Goal: Information Seeking & Learning: Find specific fact

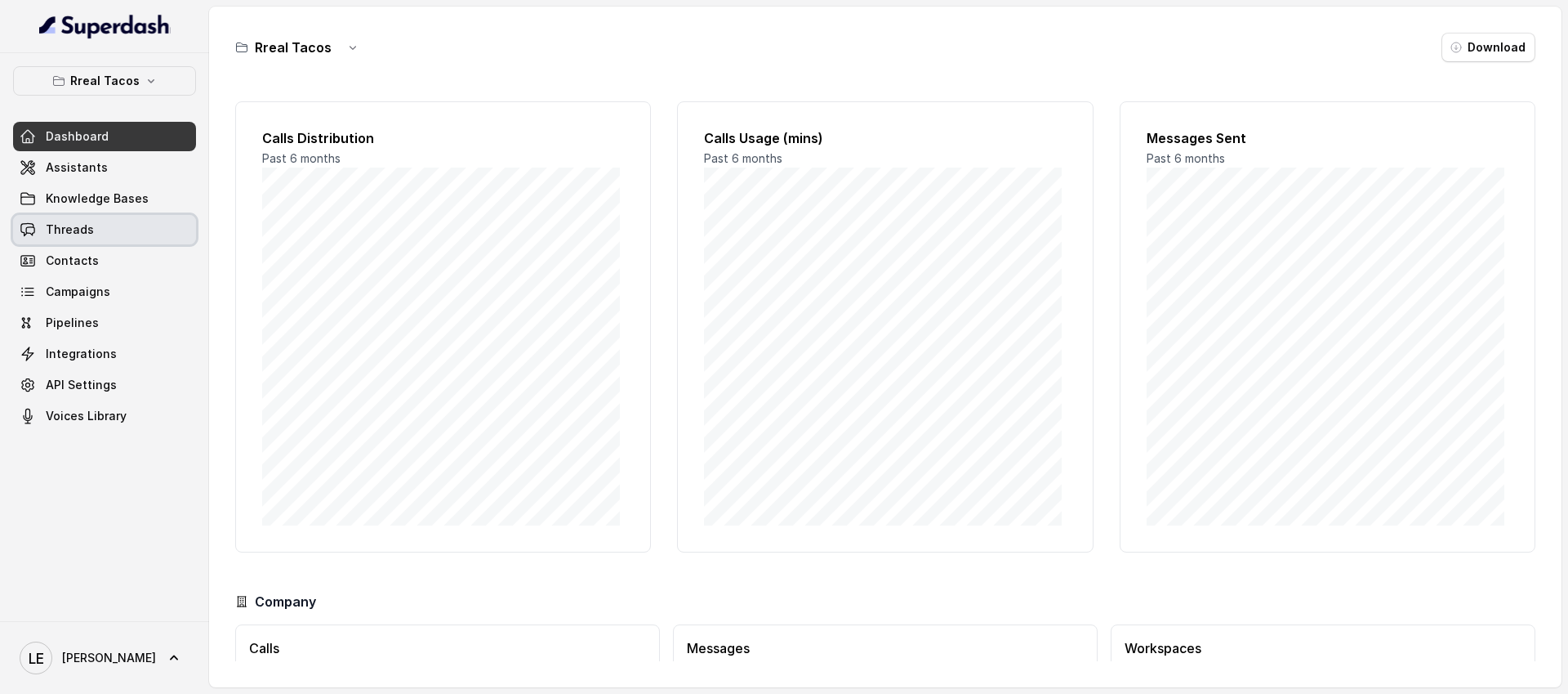
click at [106, 221] on link "Threads" at bounding box center [104, 230] width 183 height 29
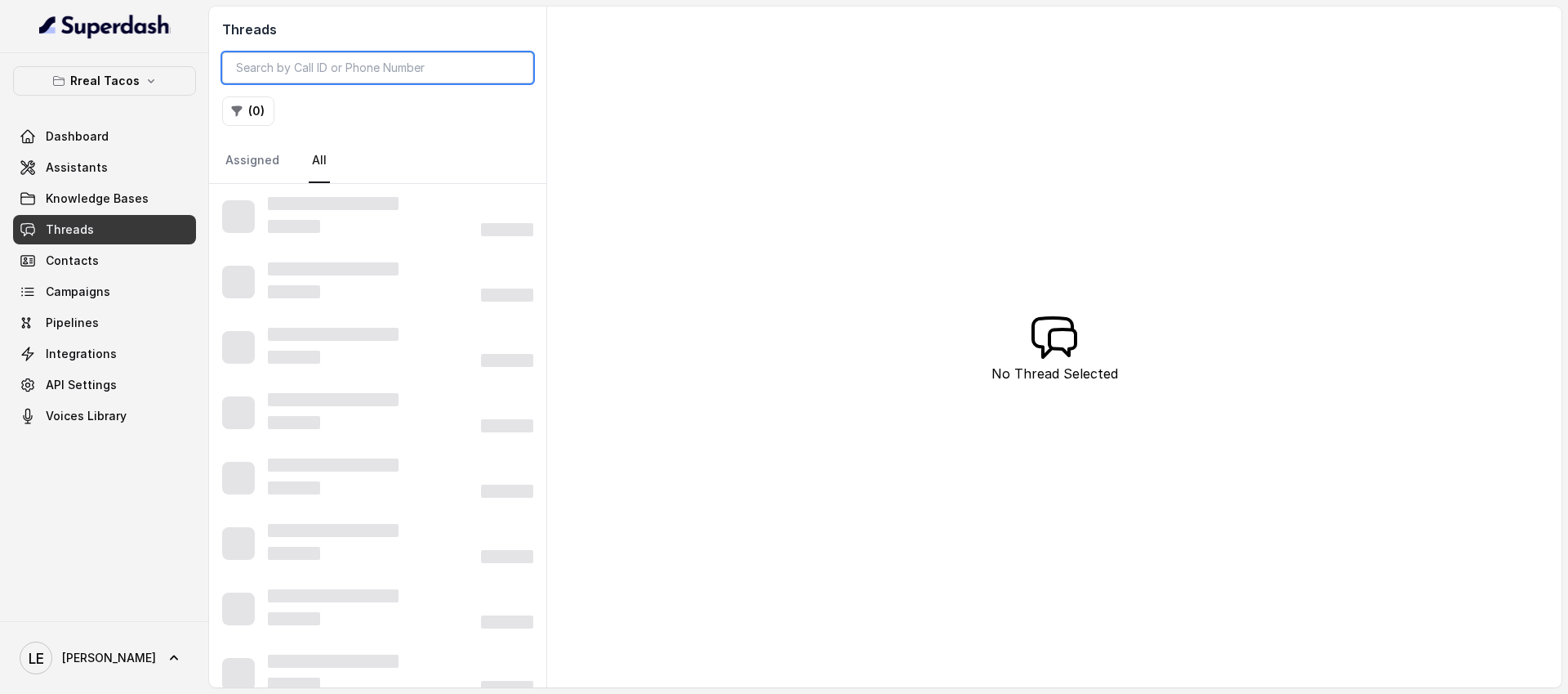
click at [319, 58] on input "search" at bounding box center [377, 68] width 311 height 31
paste input "CA3800d5b6bdd566376ad2f217aaf6f222"
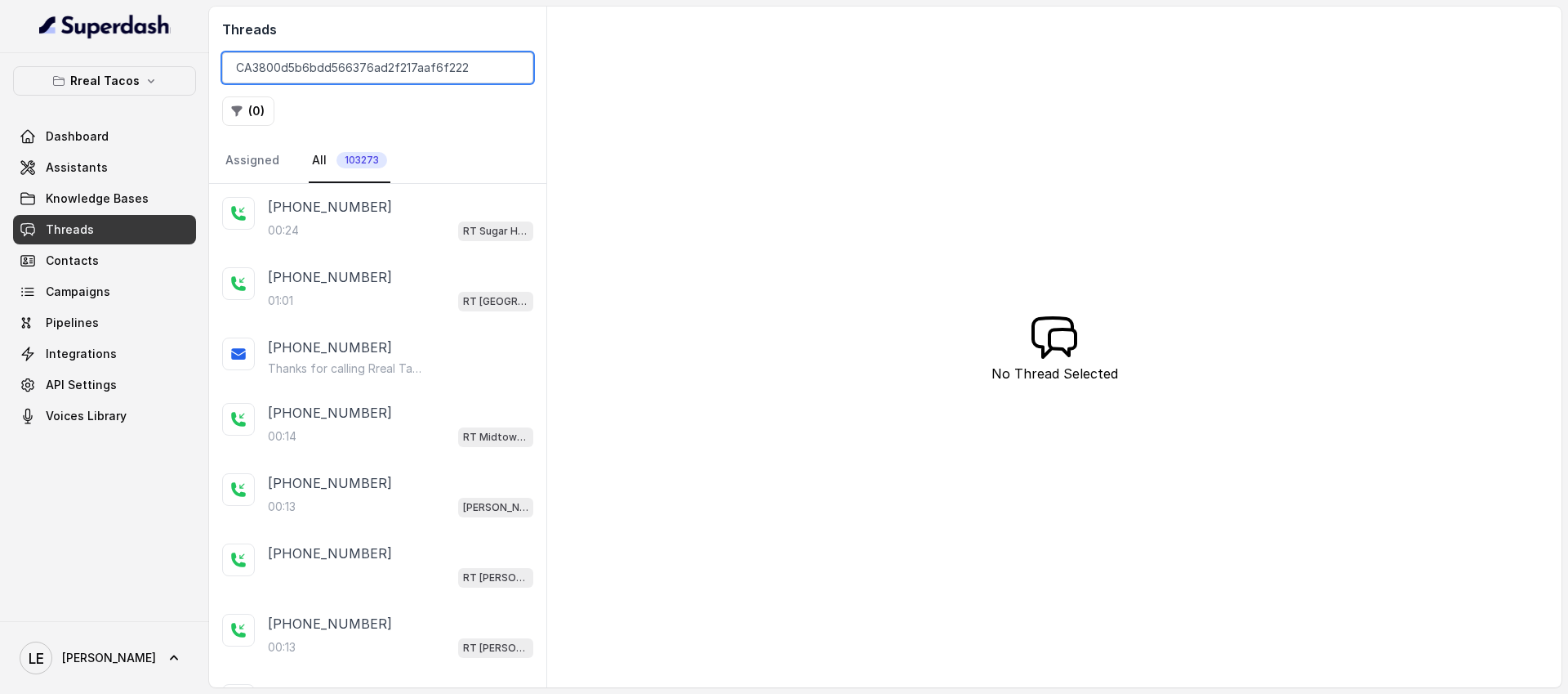
type input "CA3800d5b6bdd566376ad2f217aaf6f222"
click at [469, 114] on div "( 0 )" at bounding box center [377, 111] width 311 height 29
click at [469, 76] on input "CA3800d5b6bdd566376ad2f217aaf6f222" at bounding box center [377, 68] width 311 height 31
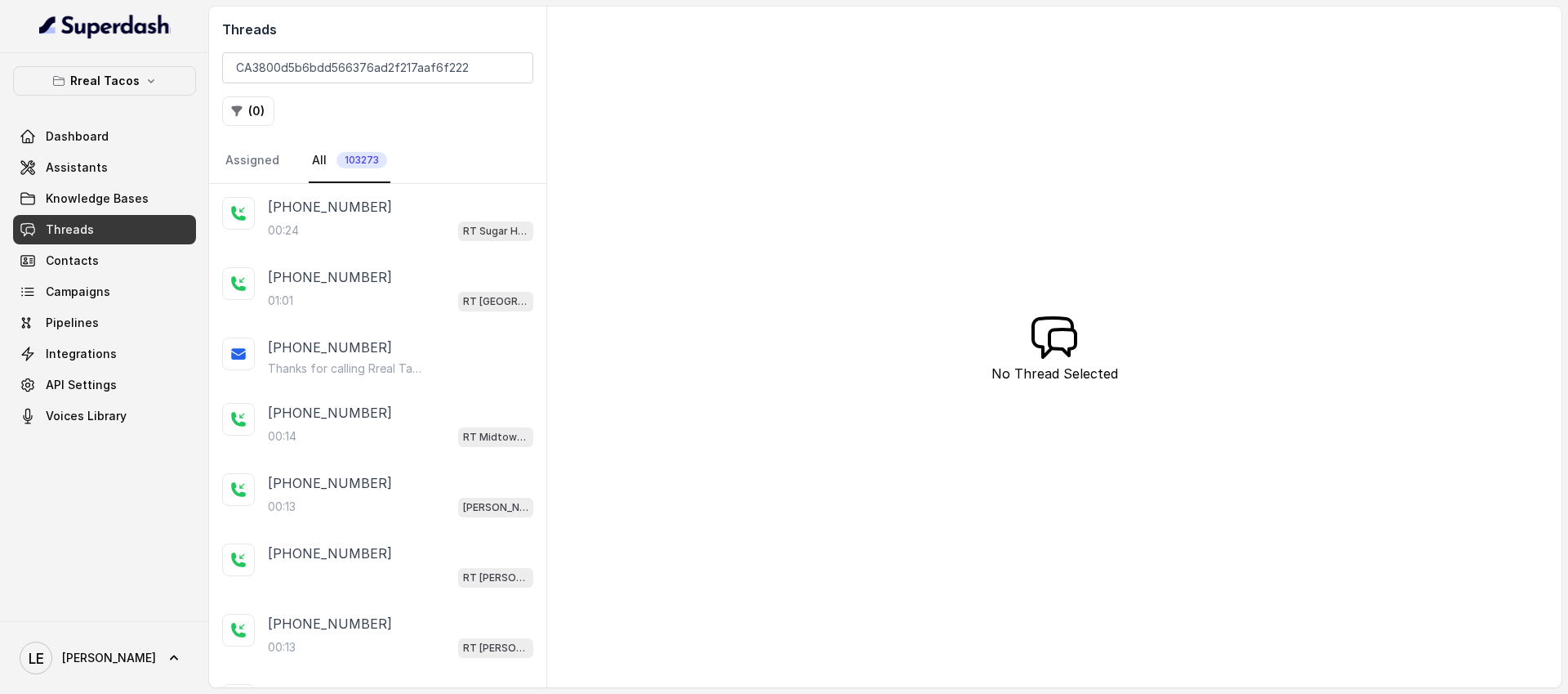
click at [475, 97] on div "( 0 )" at bounding box center [377, 111] width 311 height 29
click at [146, 204] on link "Knowledge Bases" at bounding box center [104, 198] width 183 height 29
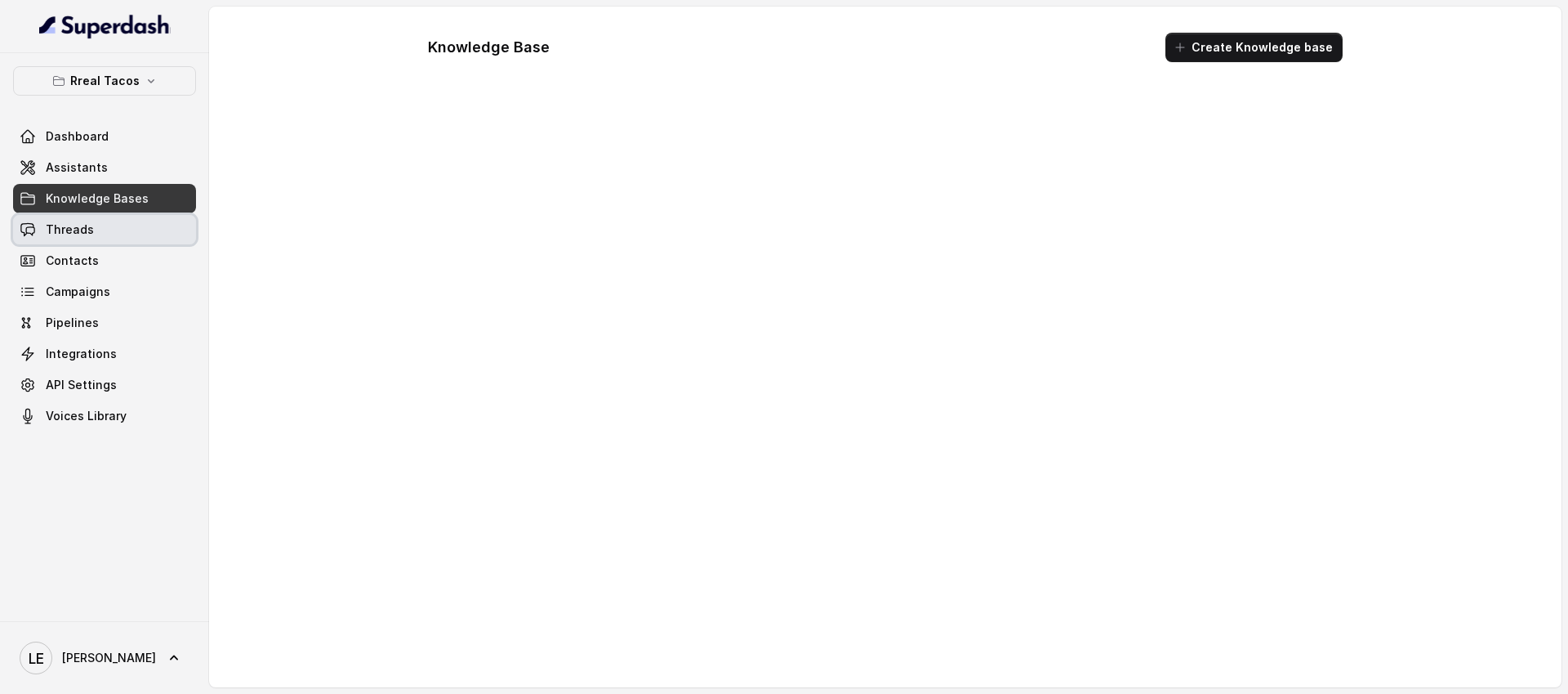
click at [143, 219] on link "Threads" at bounding box center [104, 230] width 183 height 29
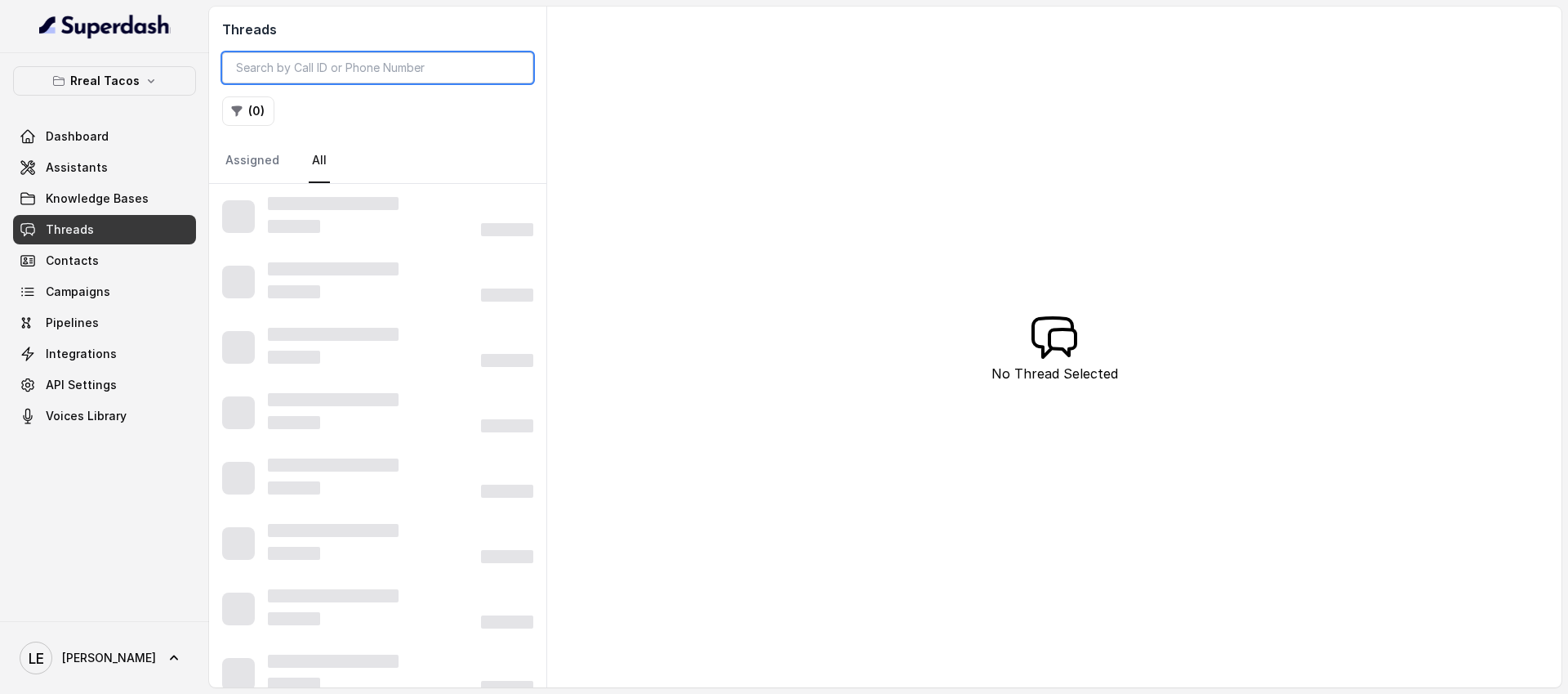
click at [377, 72] on input "search" at bounding box center [377, 68] width 311 height 31
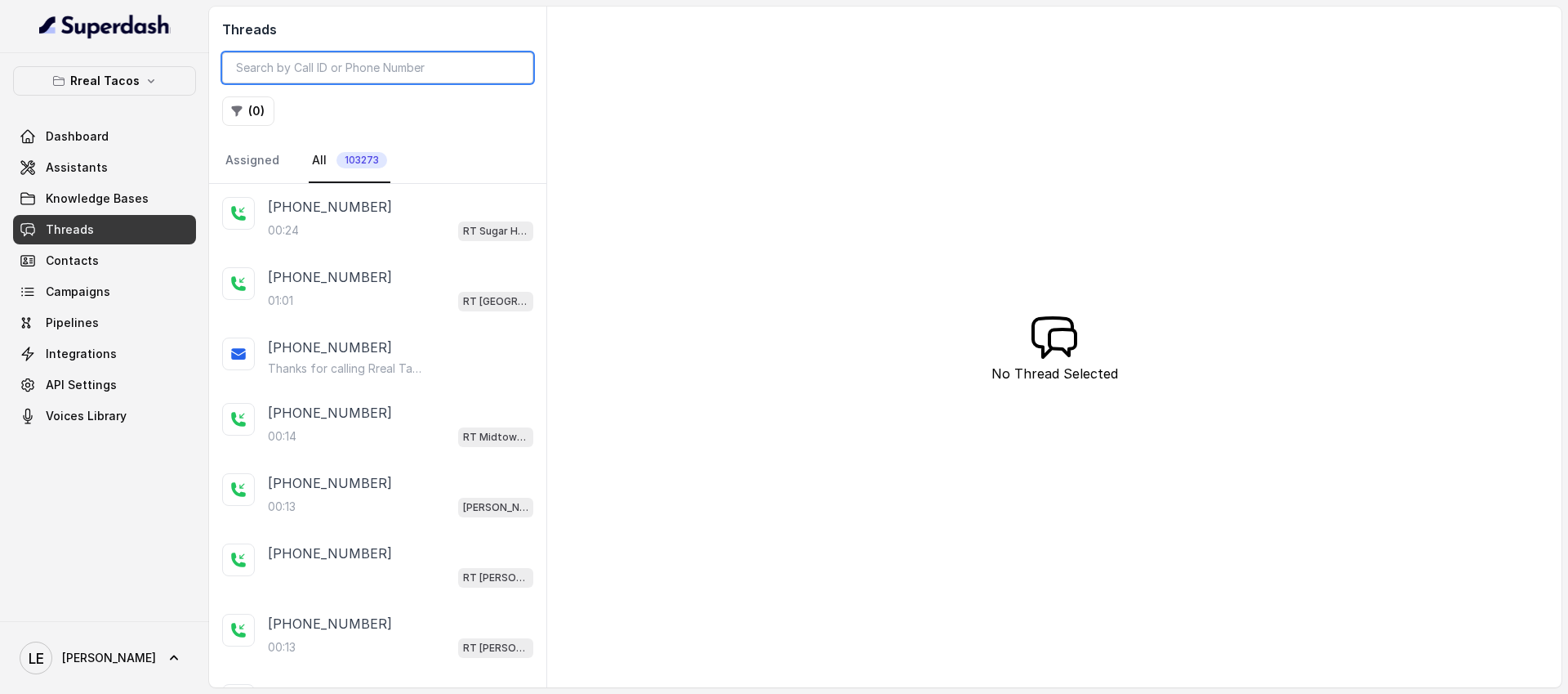
paste input "CA3800d5b6bdd566376ad2f217aaf6f222"
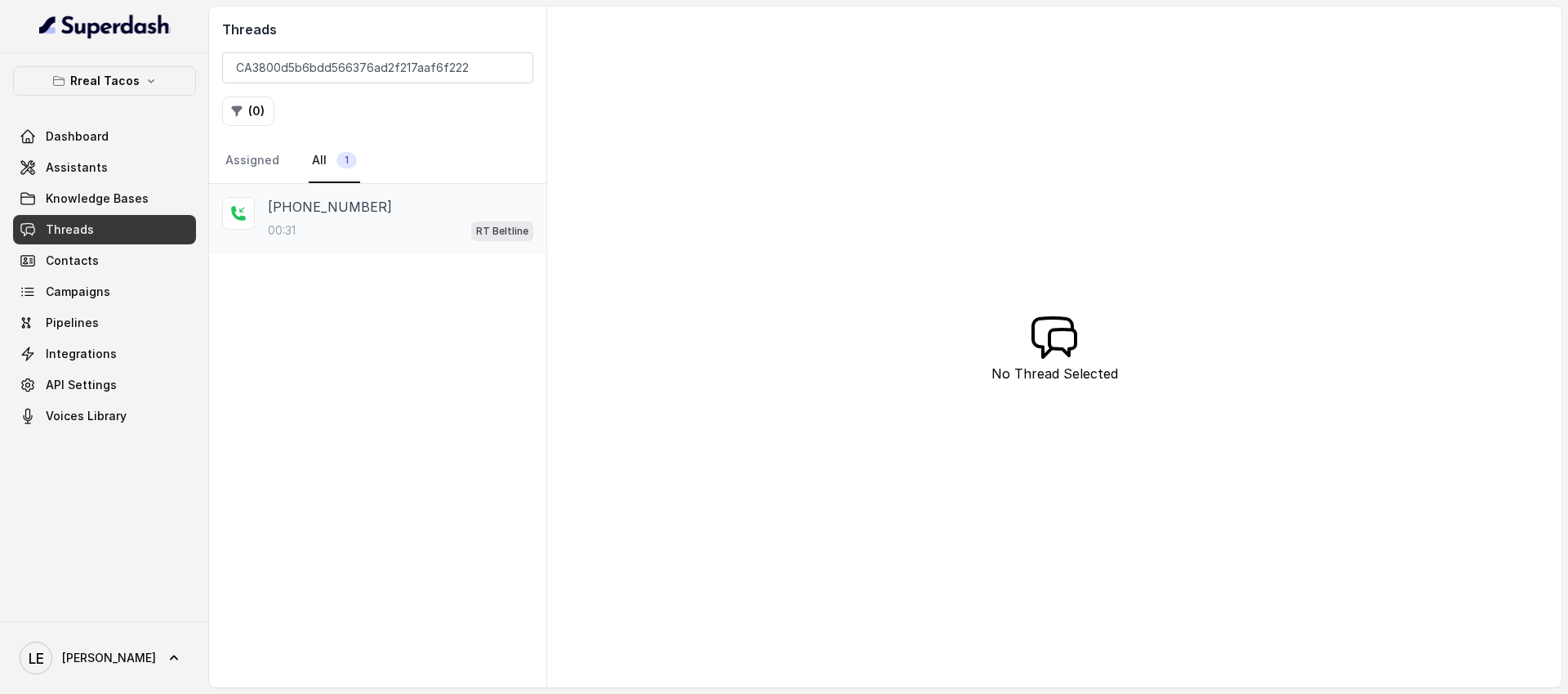
click at [481, 199] on div "[PHONE_NUMBER]" at bounding box center [400, 206] width 266 height 20
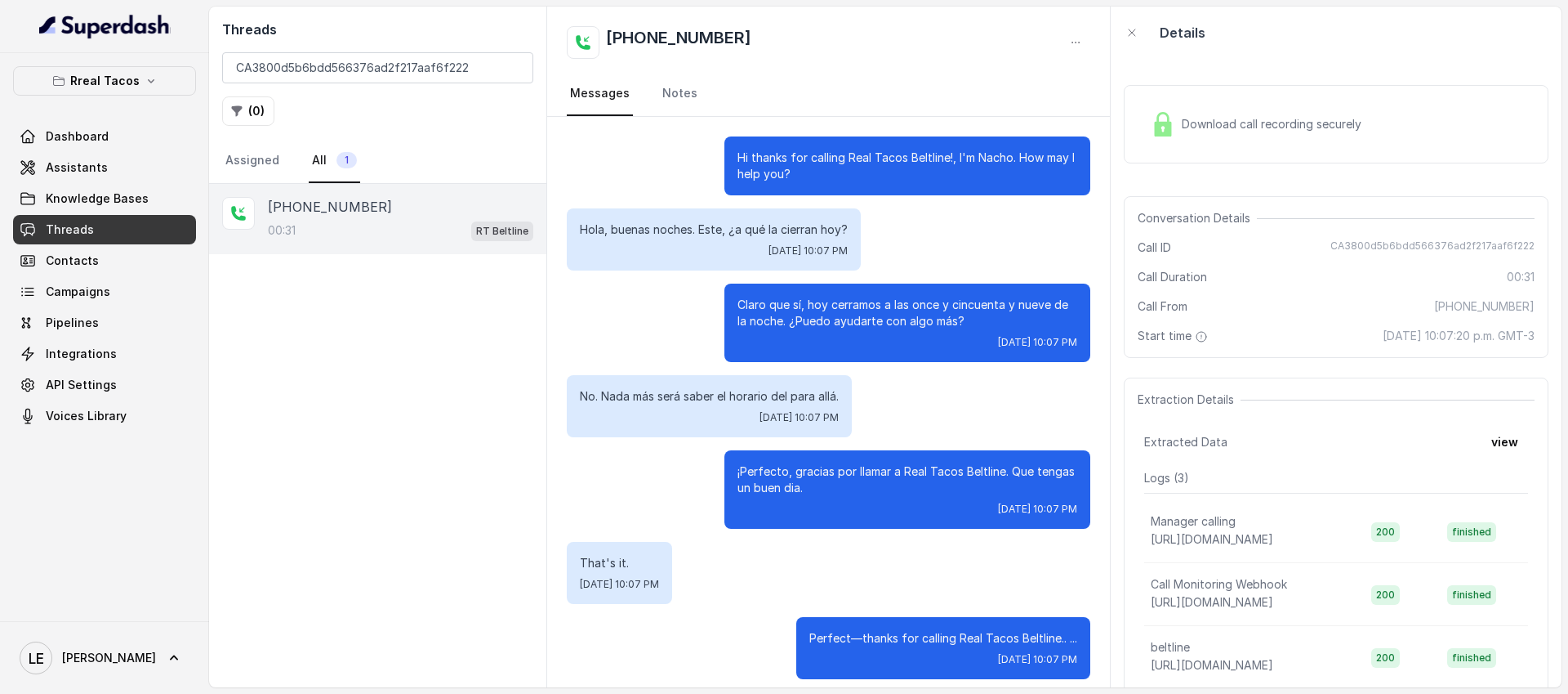
scroll to position [11, 0]
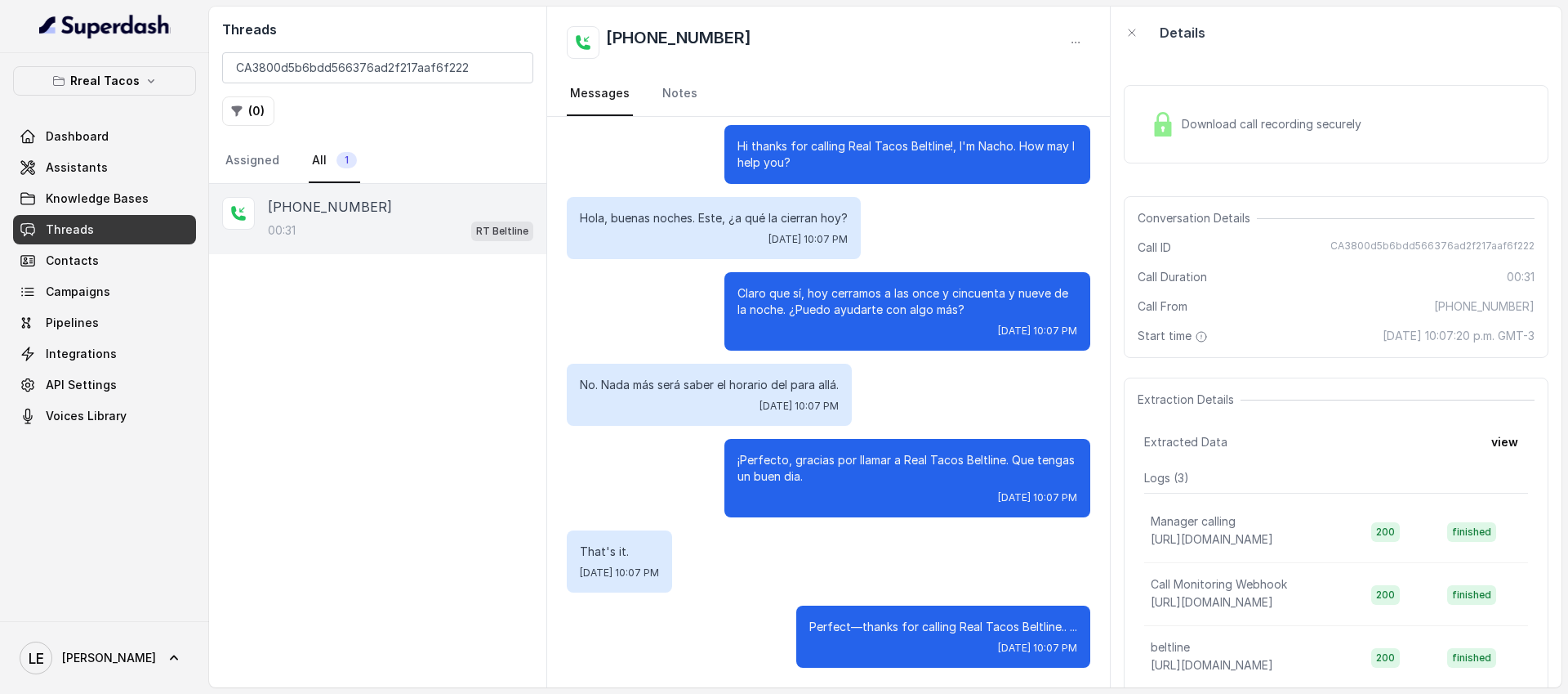
click at [1269, 120] on span "Download call recording securely" at bounding box center [1274, 124] width 186 height 16
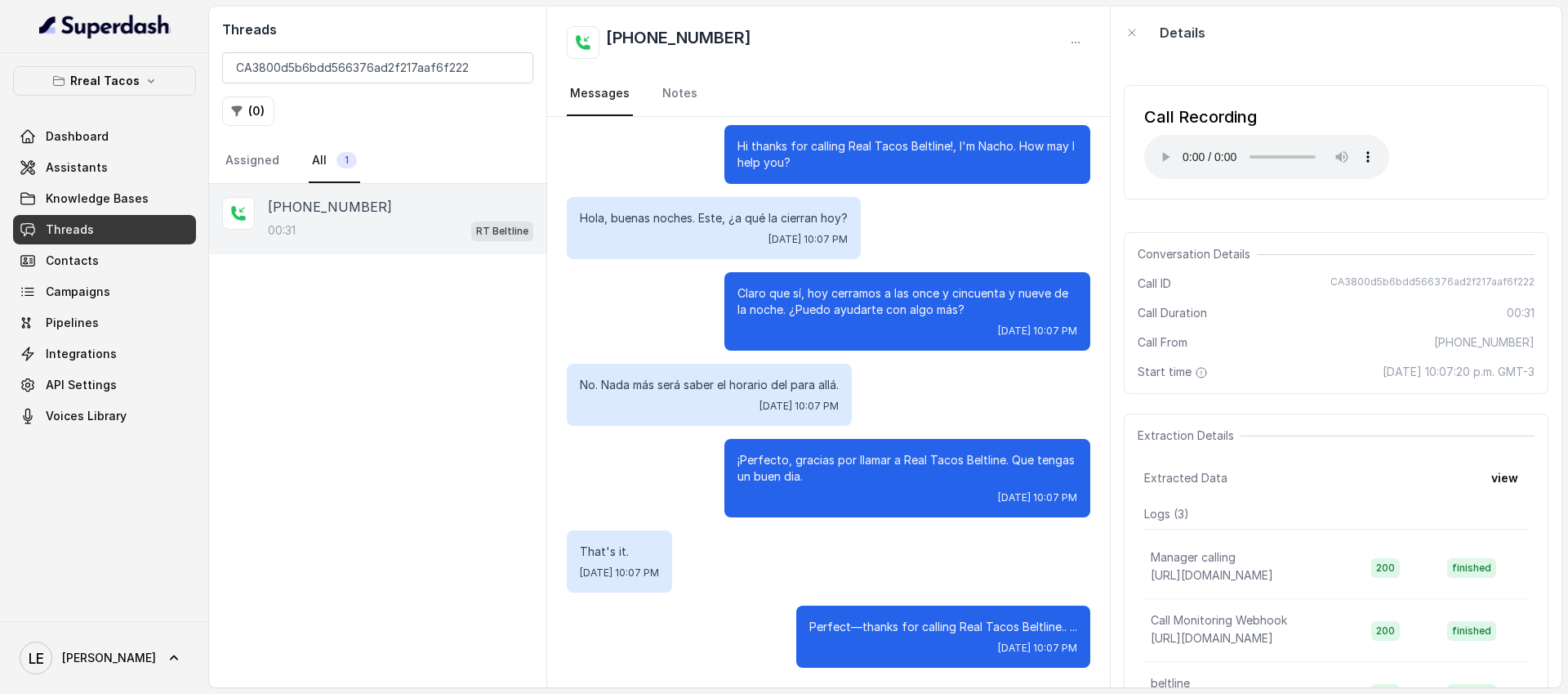
scroll to position [0, 0]
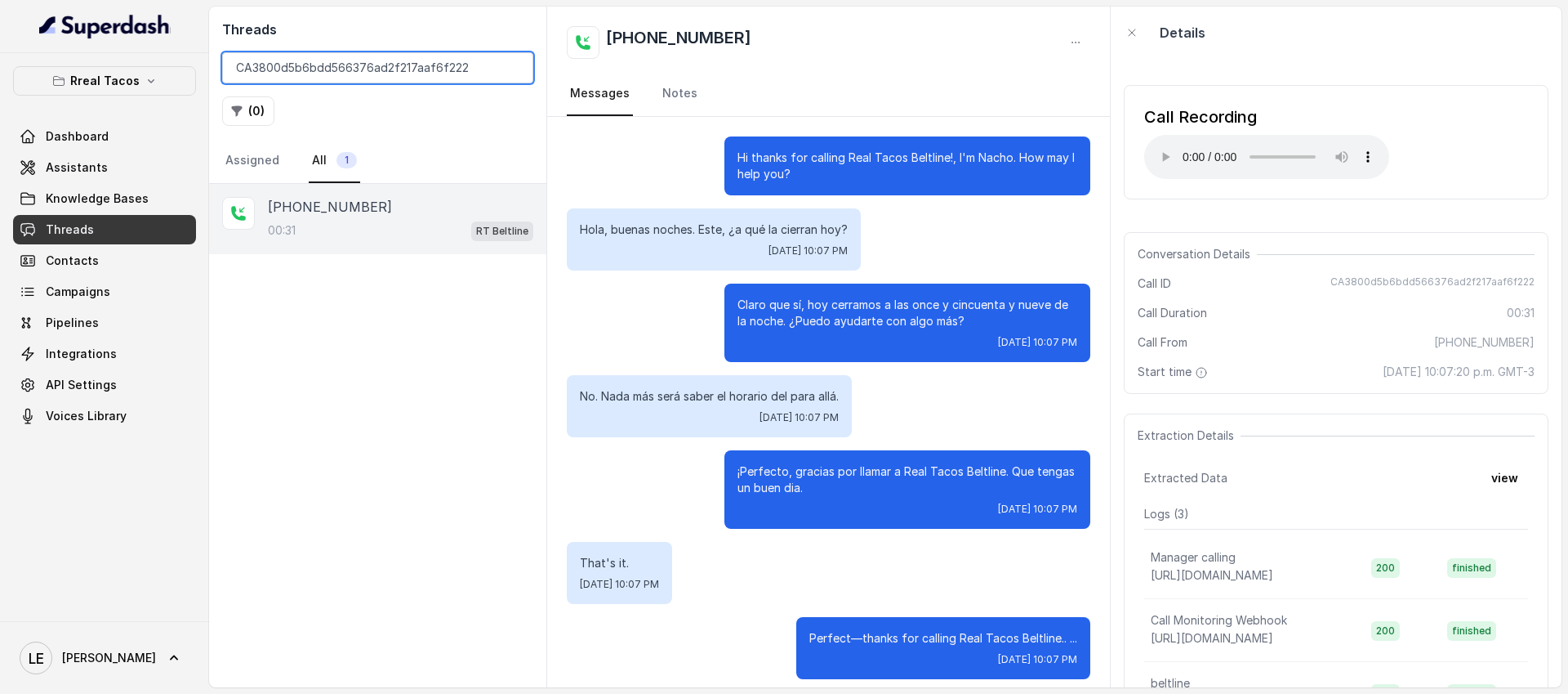
click at [417, 73] on input "CA3800d5b6bdd566376ad2f217aaf6f222" at bounding box center [377, 68] width 311 height 31
paste input "499328f86a066e4bc8f1cf5644b002d5"
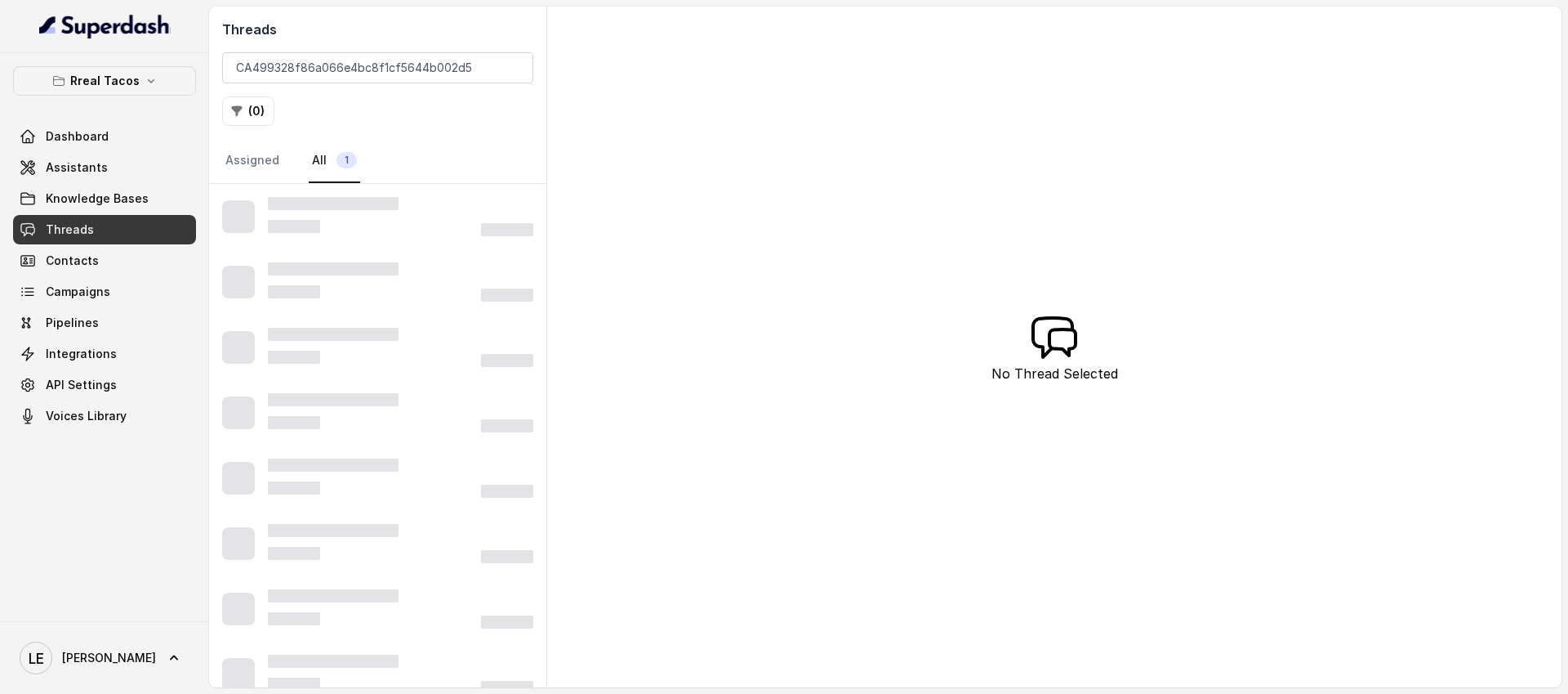
click at [478, 94] on div "Threads CA499328f86a066e4bc8f1cf5644b002d5 ( 0 ) Assigned All 1" at bounding box center [378, 95] width 338 height 178
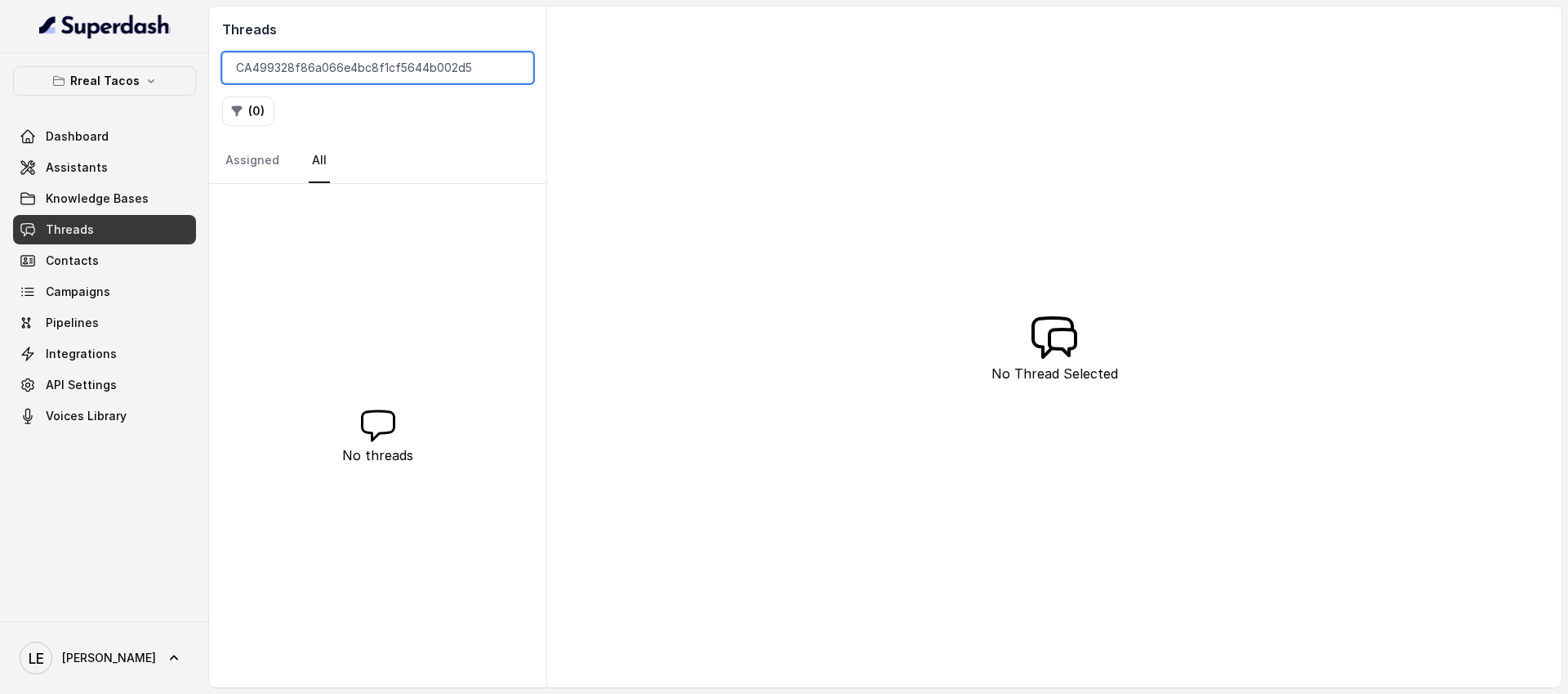
click at [499, 74] on input "CA499328f86a066e4bc8f1cf5644b002d5" at bounding box center [377, 68] width 311 height 31
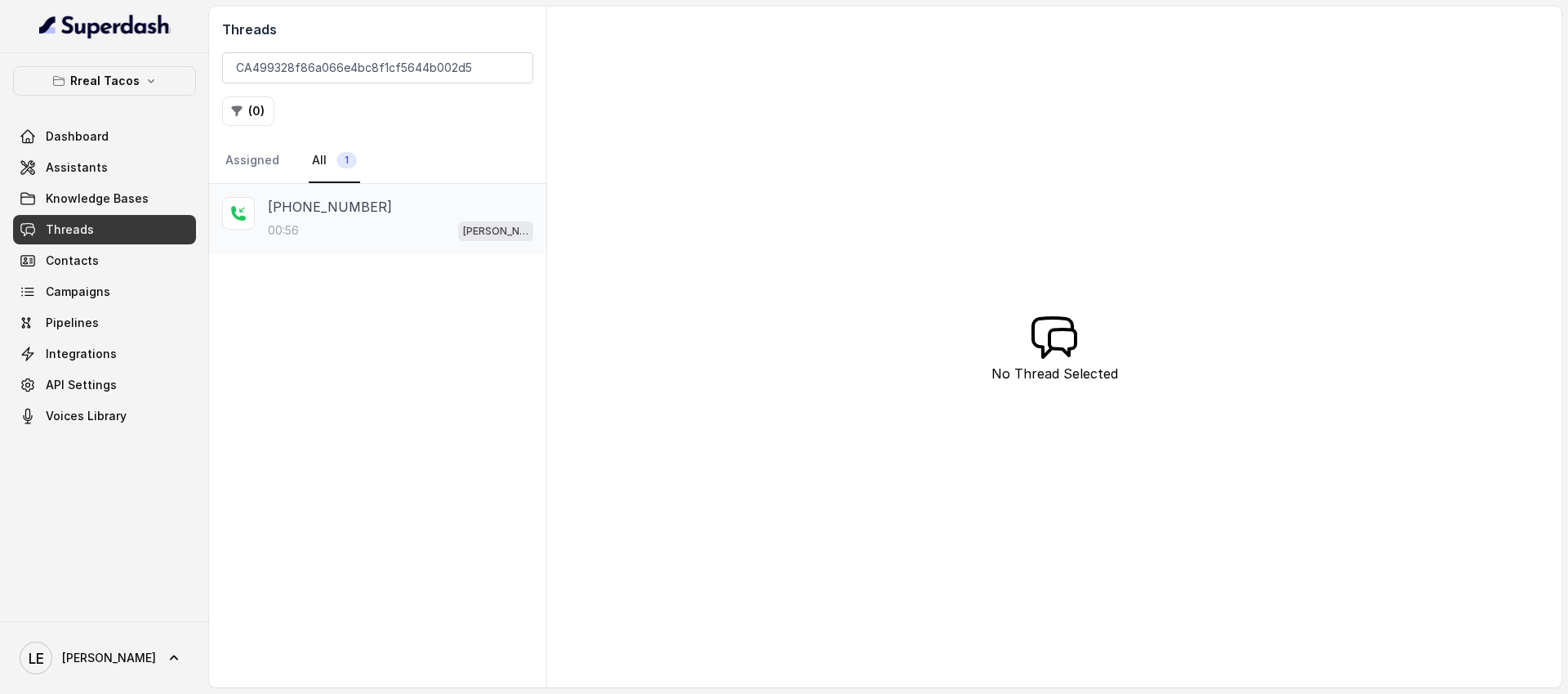
click at [390, 204] on div "[PHONE_NUMBER]" at bounding box center [400, 206] width 266 height 20
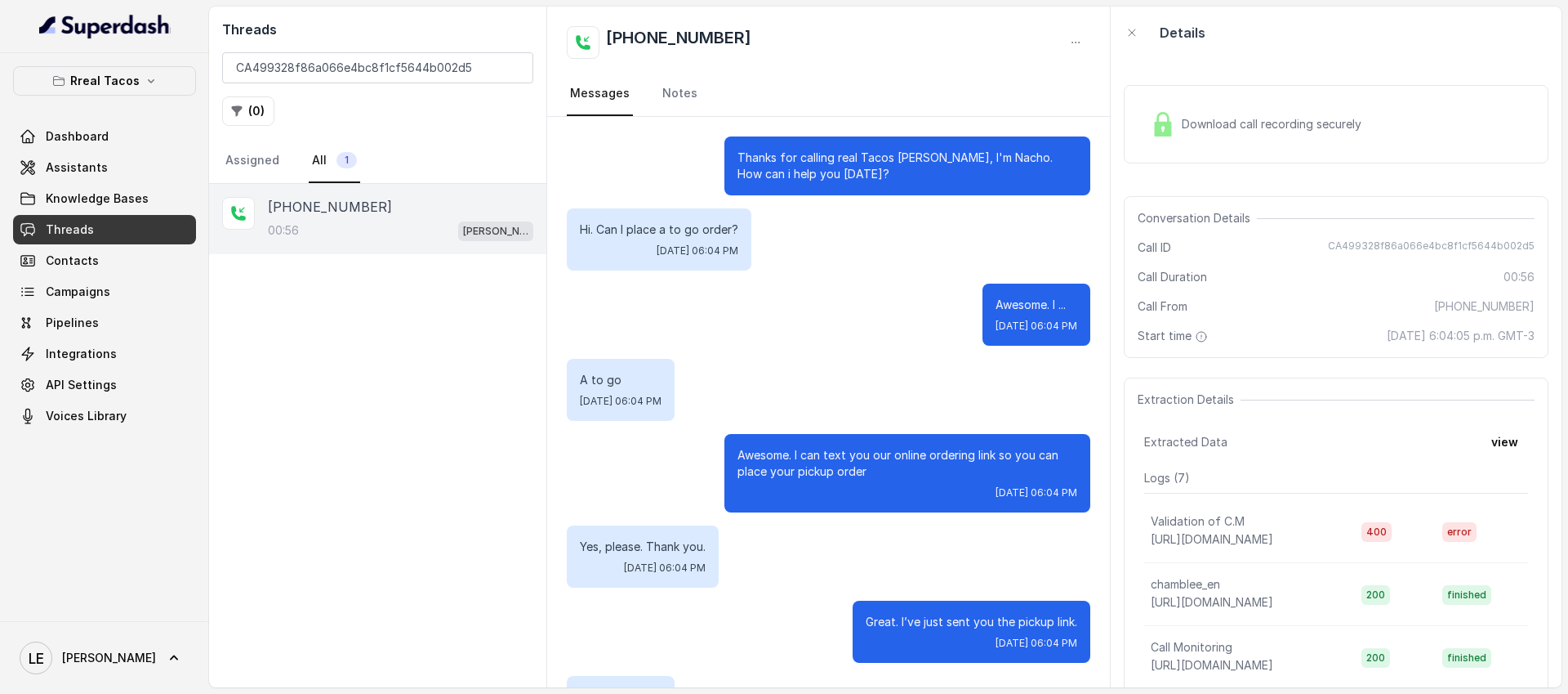
scroll to position [296, 0]
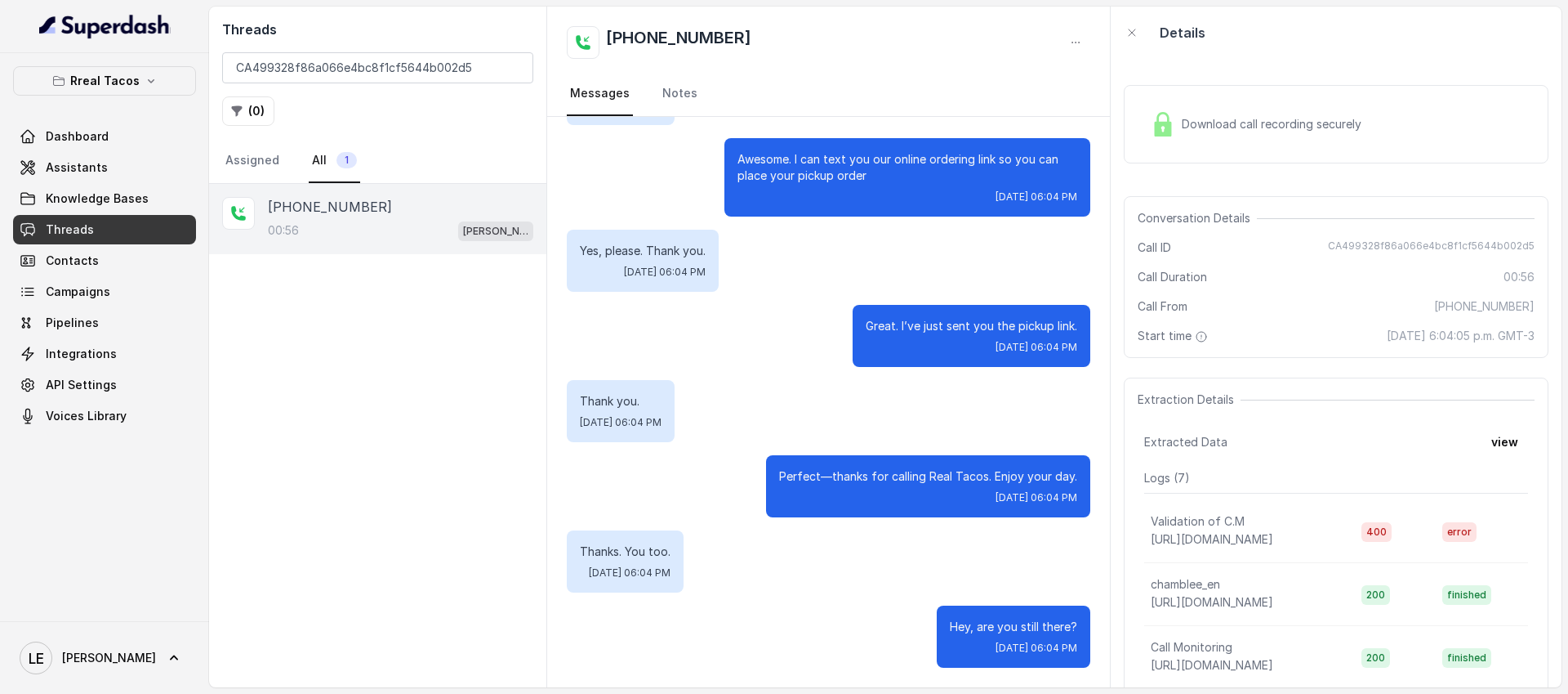
click at [1246, 103] on div "Download call recording securely" at bounding box center [1336, 124] width 425 height 79
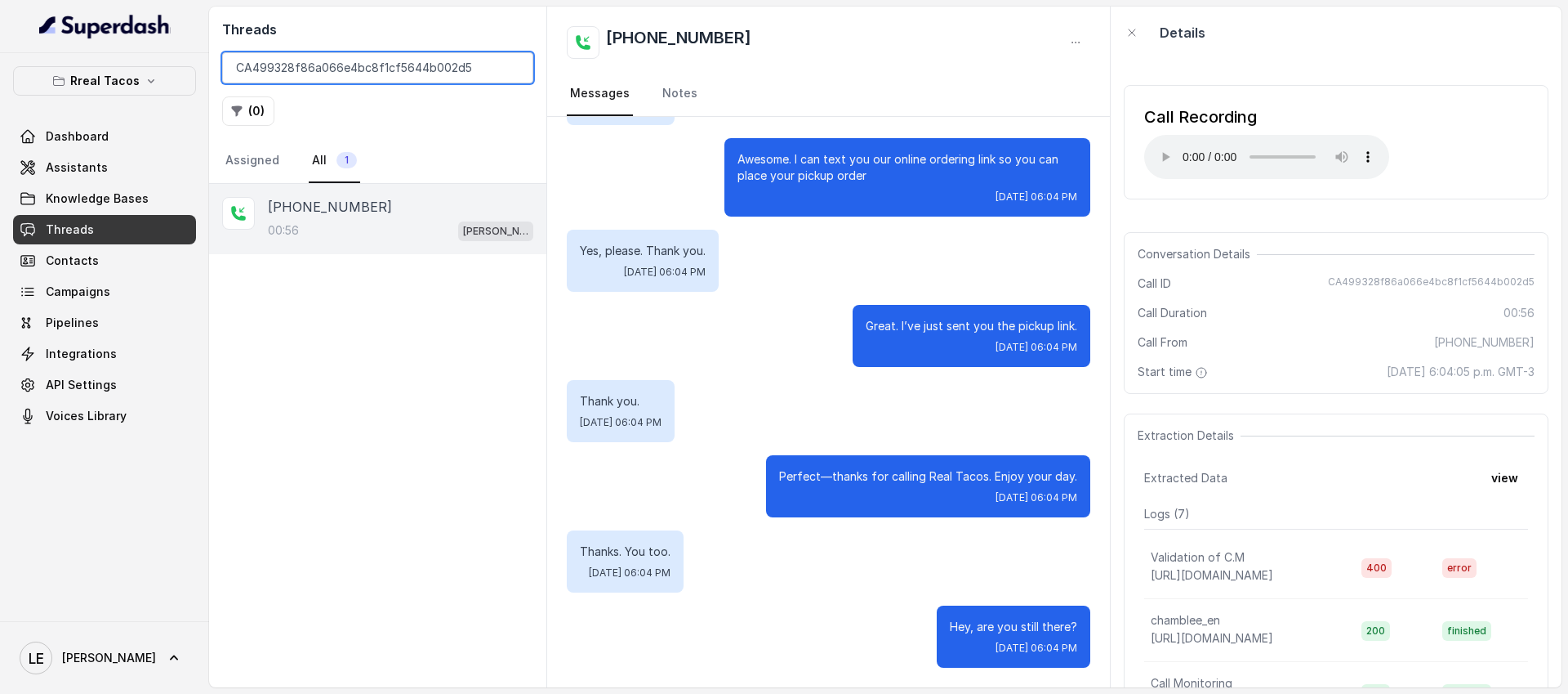
click at [490, 61] on input "CA499328f86a066e4bc8f1cf5644b002d5" at bounding box center [377, 68] width 311 height 31
paste input "223626977c03bf21dfffd5ddc35607e3"
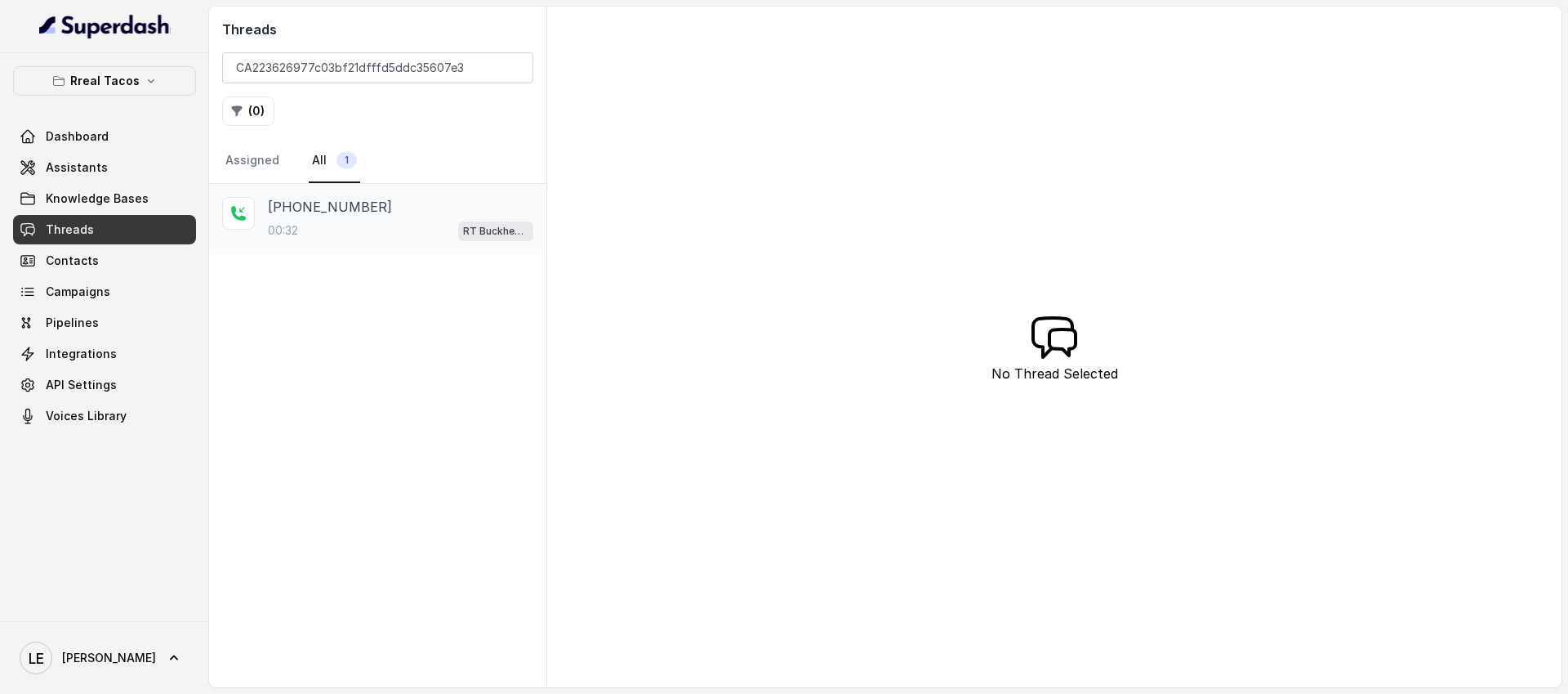
click at [434, 201] on div "[PHONE_NUMBER]" at bounding box center [400, 206] width 266 height 20
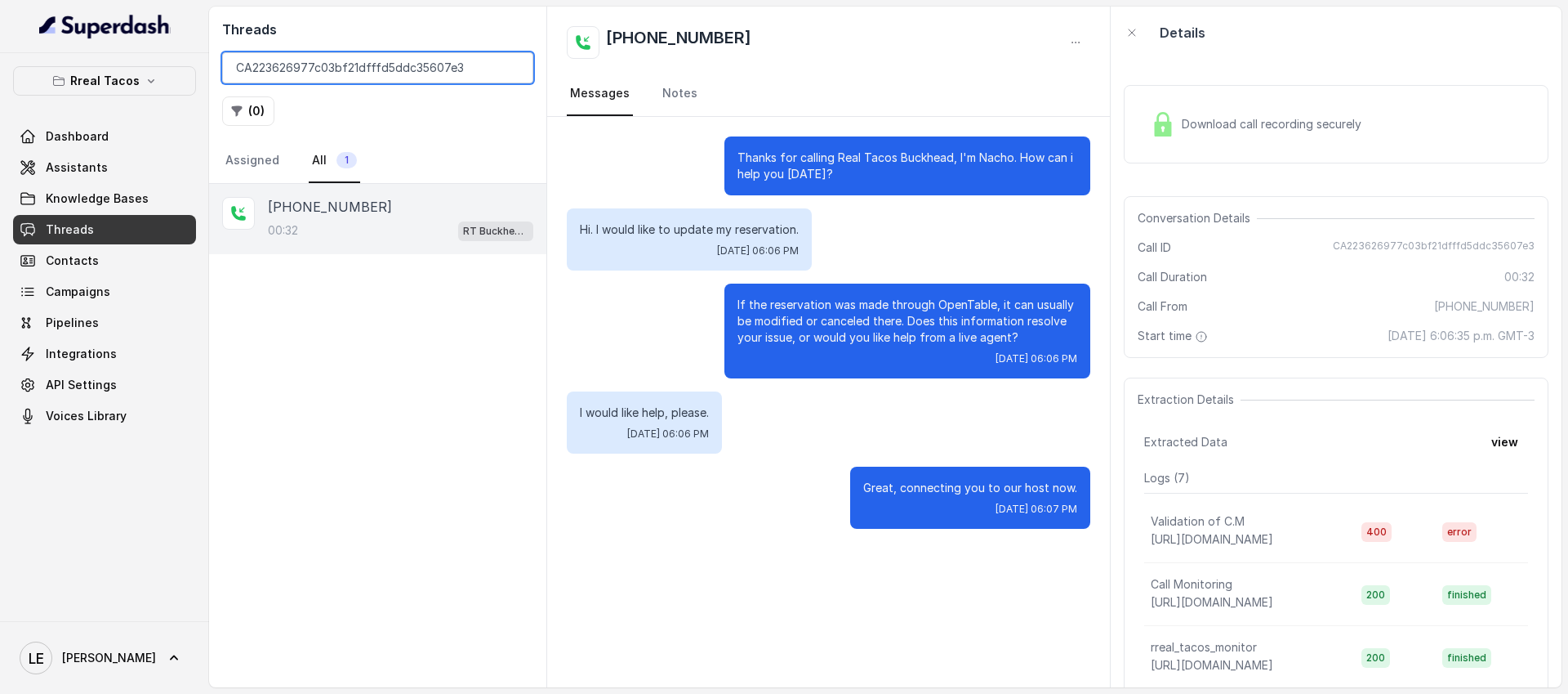
click at [450, 65] on input "CA223626977c03bf21dfffd5ddc35607e3" at bounding box center [377, 68] width 311 height 31
paste input "498025d2c7d48004eee872f3fb52f395"
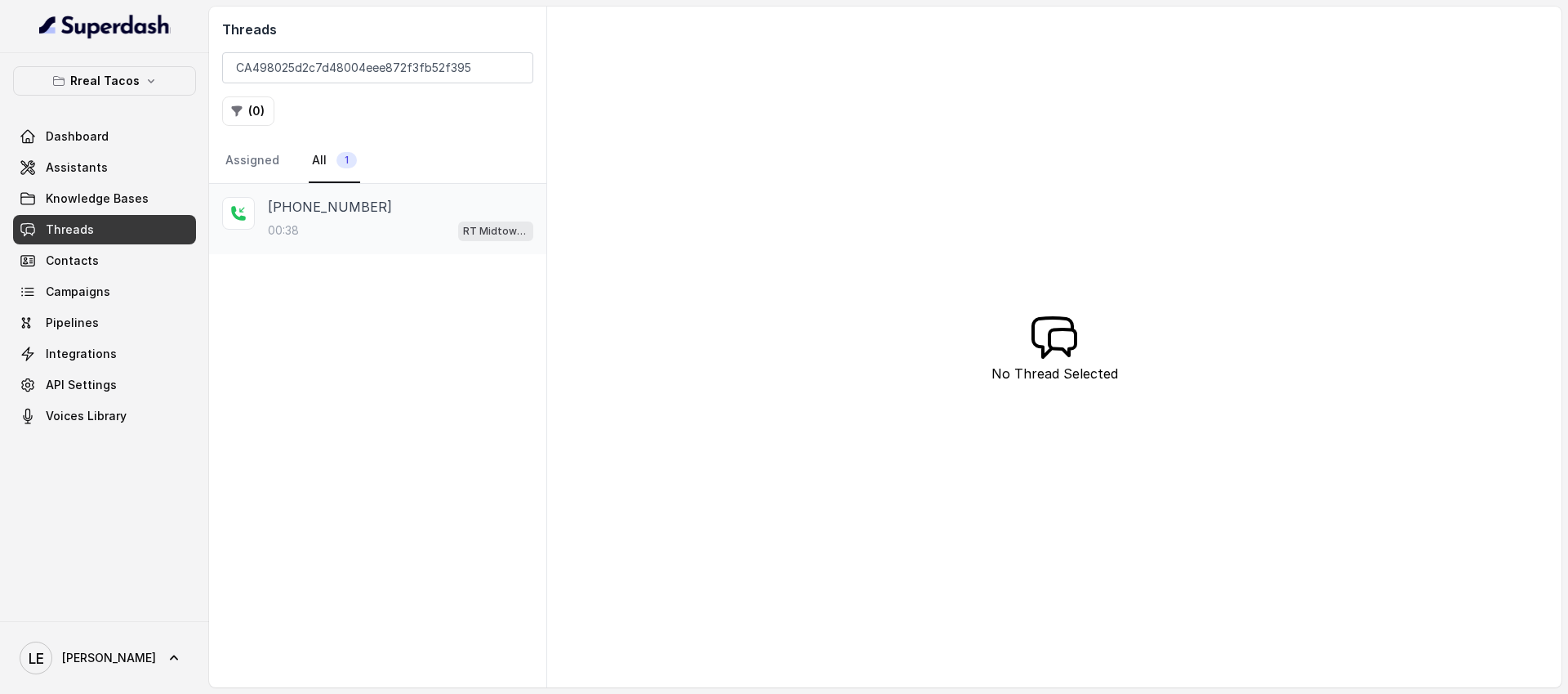
click at [479, 214] on div "[PHONE_NUMBER]" at bounding box center [400, 206] width 266 height 20
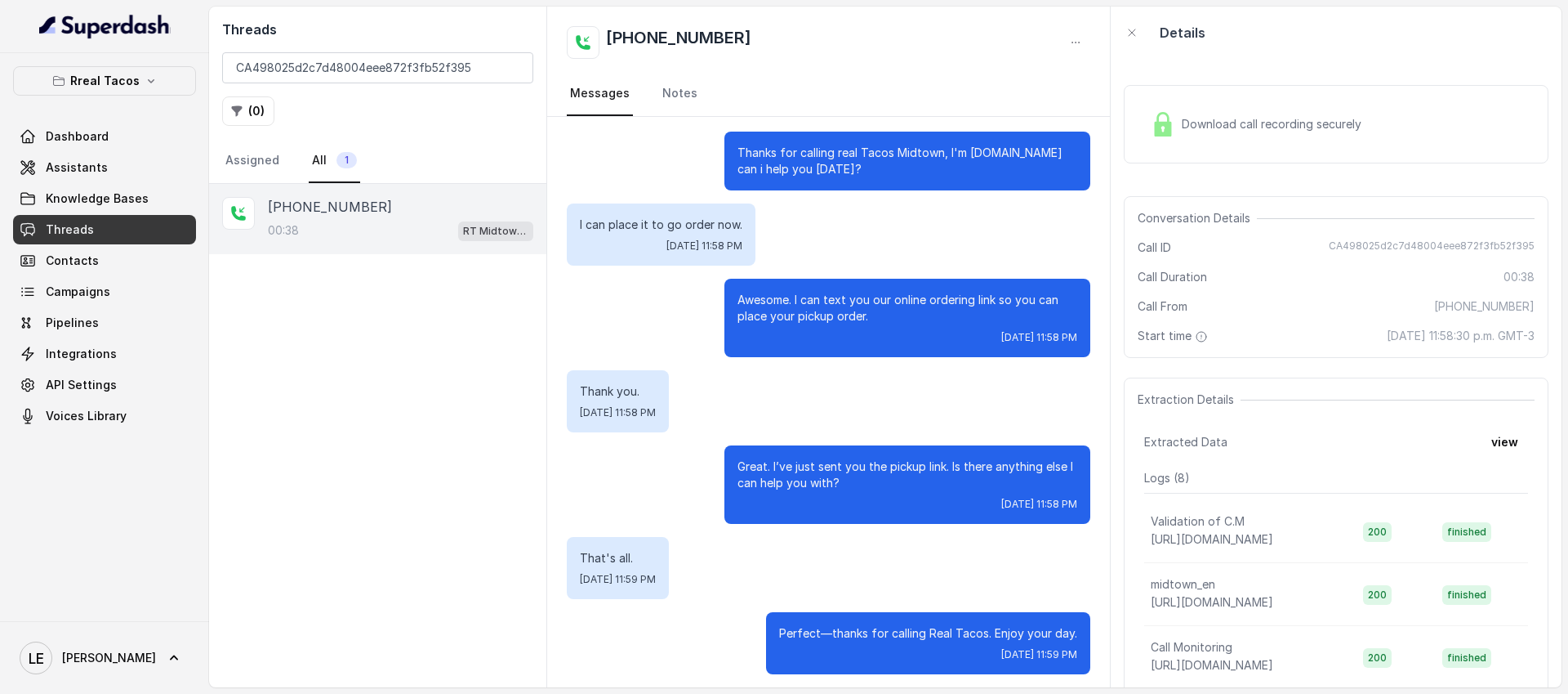
scroll to position [11, 0]
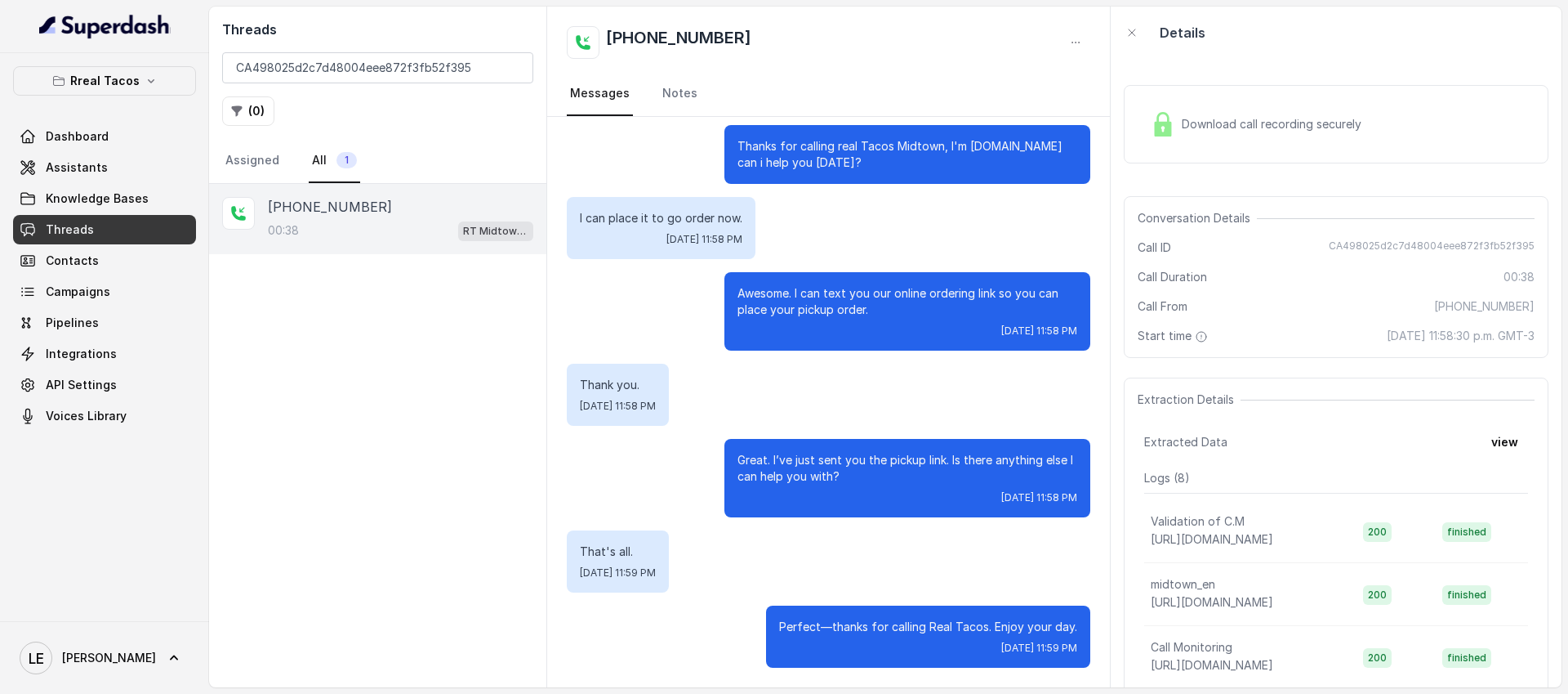
click at [1226, 147] on div "Download call recording securely" at bounding box center [1336, 124] width 425 height 79
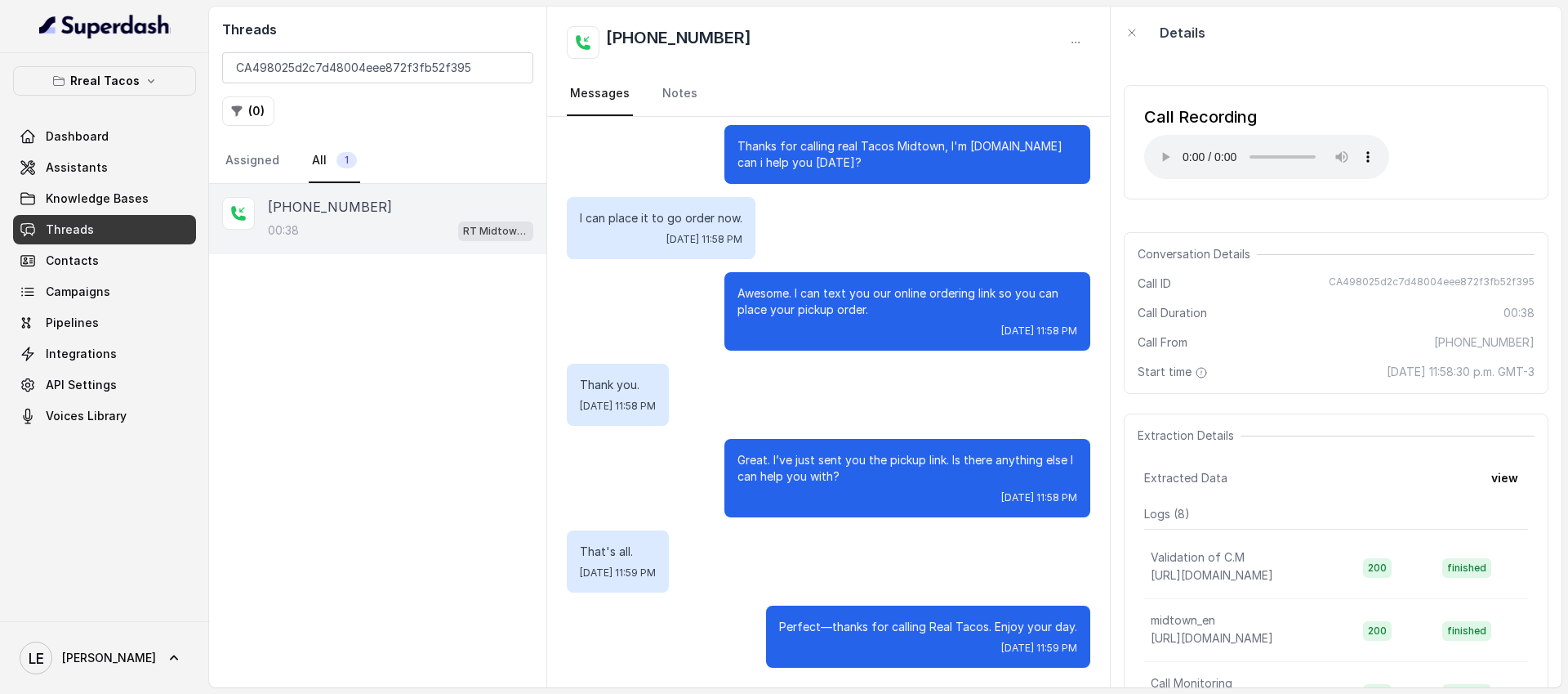
click at [1183, 68] on div "Call Recording Your browser does not support the audio element. Conversation De…" at bounding box center [1336, 373] width 451 height 629
click at [398, 67] on input "CA498025d2c7d48004eee872f3fb52f395" at bounding box center [377, 68] width 311 height 31
paste input "b44651dfcdf5b9d4bba760f8bc213a9b"
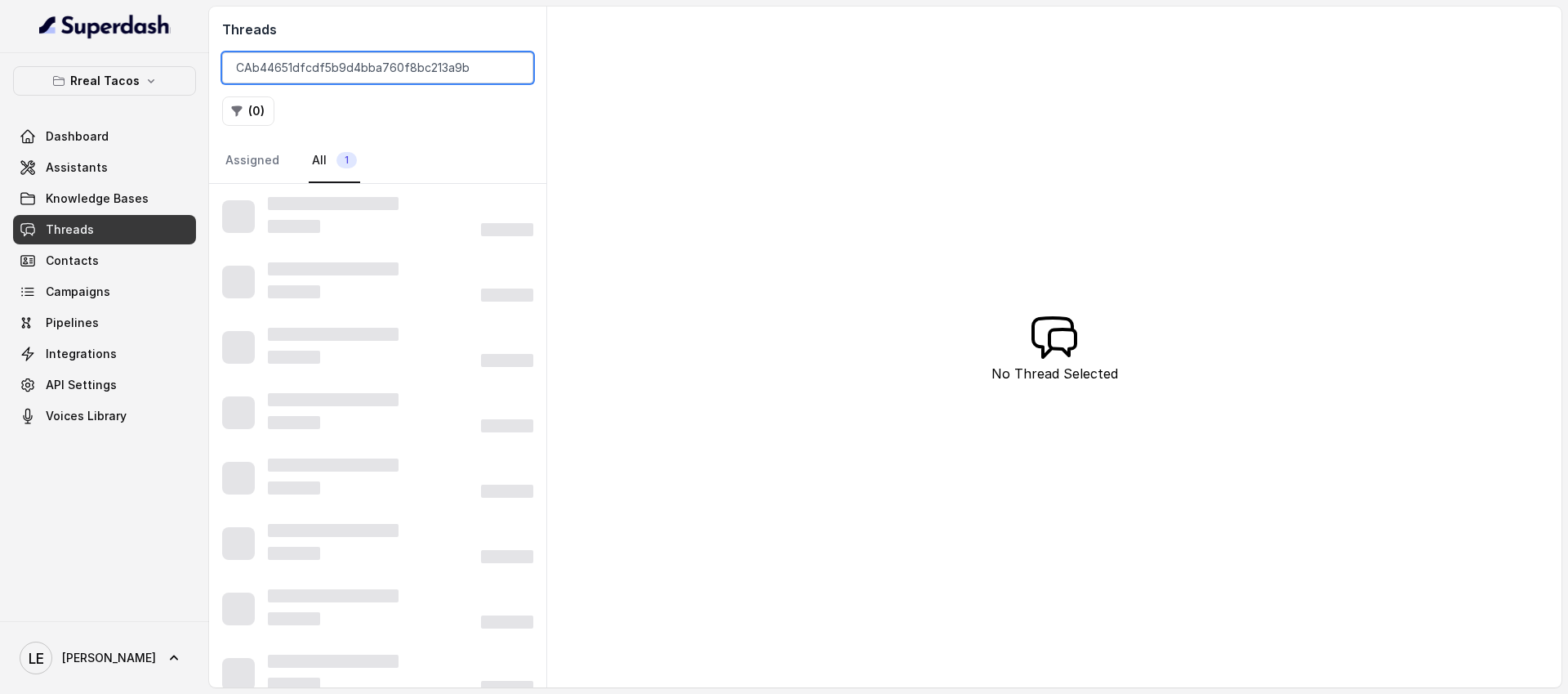
type input "CAb44651dfcdf5b9d4bba760f8bc213a9b"
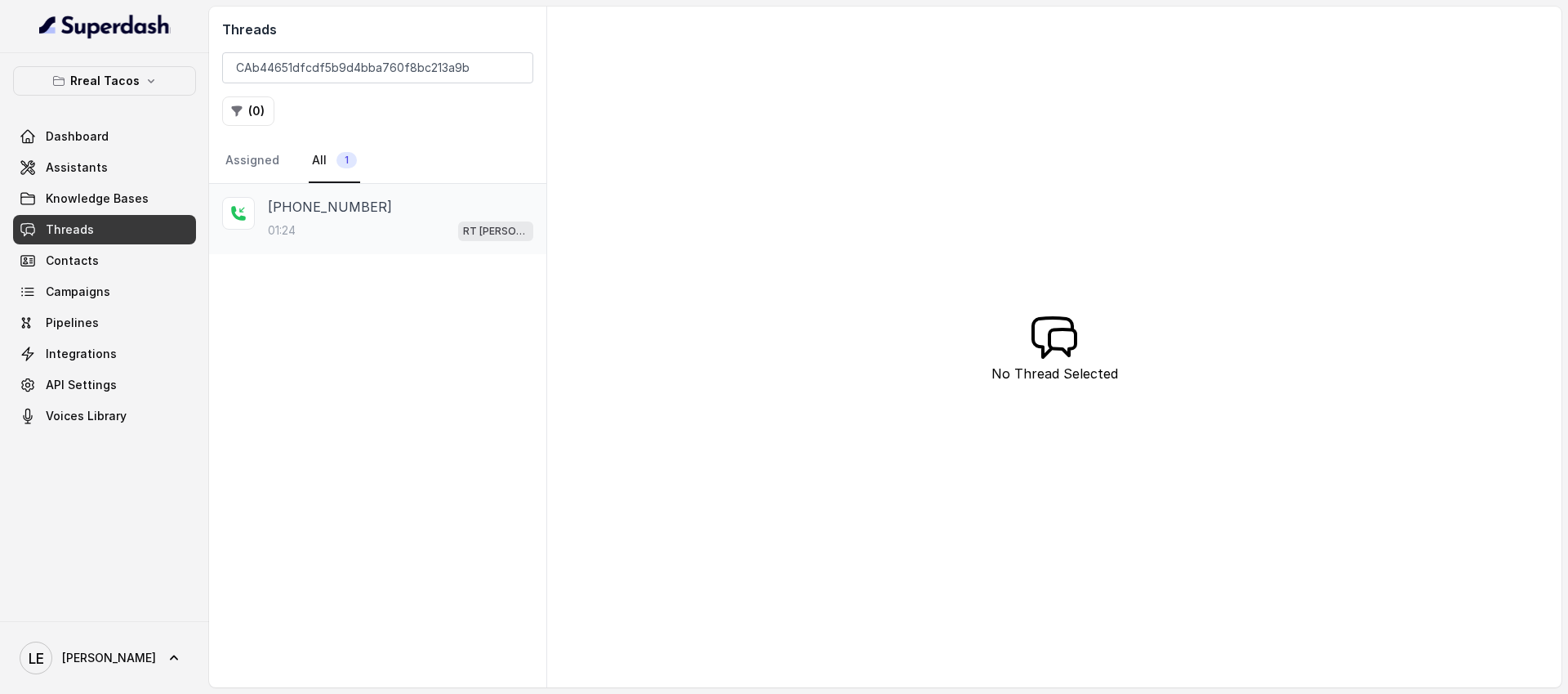
click at [400, 204] on div "[PHONE_NUMBER]" at bounding box center [400, 206] width 266 height 20
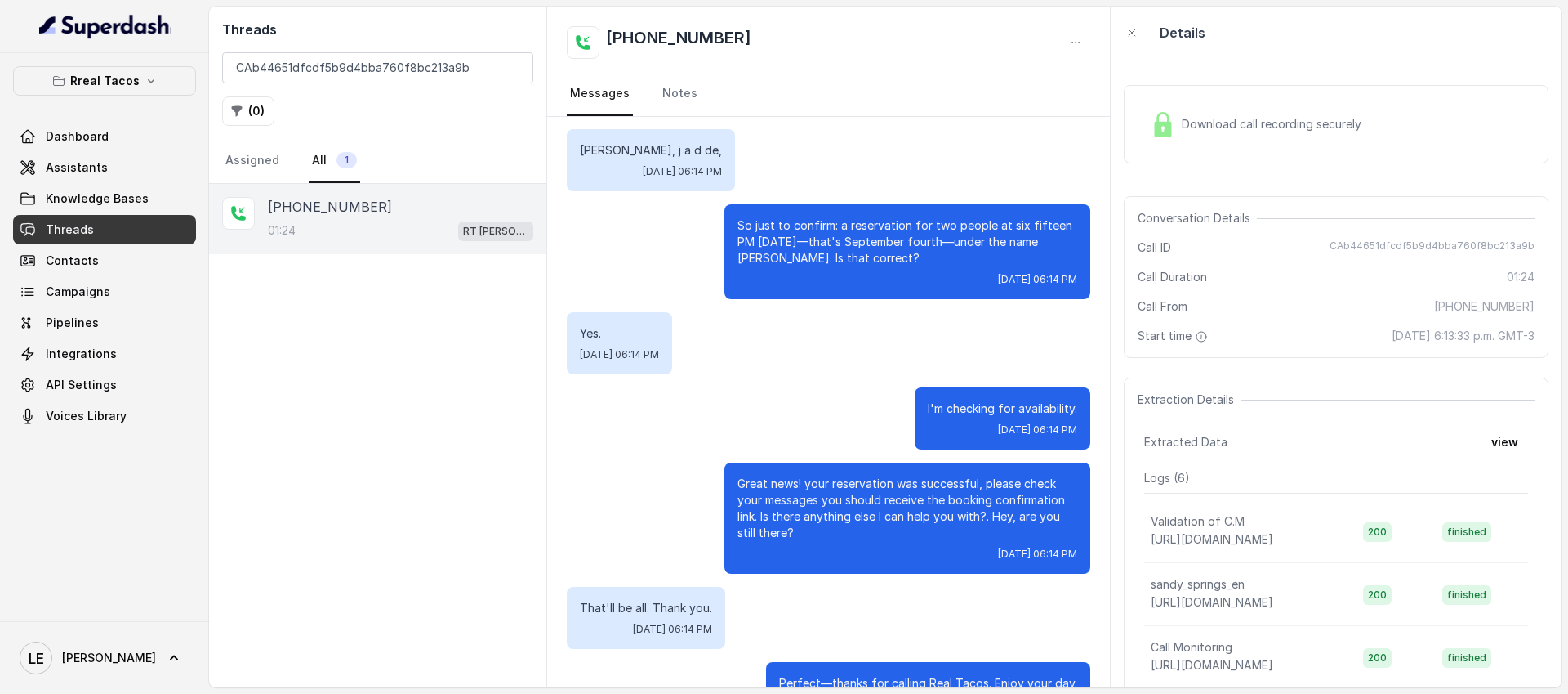
scroll to position [723, 0]
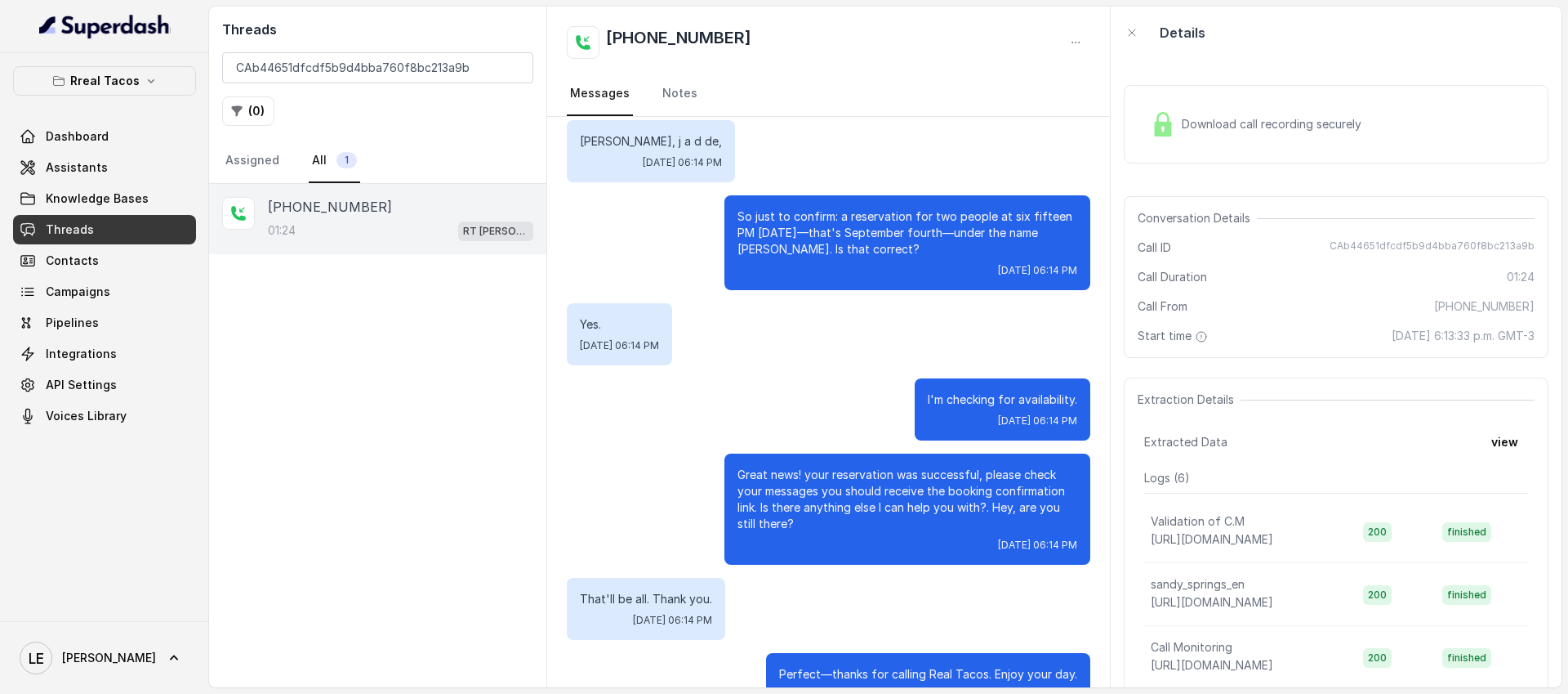
click at [1218, 110] on div "Download call recording securely" at bounding box center [1256, 124] width 224 height 37
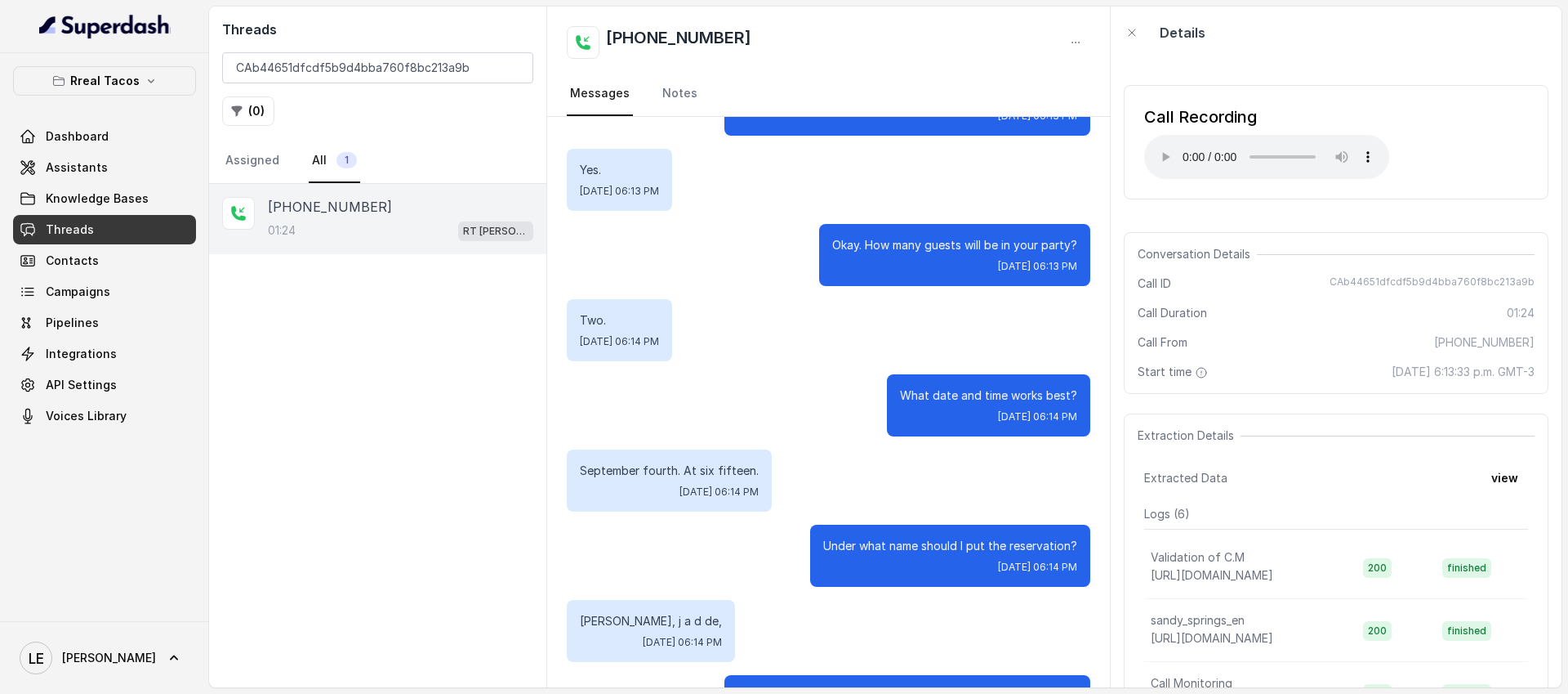
scroll to position [0, 0]
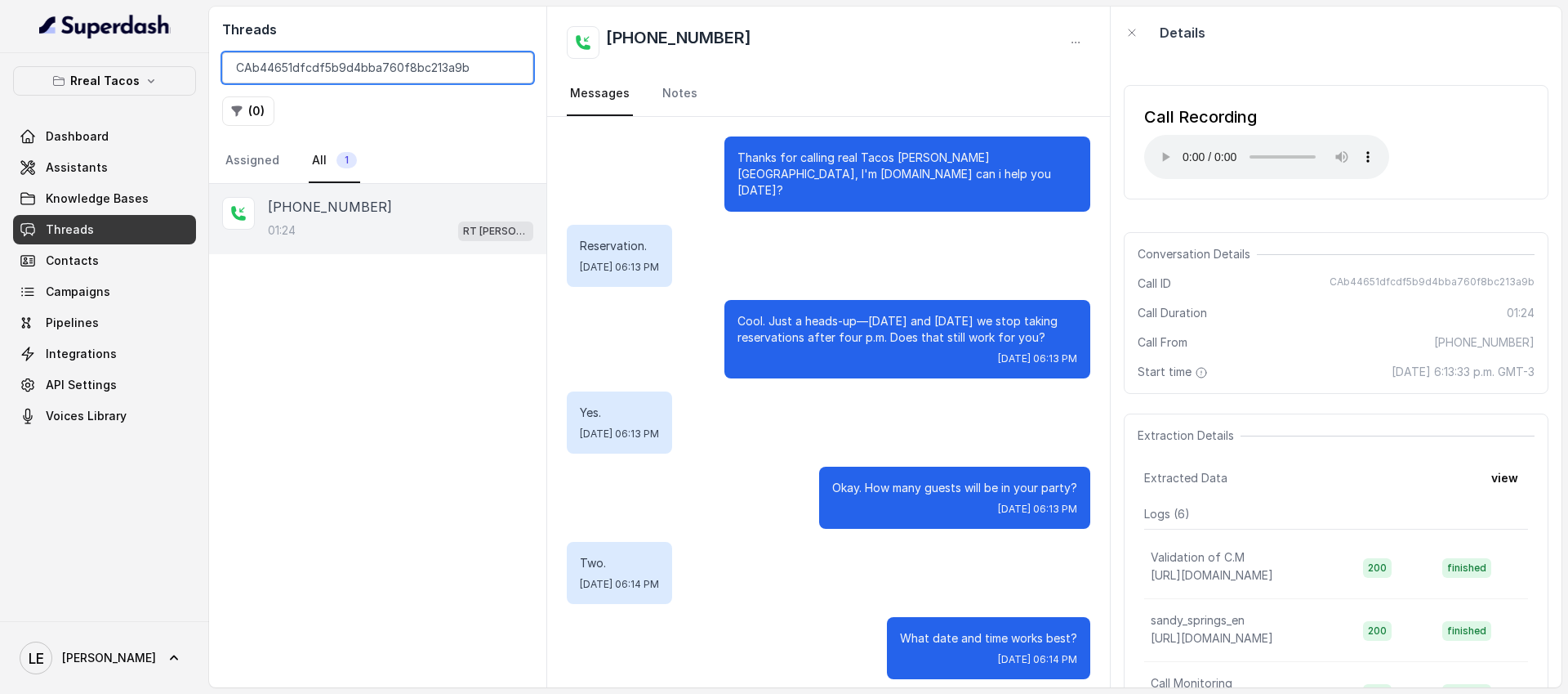
click at [503, 67] on input "CAb44651dfcdf5b9d4bba760f8bc213a9b" at bounding box center [377, 68] width 311 height 31
click at [521, 72] on input "CAb44651dfcdf5b9d4bba760f8bc213a9b" at bounding box center [377, 68] width 311 height 31
click at [513, 69] on input "CAb44651dfcdf5b9d4bba760f8bc213a9b" at bounding box center [377, 68] width 311 height 31
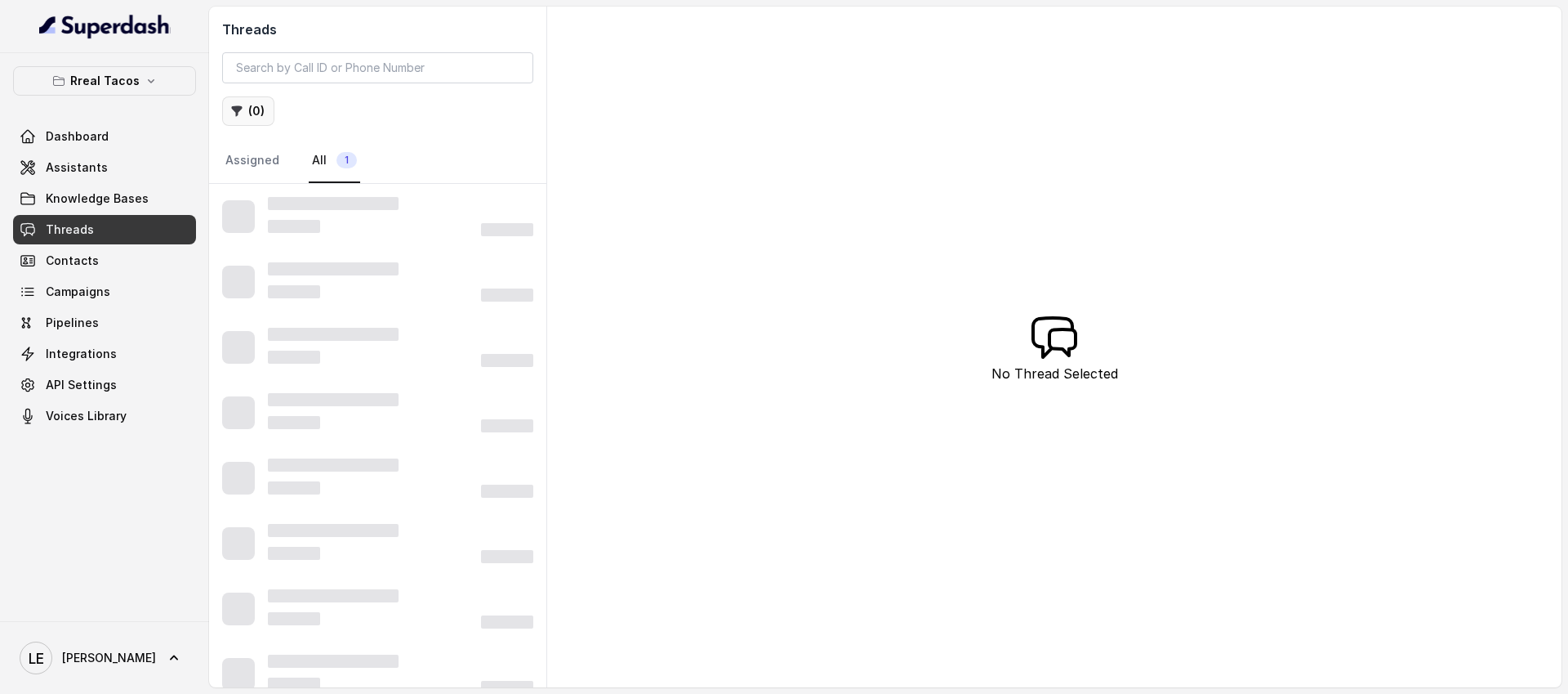
click at [253, 115] on button "( 0 )" at bounding box center [248, 111] width 52 height 29
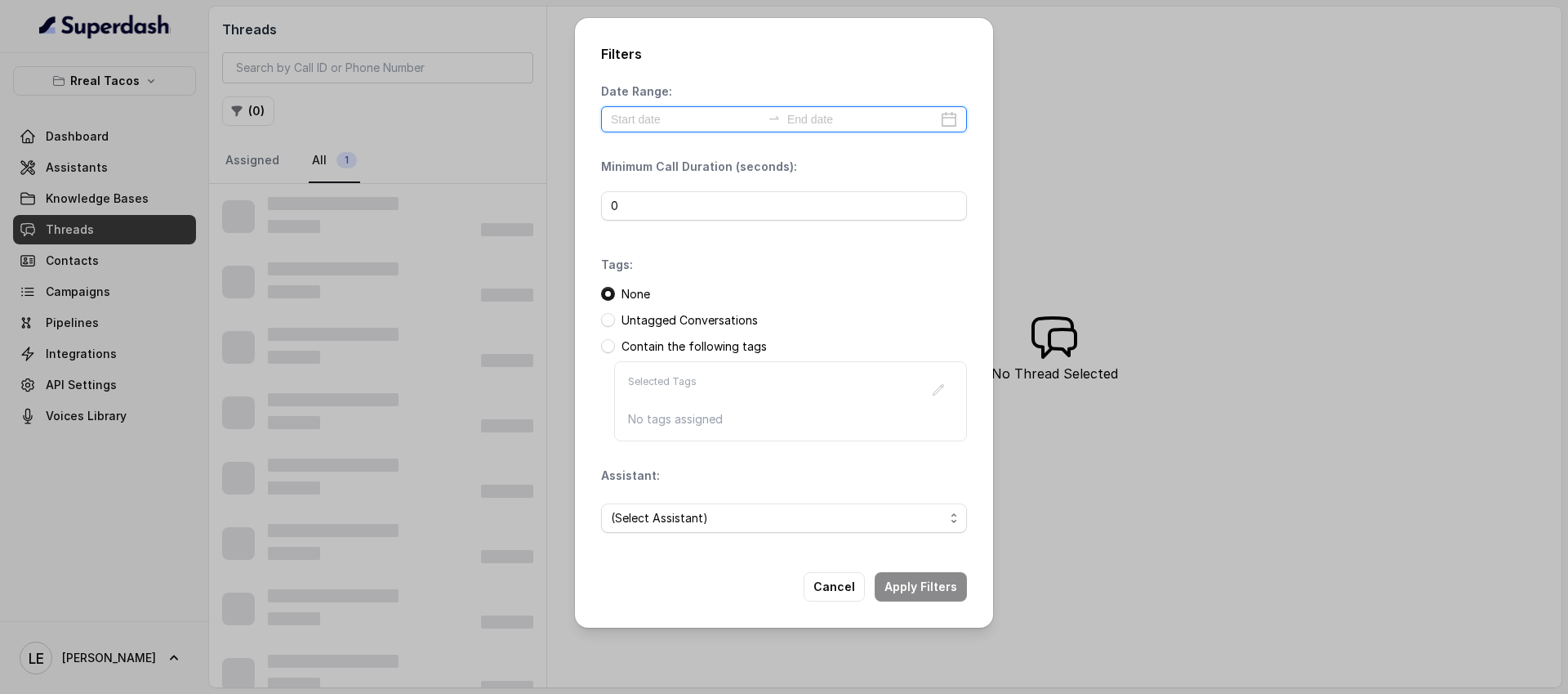
click at [631, 114] on input at bounding box center [687, 119] width 151 height 18
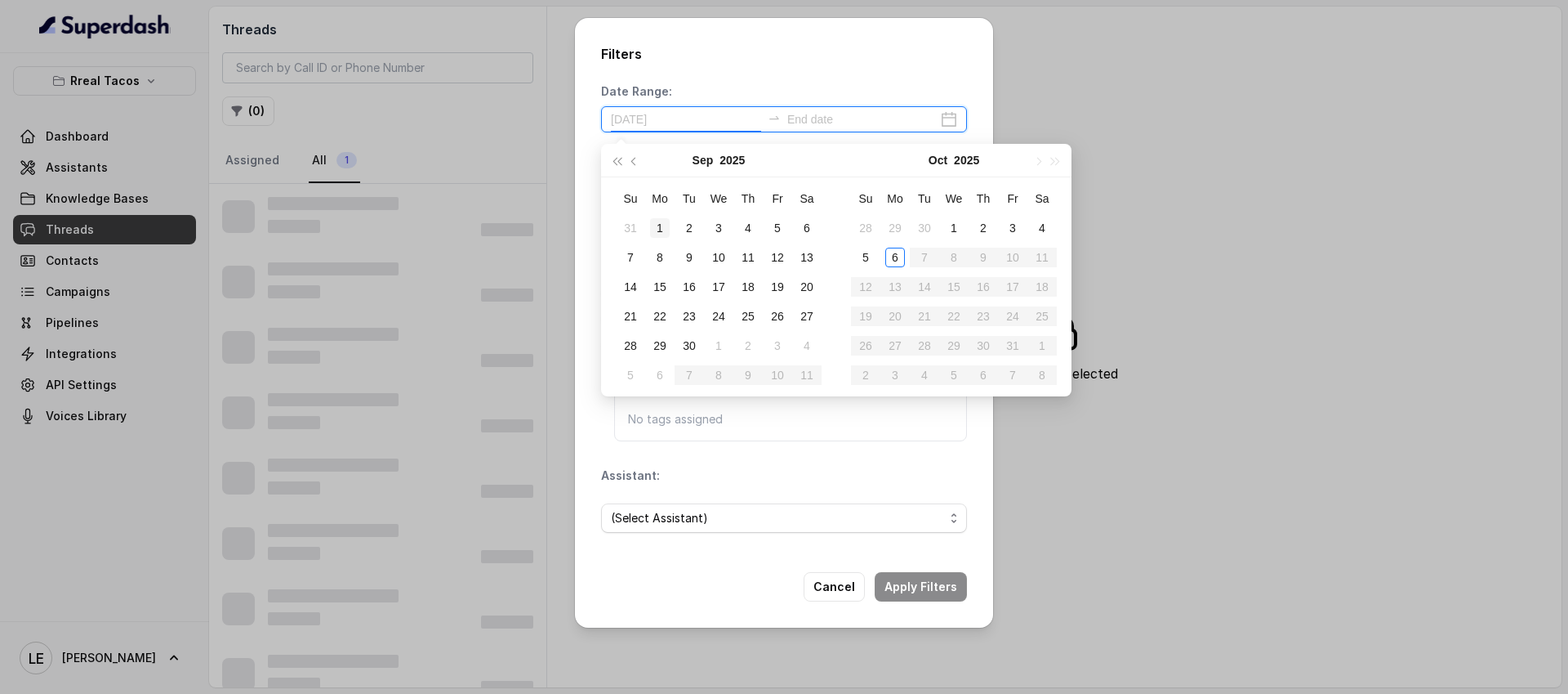
type input "[DATE]"
click at [653, 230] on div "1" at bounding box center [660, 228] width 20 height 20
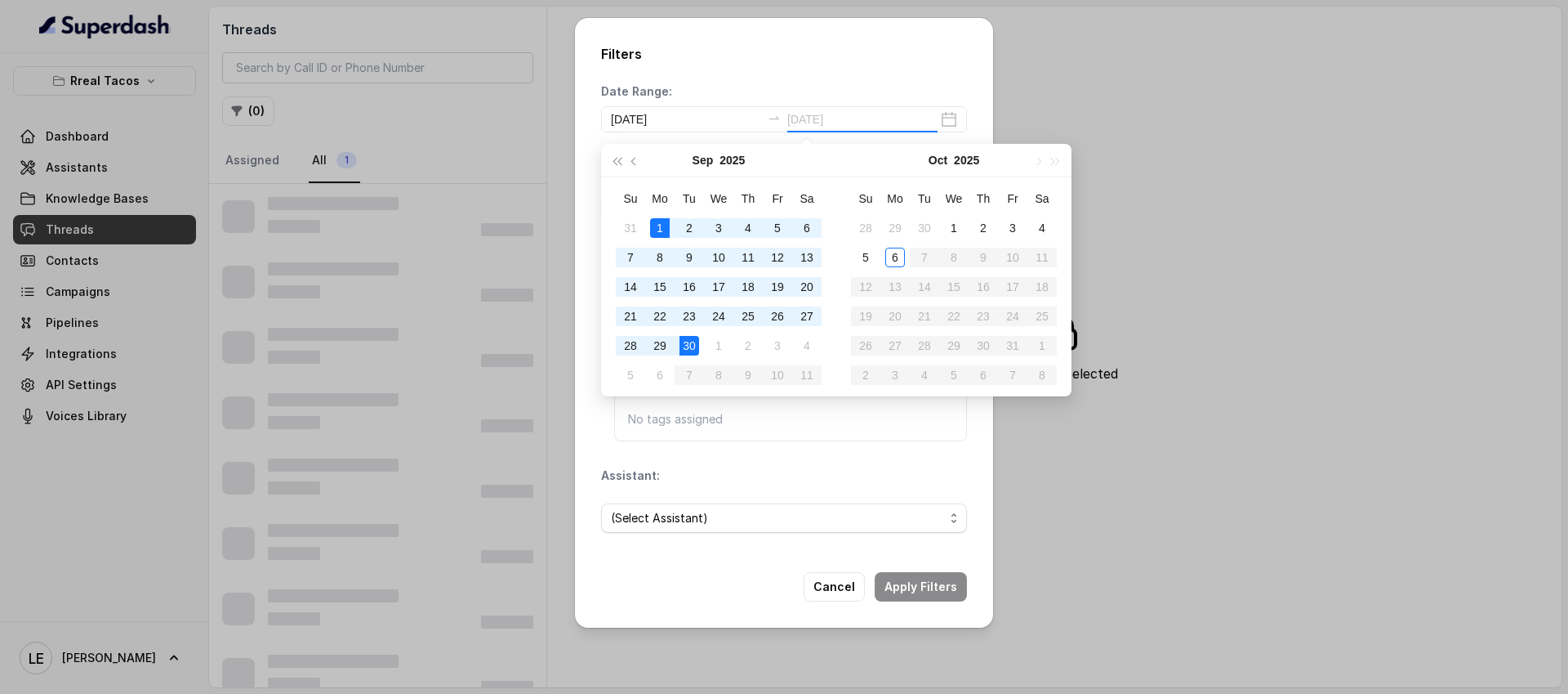
click at [697, 350] on div "30" at bounding box center [689, 346] width 20 height 20
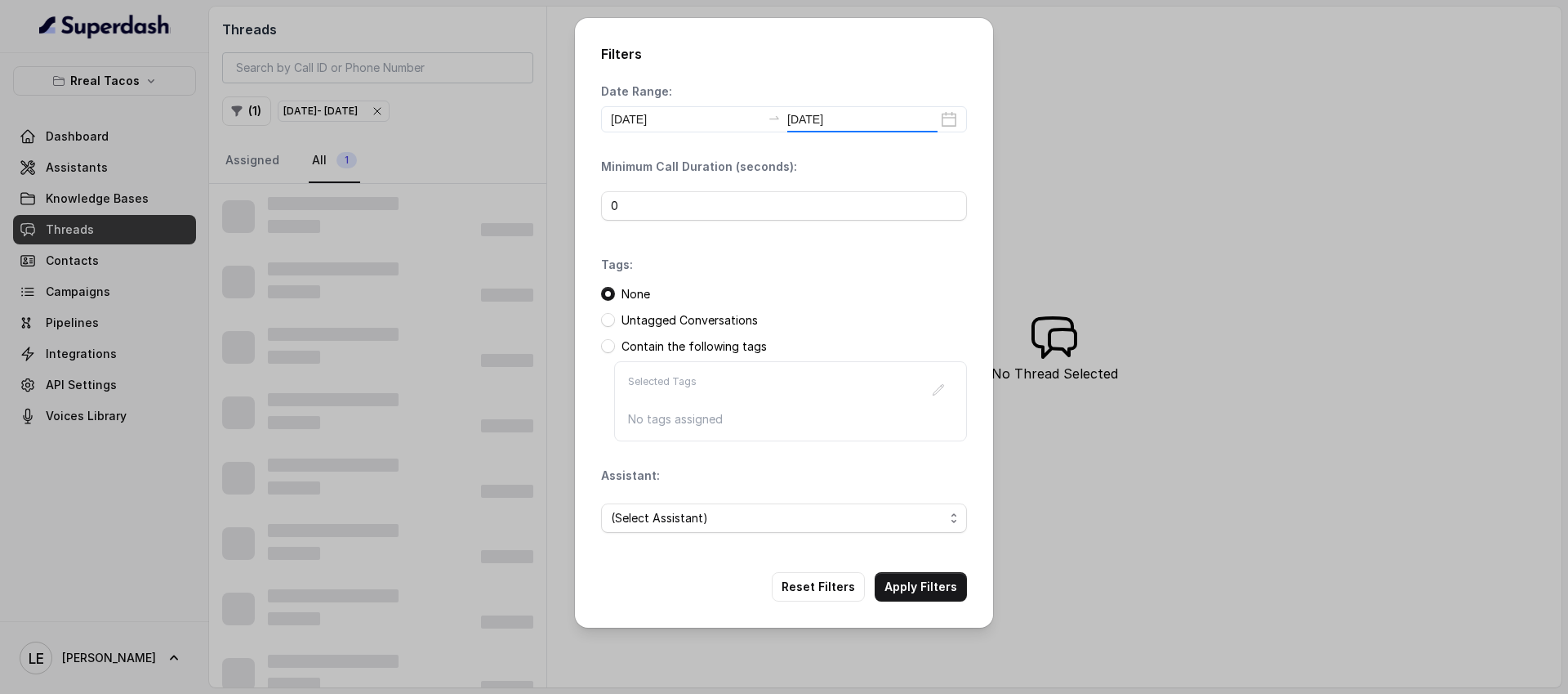
type input "[DATE]"
click at [726, 530] on span "(Select Assistant)" at bounding box center [784, 518] width 366 height 29
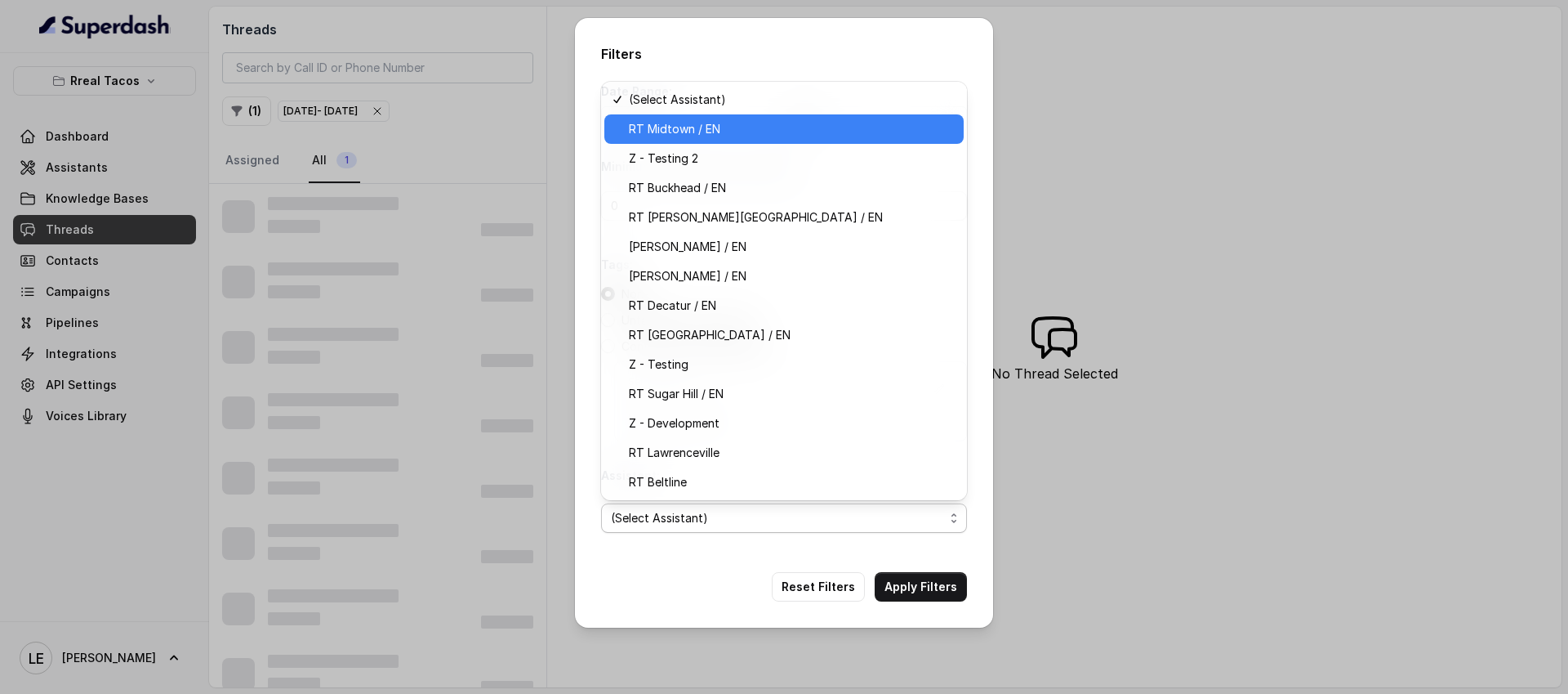
click at [743, 133] on span "RT Midtown / EN" at bounding box center [790, 129] width 325 height 20
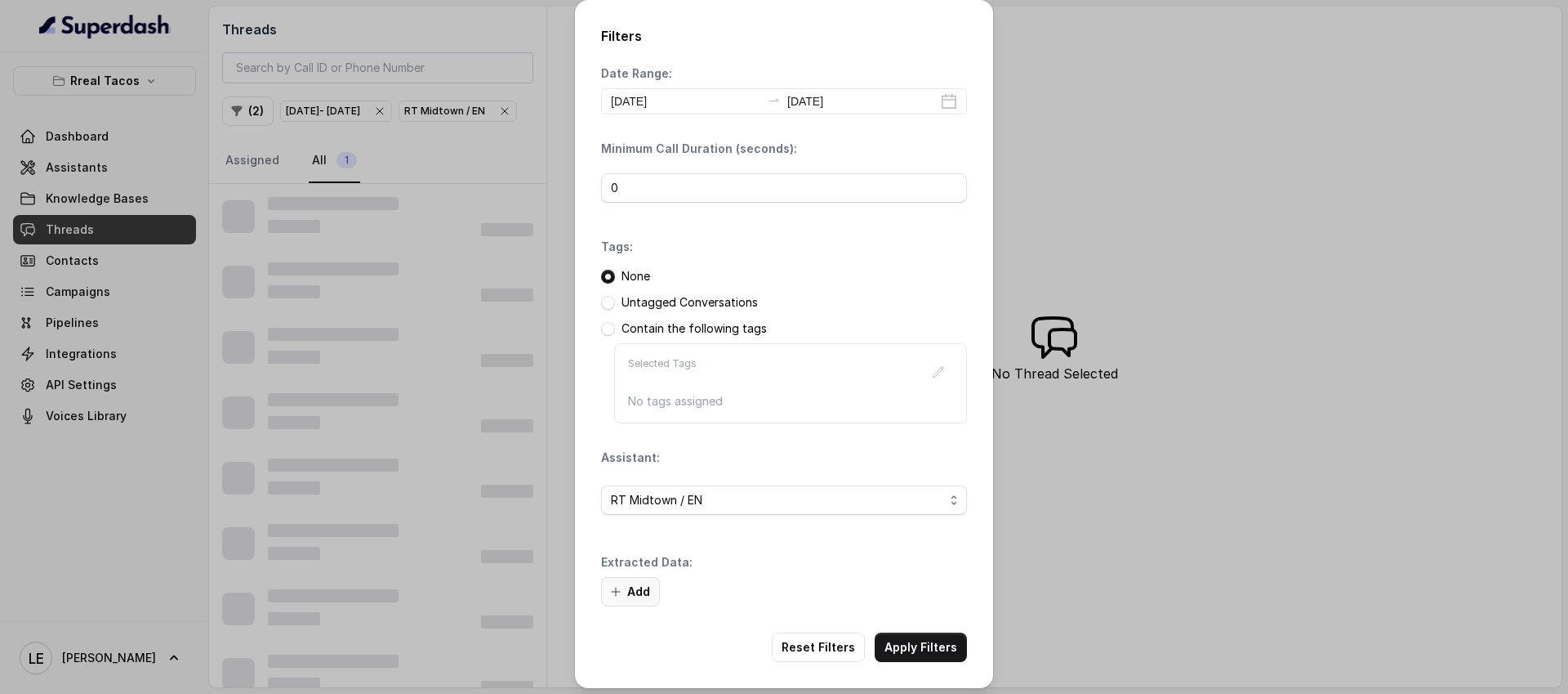
click at [628, 591] on button "Add" at bounding box center [630, 592] width 59 height 29
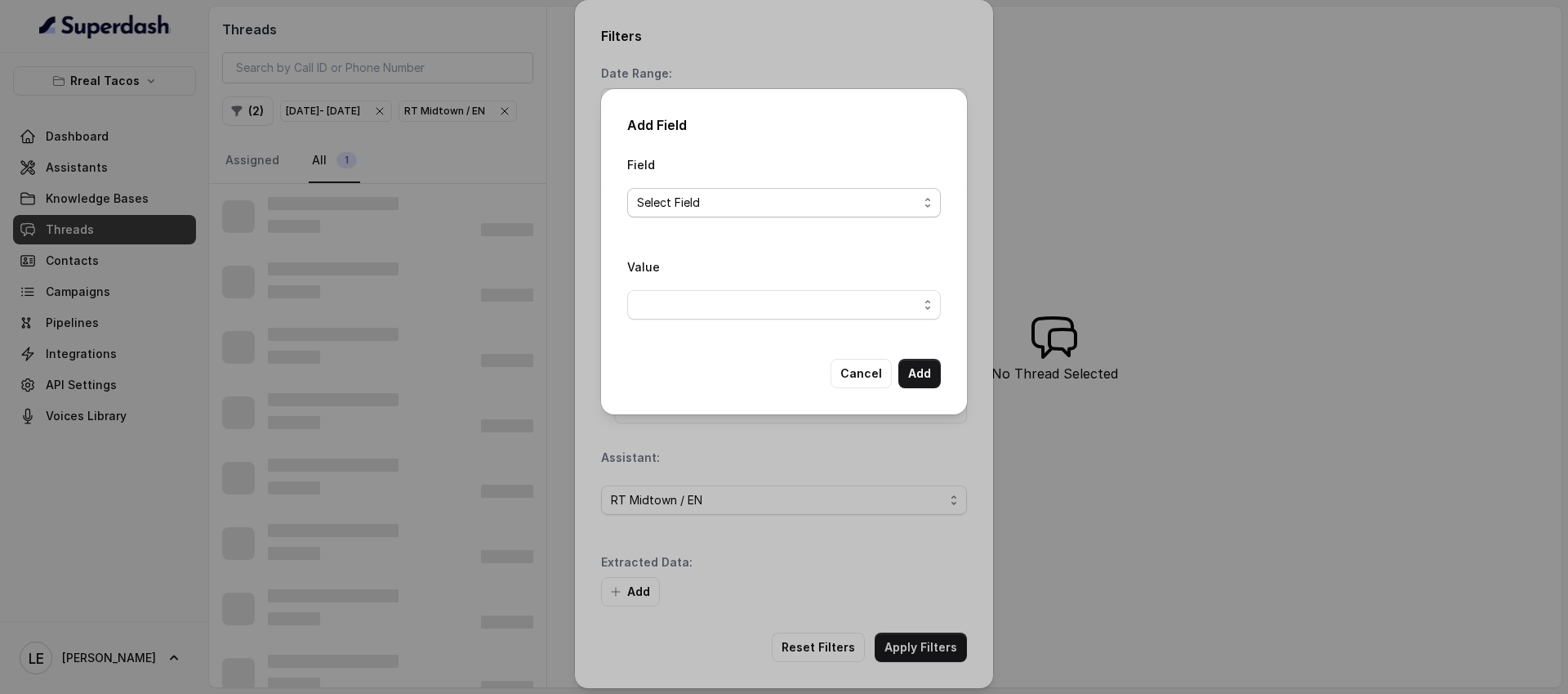
click at [773, 208] on span "Select Field" at bounding box center [778, 203] width 281 height 20
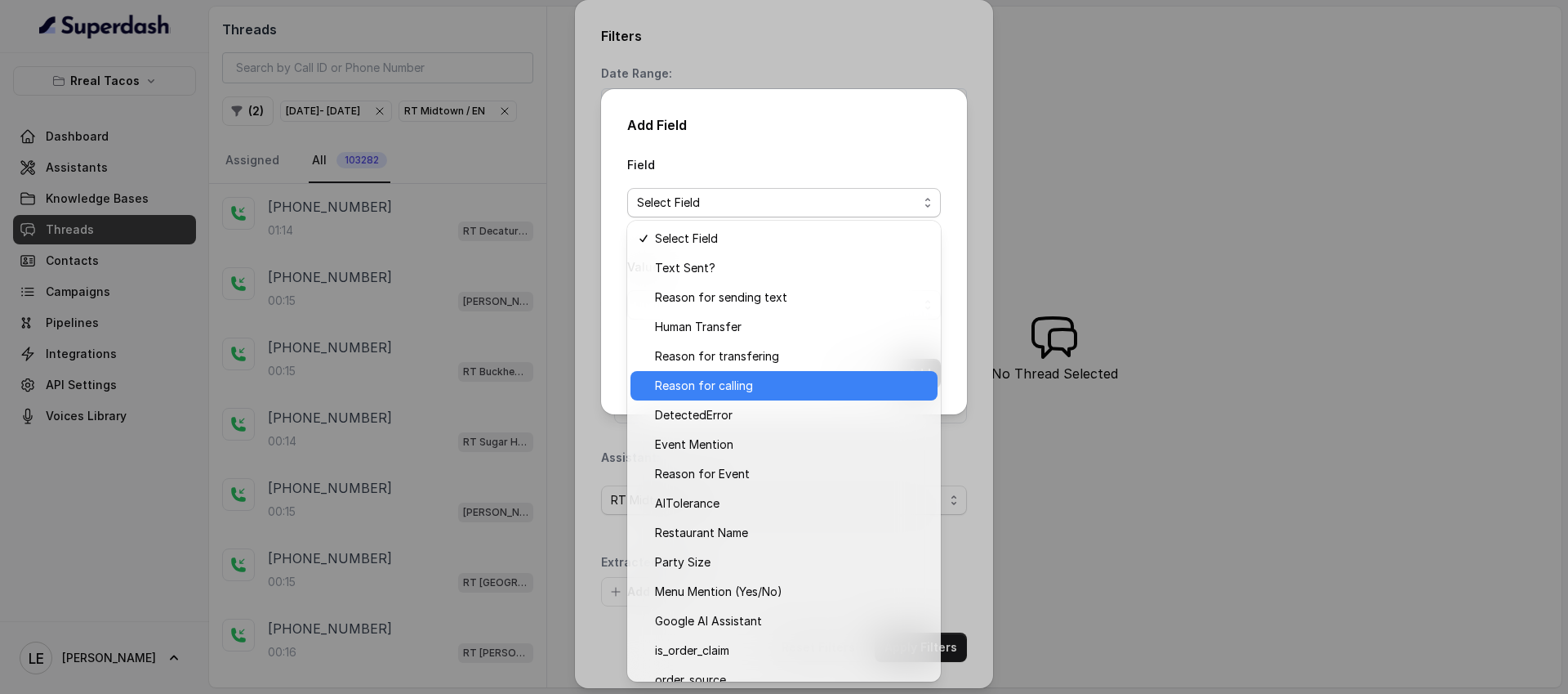
click at [760, 384] on span "Reason for calling" at bounding box center [791, 386] width 273 height 20
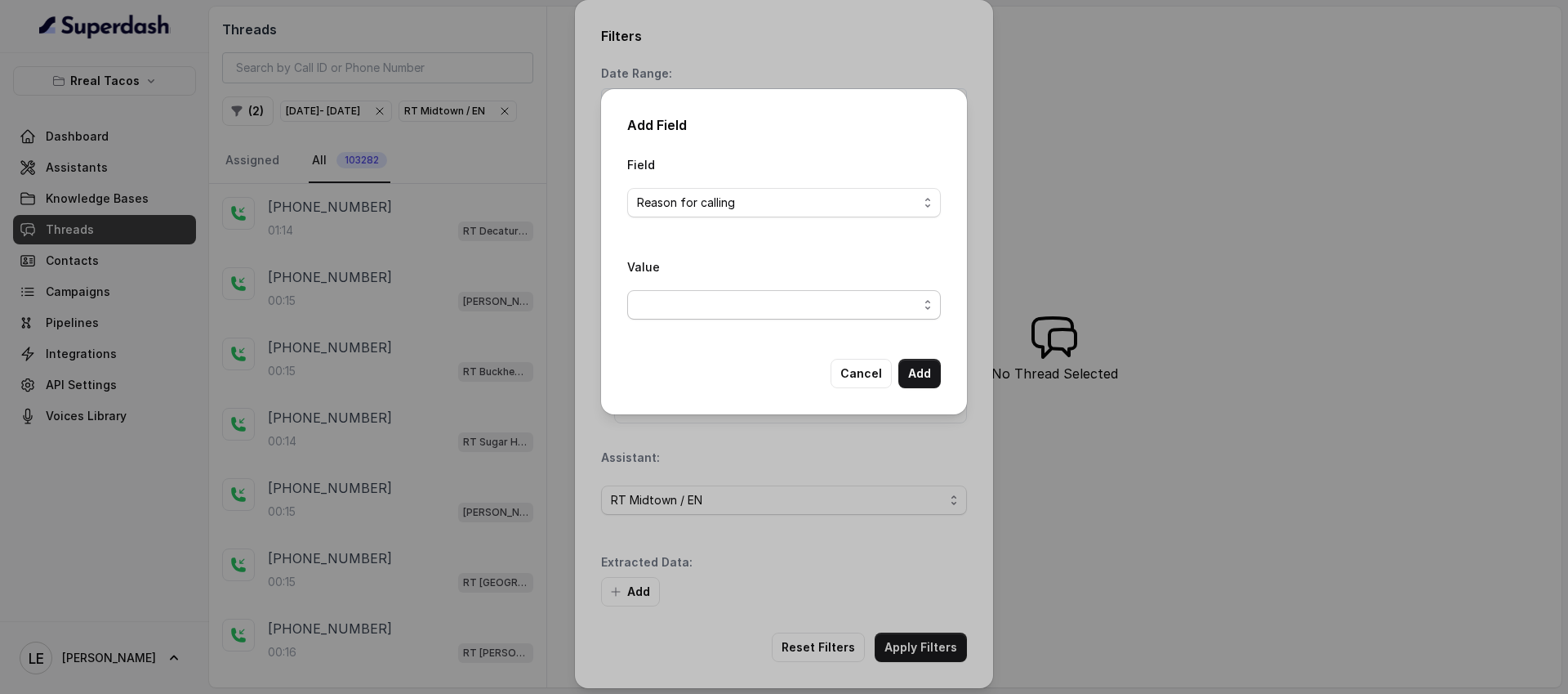
click at [725, 313] on span "button" at bounding box center [784, 305] width 313 height 29
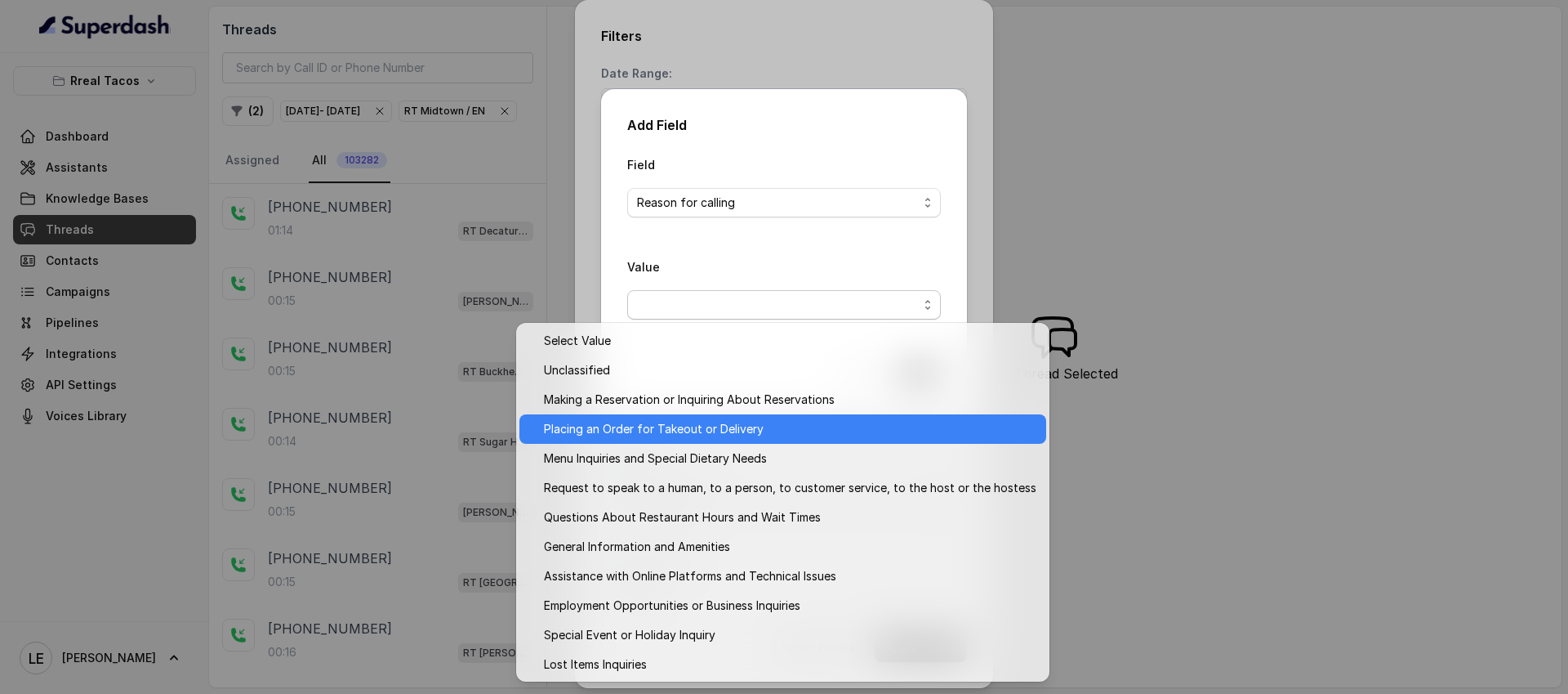
click at [762, 438] on span "Placing an Order for Takeout or Delivery" at bounding box center [790, 429] width 493 height 20
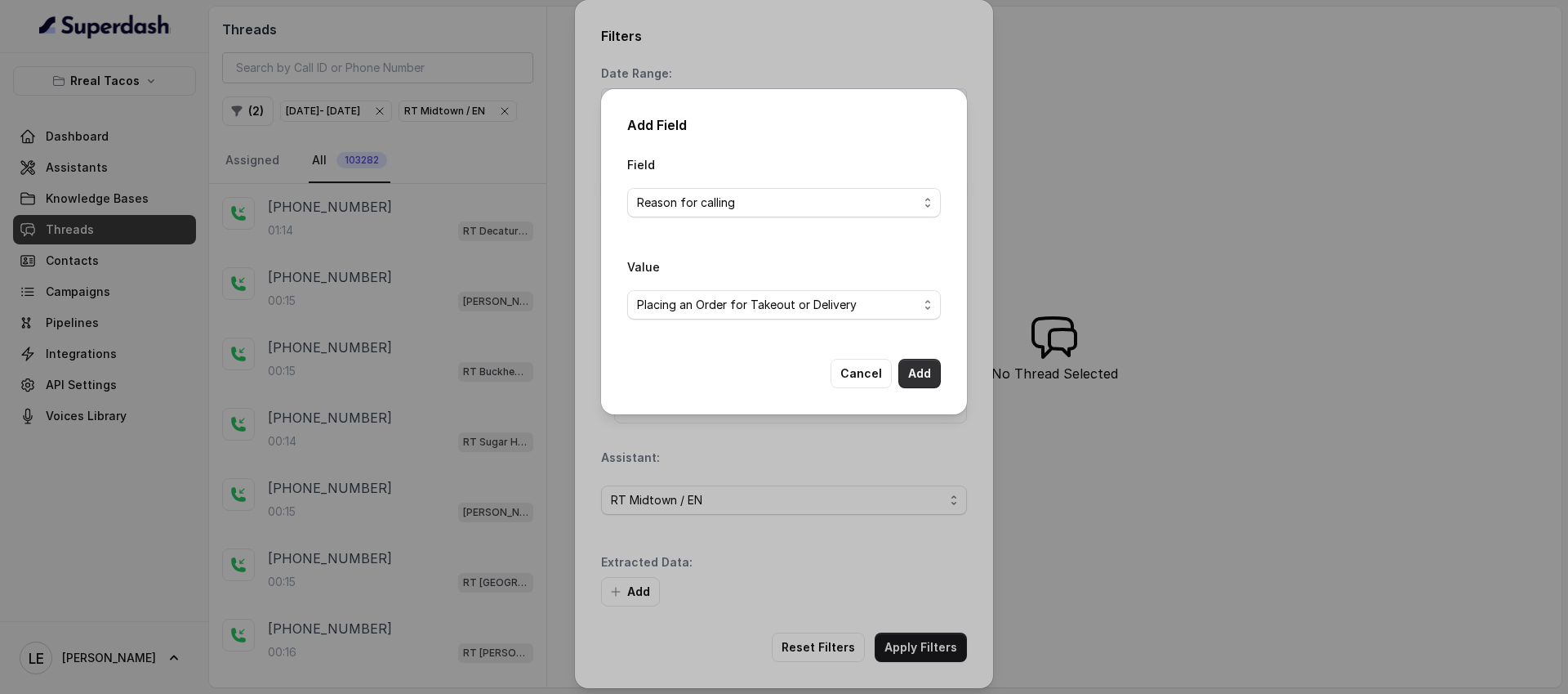
click at [923, 378] on button "Add" at bounding box center [920, 373] width 42 height 29
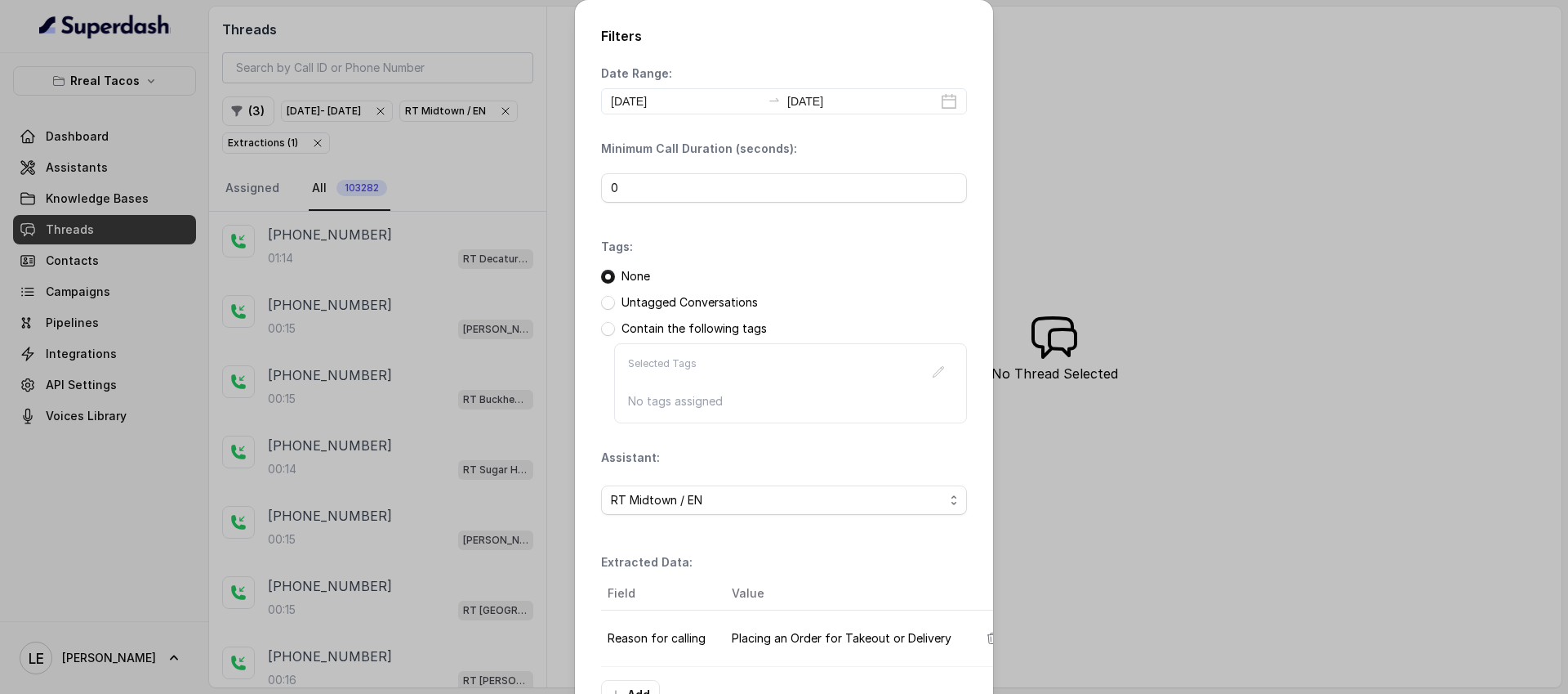
scroll to position [123, 0]
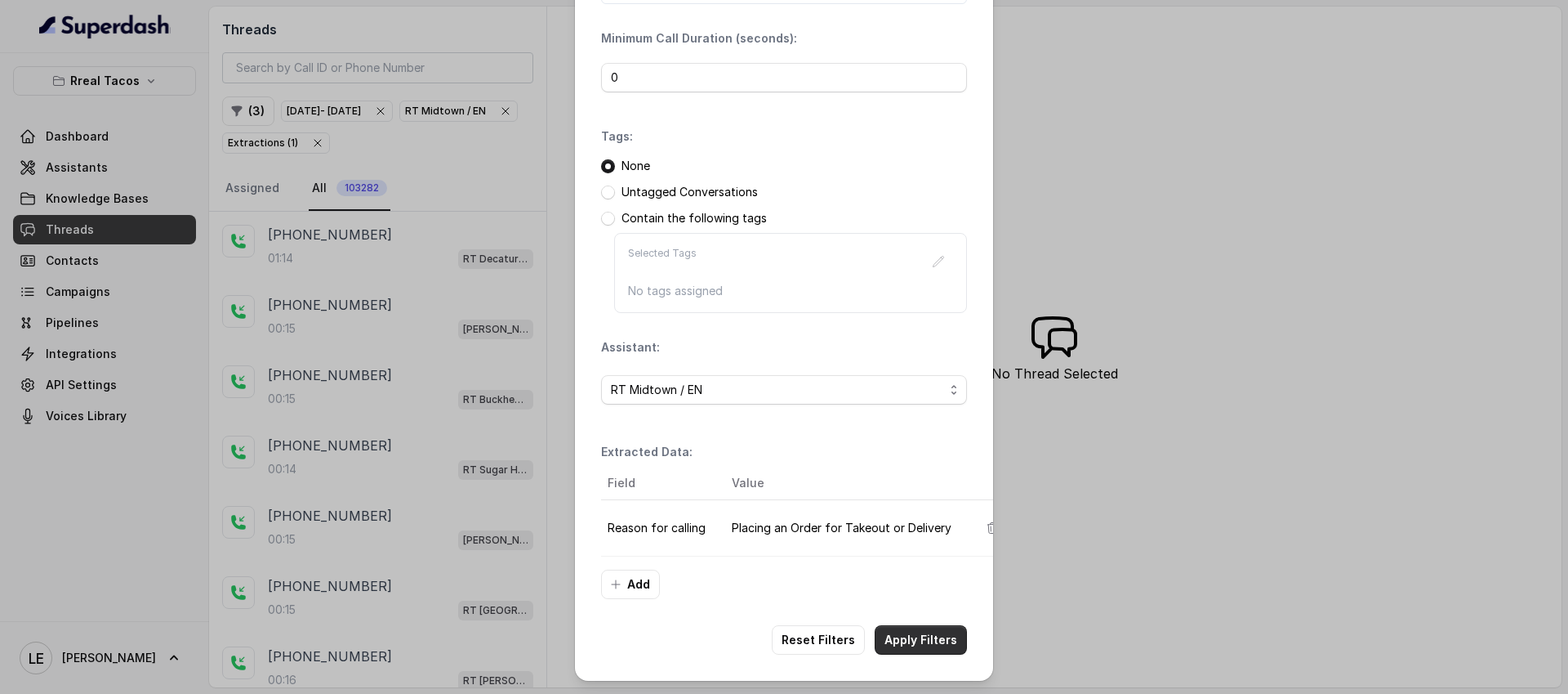
click at [902, 632] on button "Apply Filters" at bounding box center [920, 640] width 93 height 29
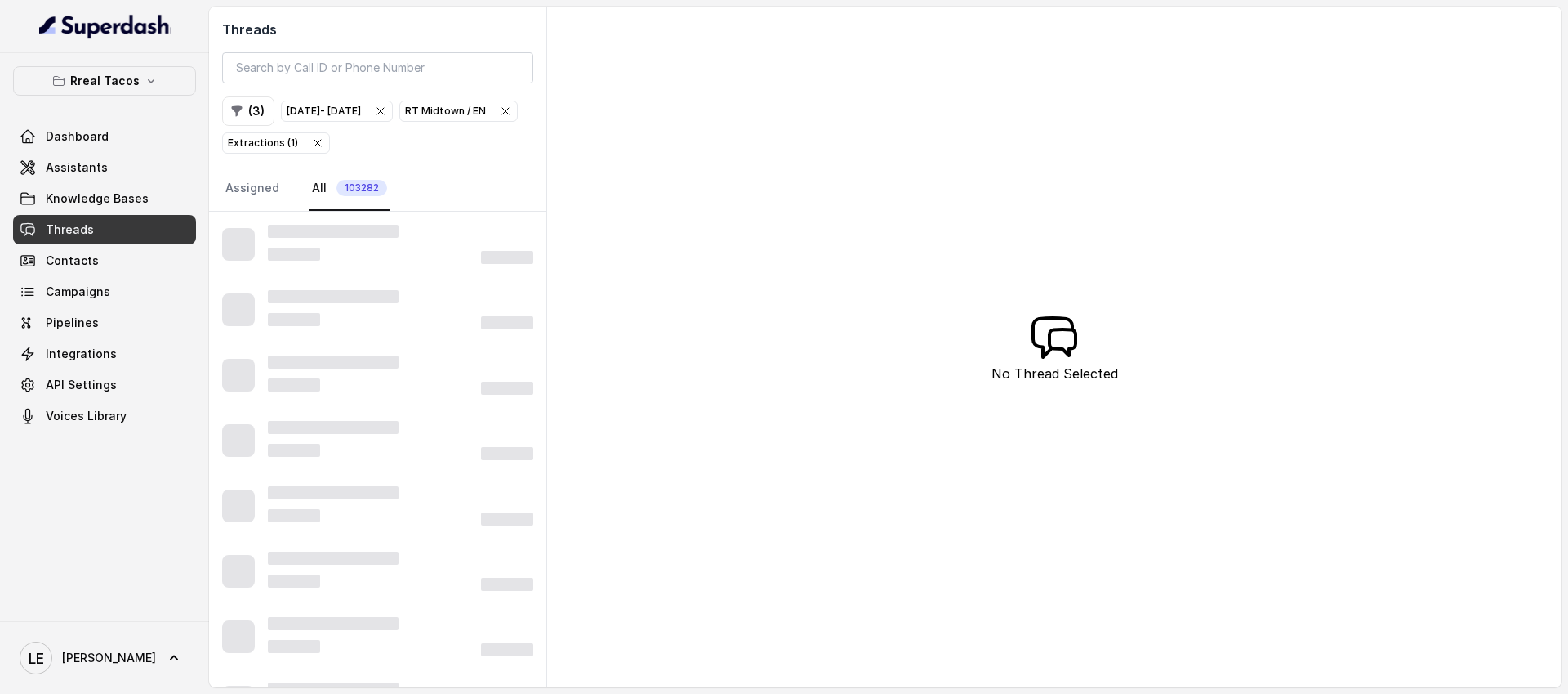
click at [499, 118] on icon "button" at bounding box center [505, 111] width 13 height 13
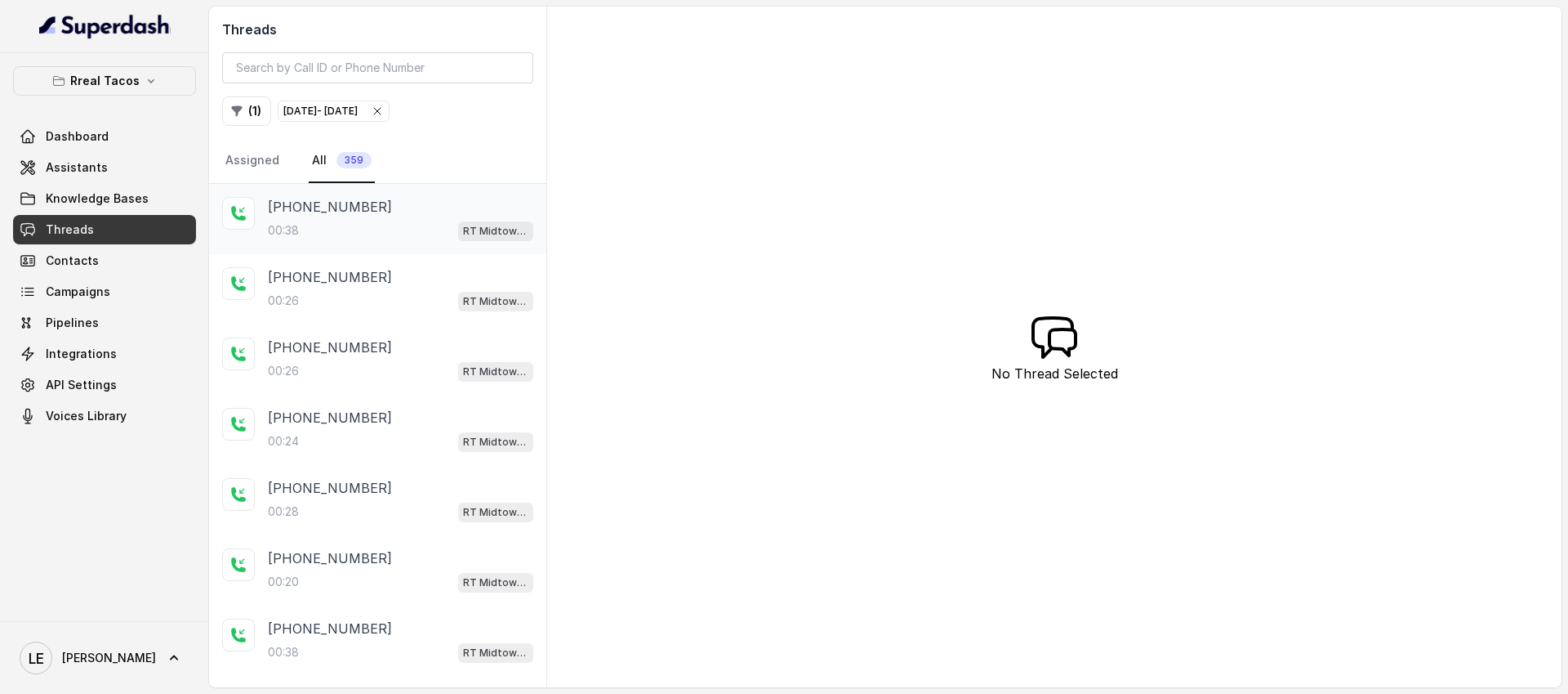
click at [397, 212] on div "[PHONE_NUMBER]" at bounding box center [400, 206] width 266 height 20
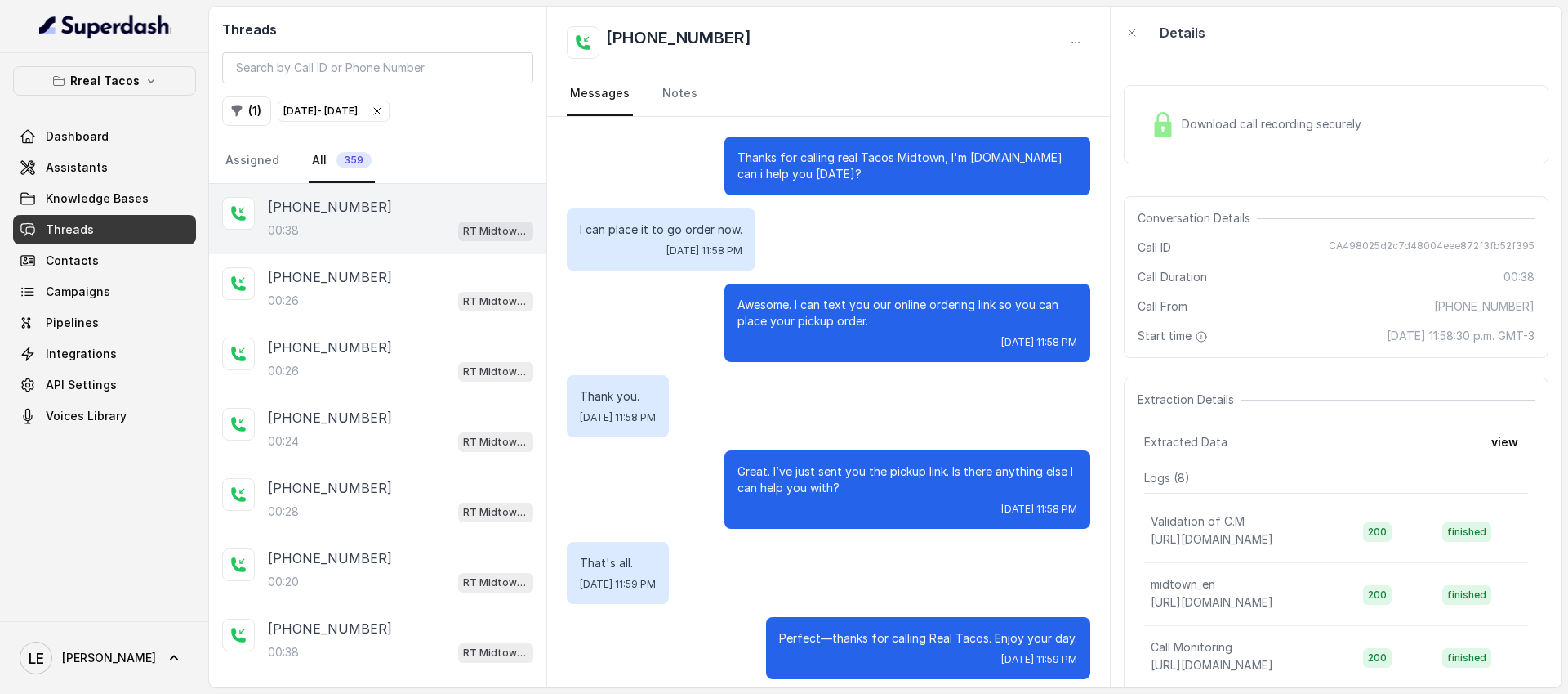
scroll to position [11, 0]
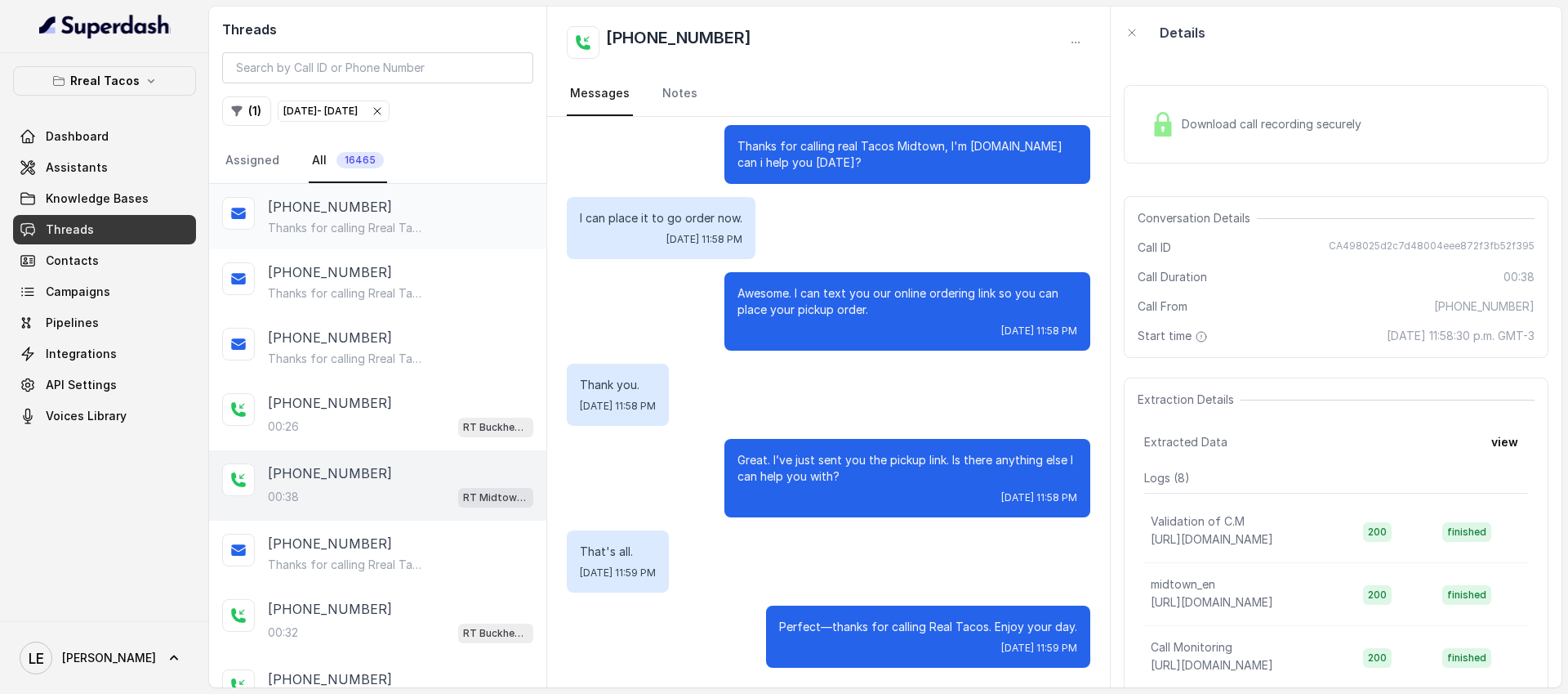
click at [455, 226] on div "Thanks for calling Rreal Tacos! Want to pick up your order? [URL][DOMAIN_NAME] …" at bounding box center [400, 228] width 266 height 16
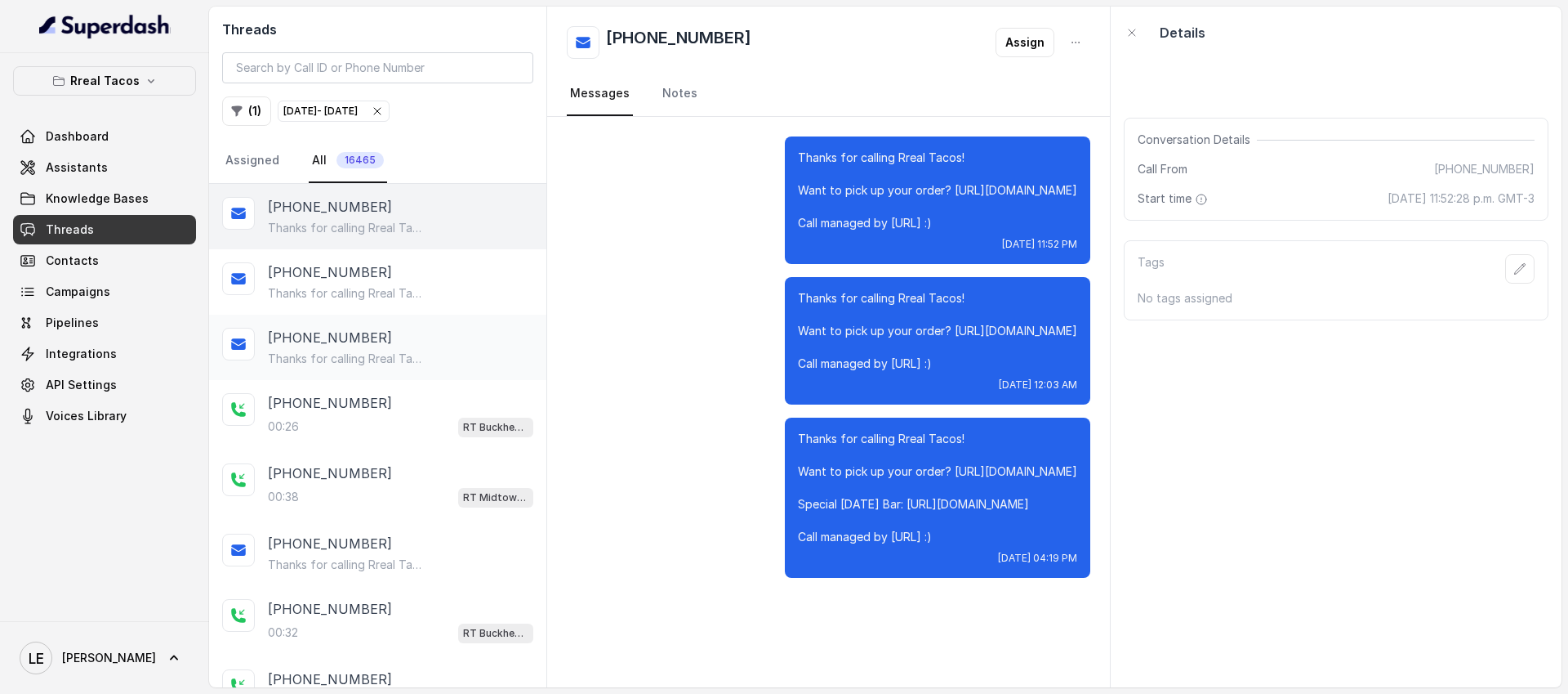
scroll to position [3, 0]
click at [429, 353] on div "Thanks for calling Rreal Tacos! Check out our menu: [URL][DOMAIN_NAME] Special …" at bounding box center [400, 355] width 266 height 16
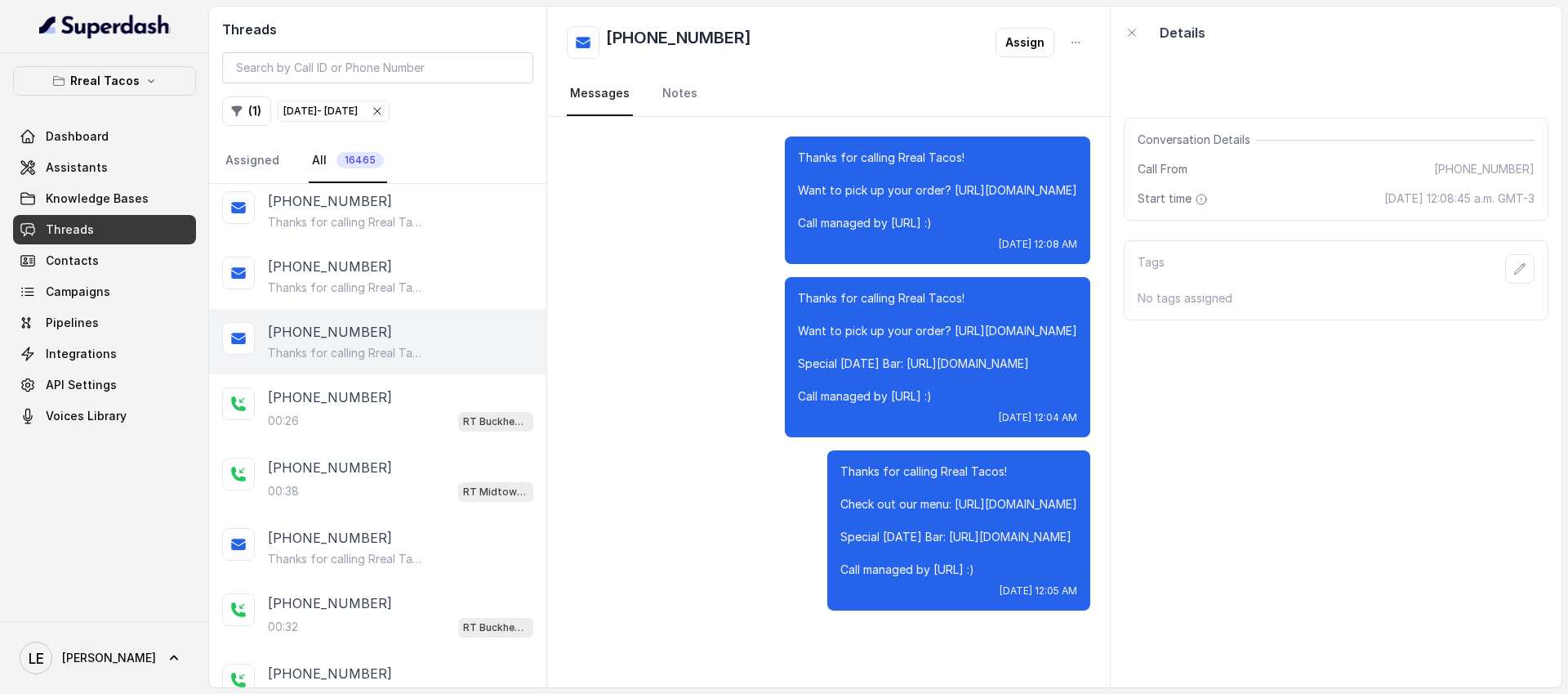
scroll to position [5, 0]
click at [358, 114] on div "[DATE] - [DATE]" at bounding box center [320, 111] width 74 height 16
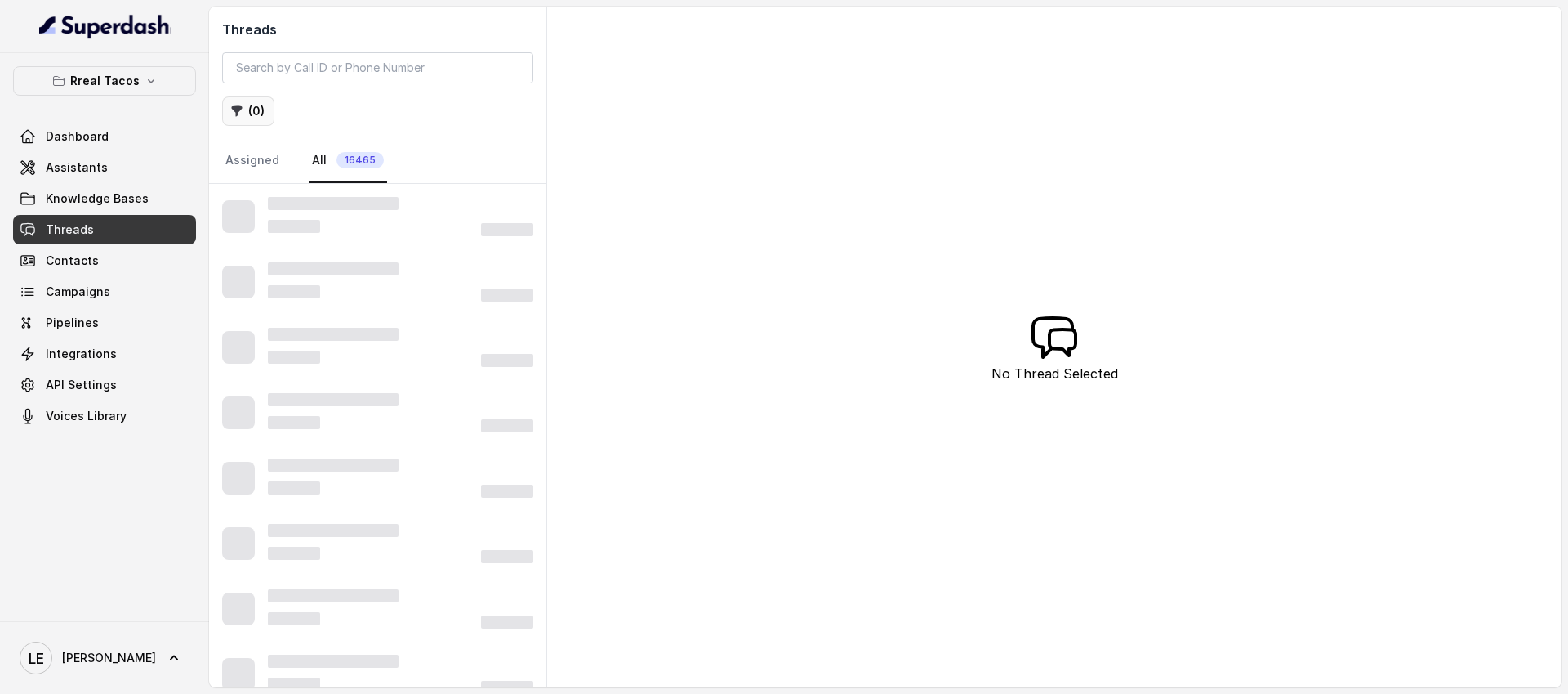
click at [242, 108] on icon "button" at bounding box center [236, 111] width 13 height 13
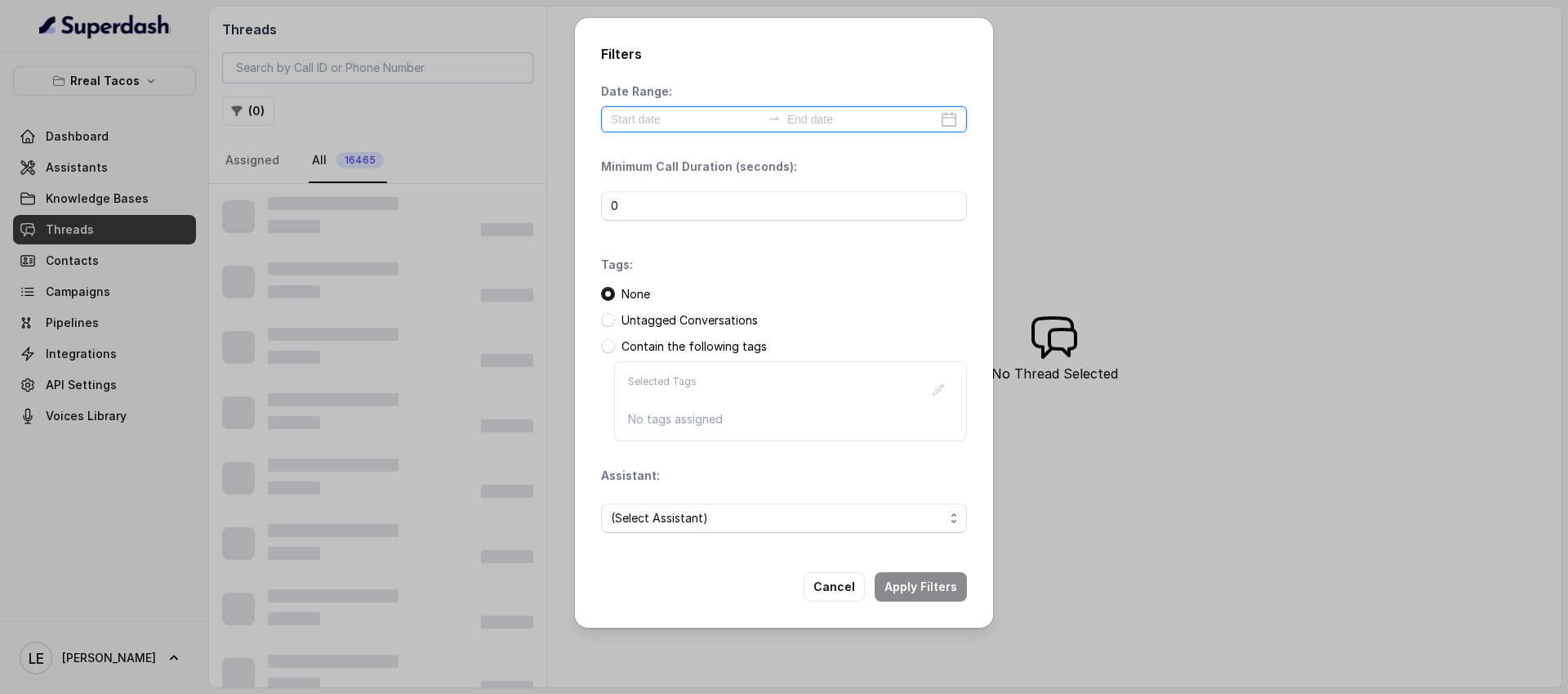
click at [659, 126] on input at bounding box center [687, 119] width 151 height 18
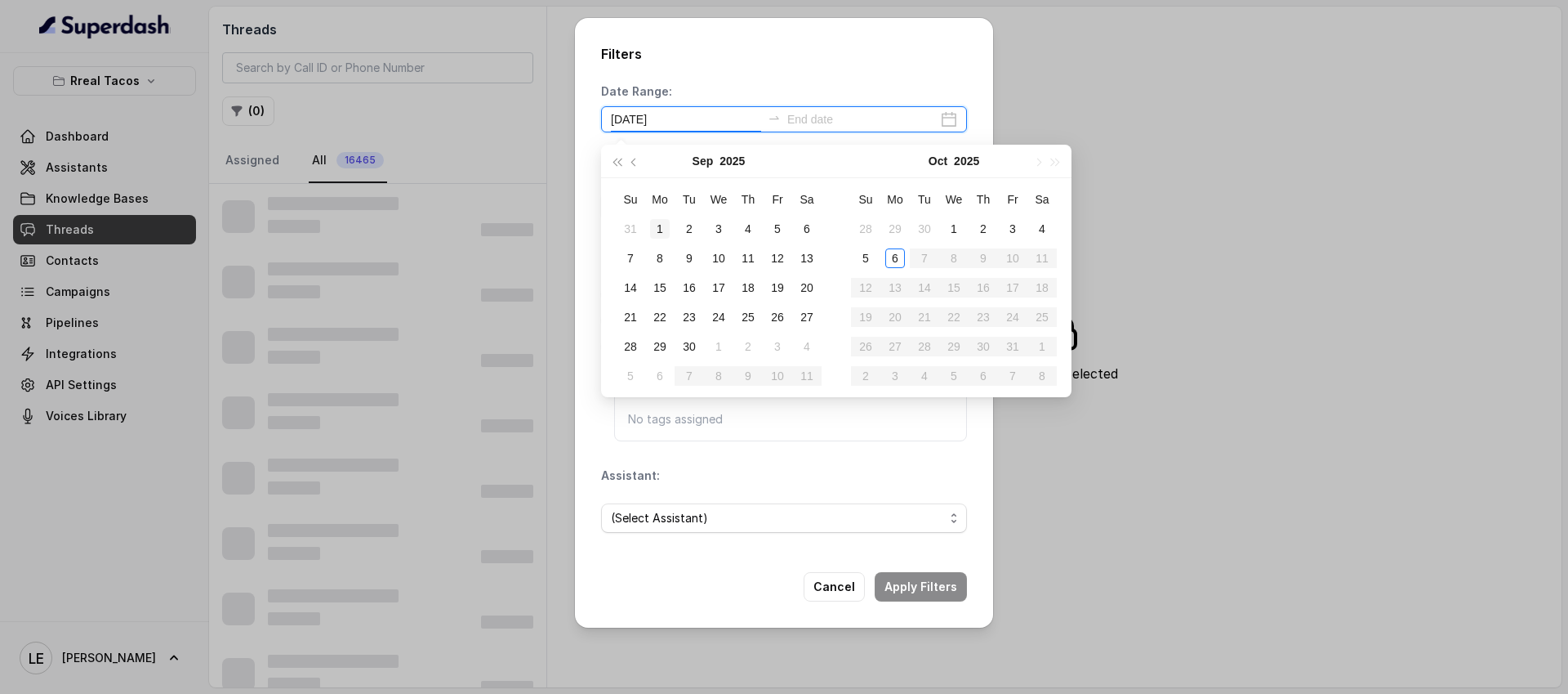
type input "[DATE]"
click at [656, 229] on div "1" at bounding box center [660, 228] width 20 height 20
type input "[DATE]"
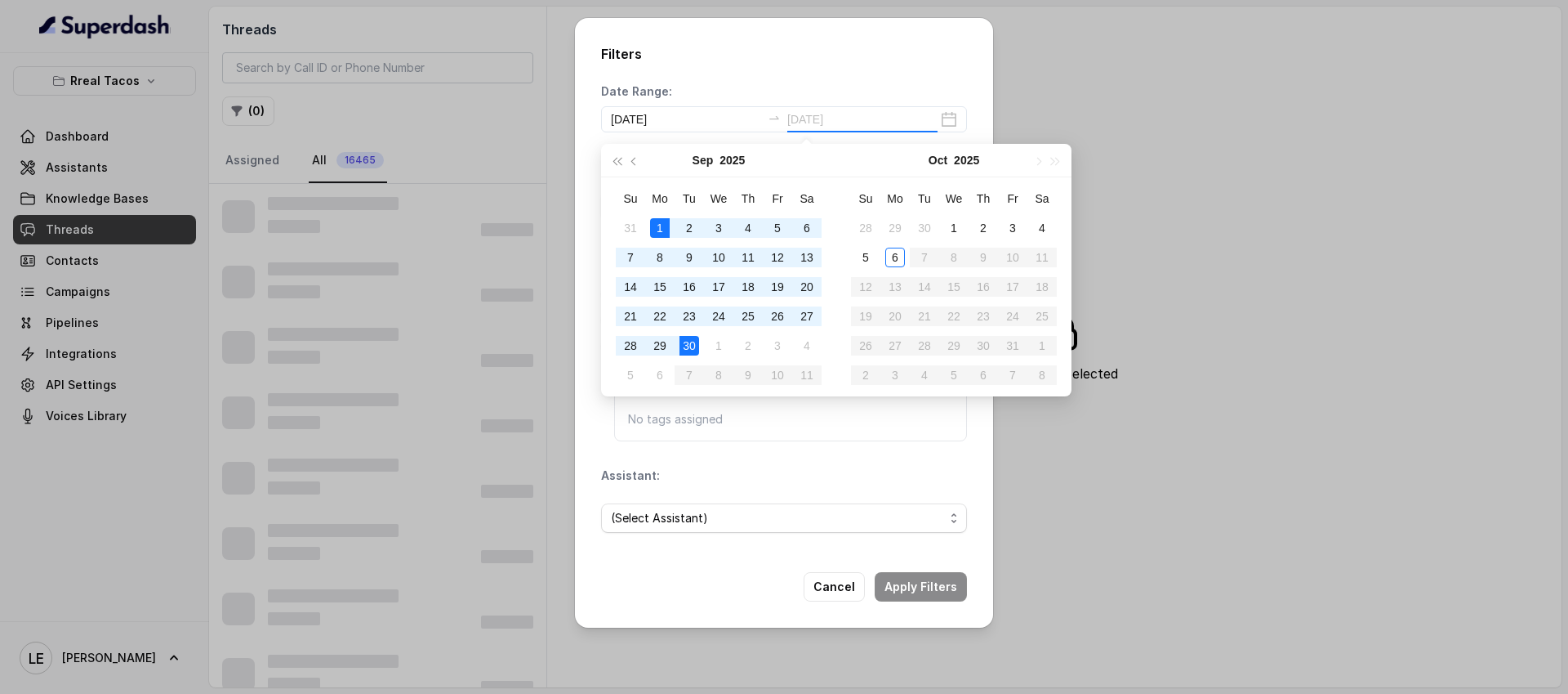
click at [694, 355] on td "30" at bounding box center [689, 346] width 29 height 29
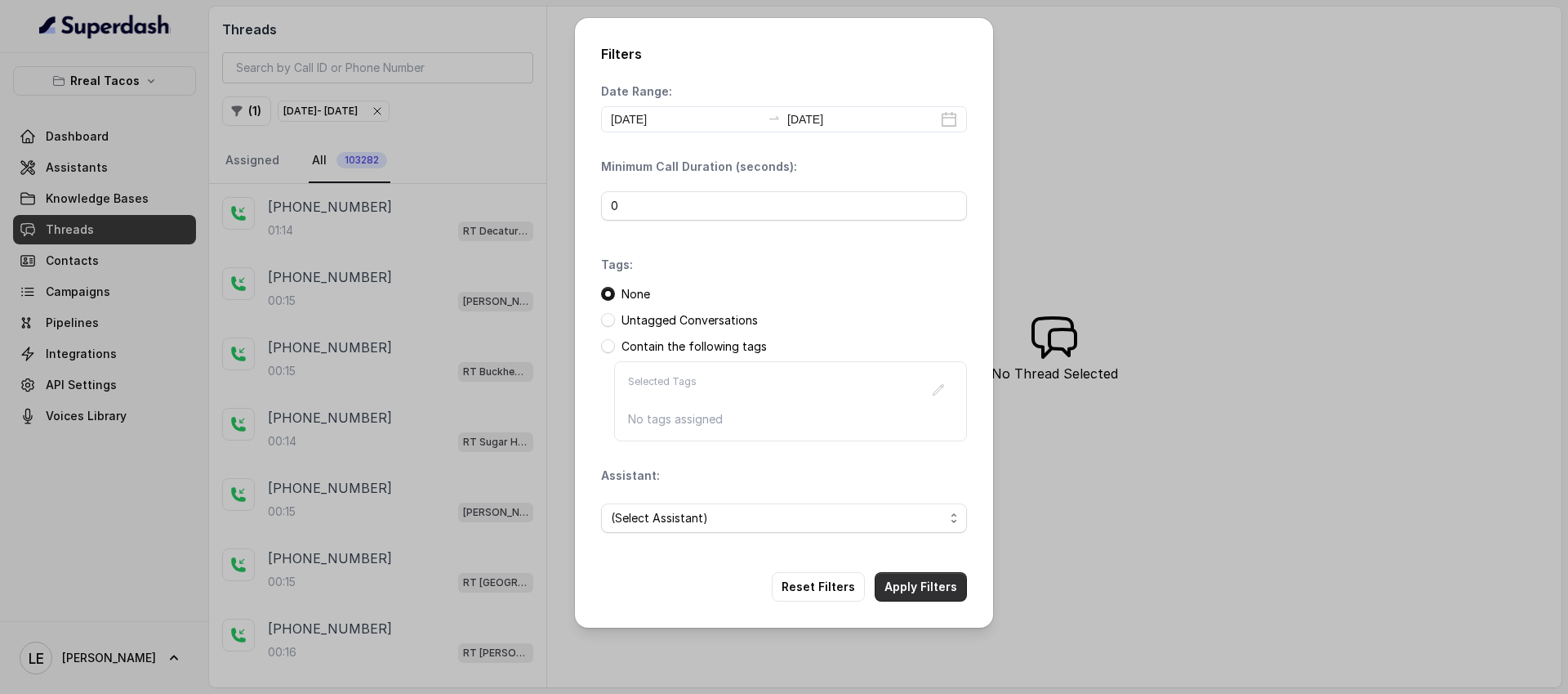
click at [932, 587] on button "Apply Filters" at bounding box center [920, 587] width 93 height 29
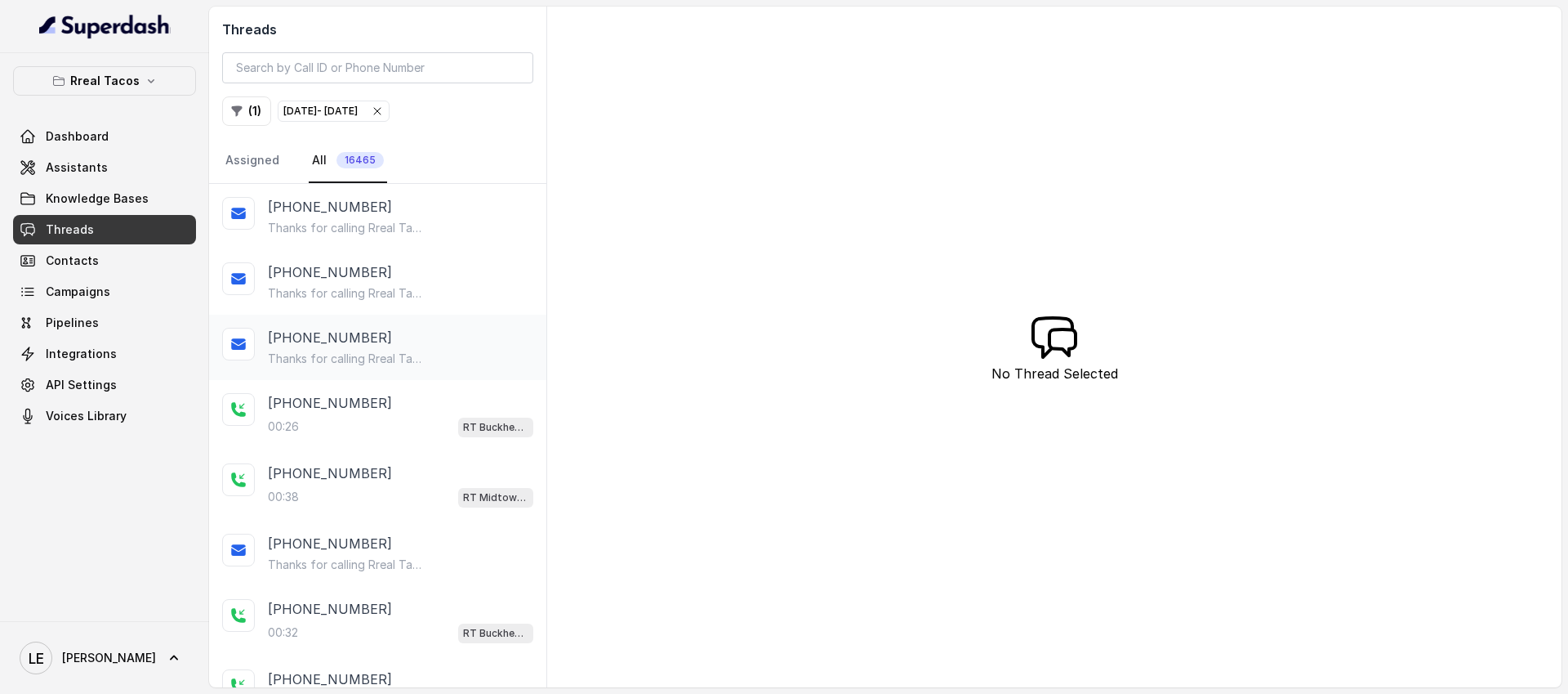
click at [408, 365] on p "Thanks for calling Rreal Tacos! Check out our menu: [URL][DOMAIN_NAME] Special …" at bounding box center [345, 359] width 157 height 16
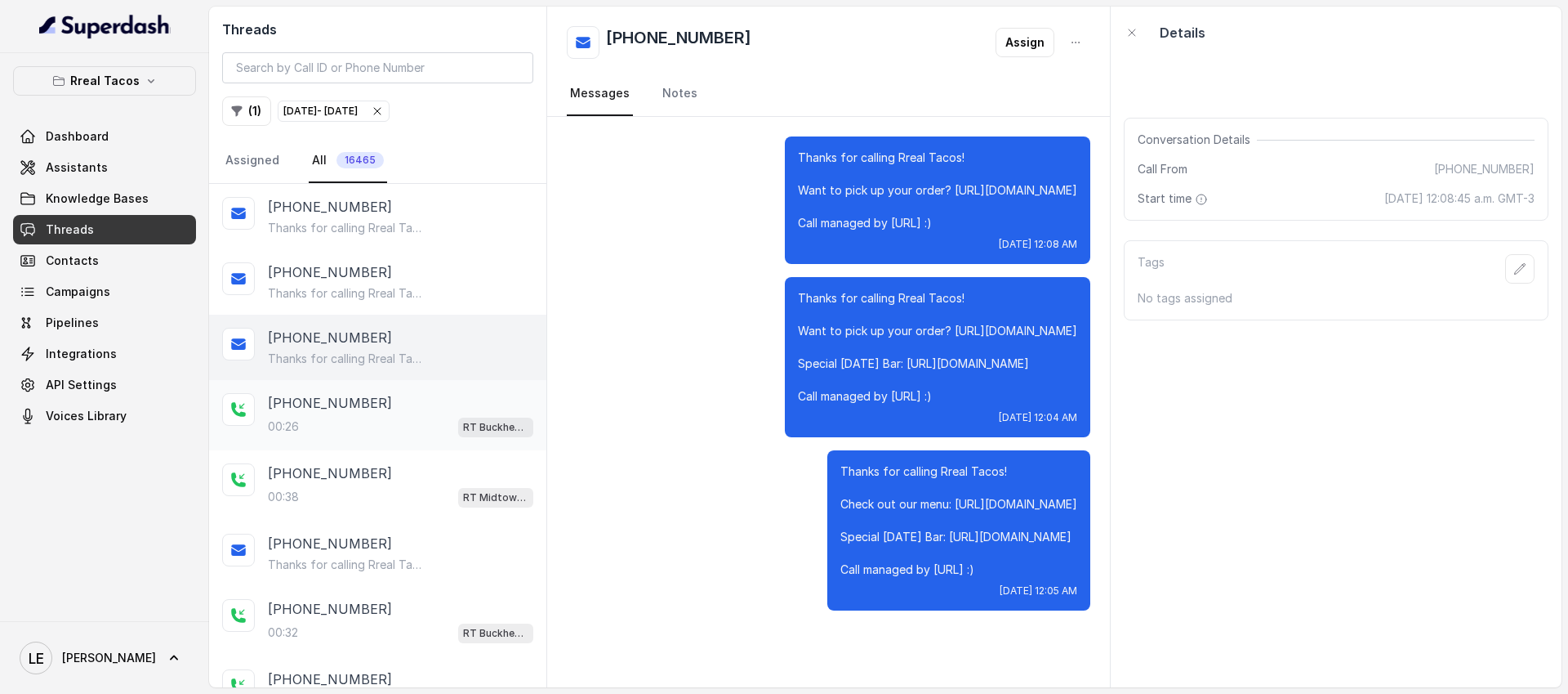
click at [420, 416] on div "00:26 RT Buckhead / EN" at bounding box center [400, 426] width 266 height 22
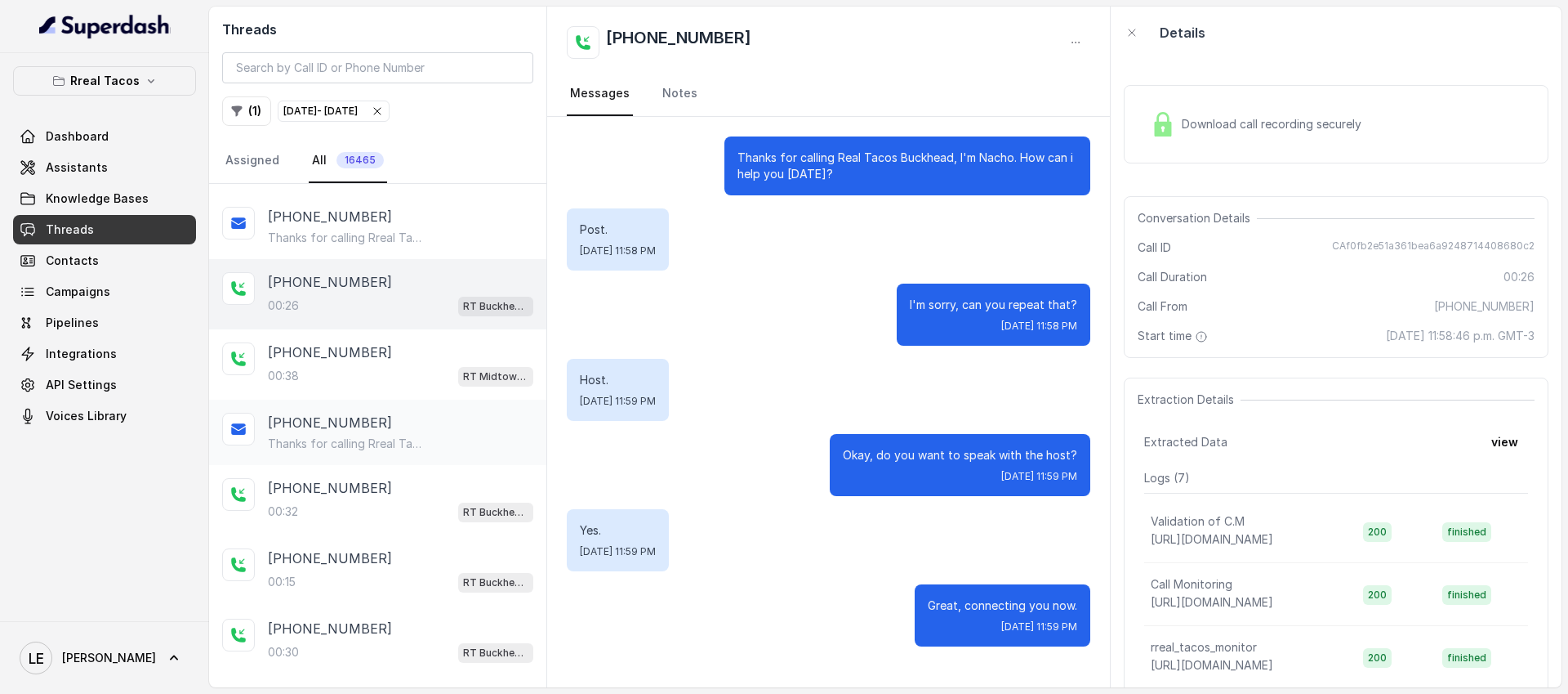
scroll to position [126, 0]
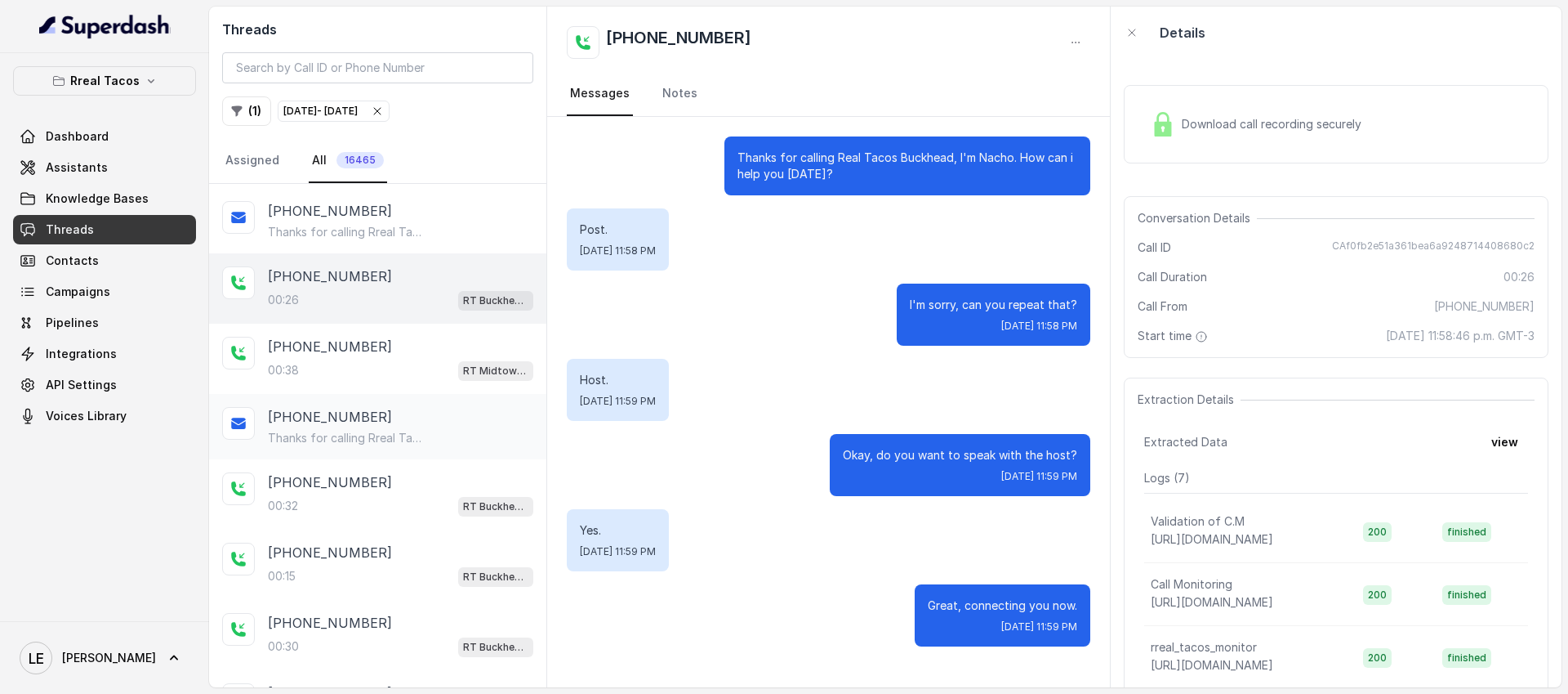
click at [406, 431] on p "Thanks for calling Rreal Tacos! Check out our menu: [URL][DOMAIN_NAME] Call man…" at bounding box center [345, 438] width 157 height 16
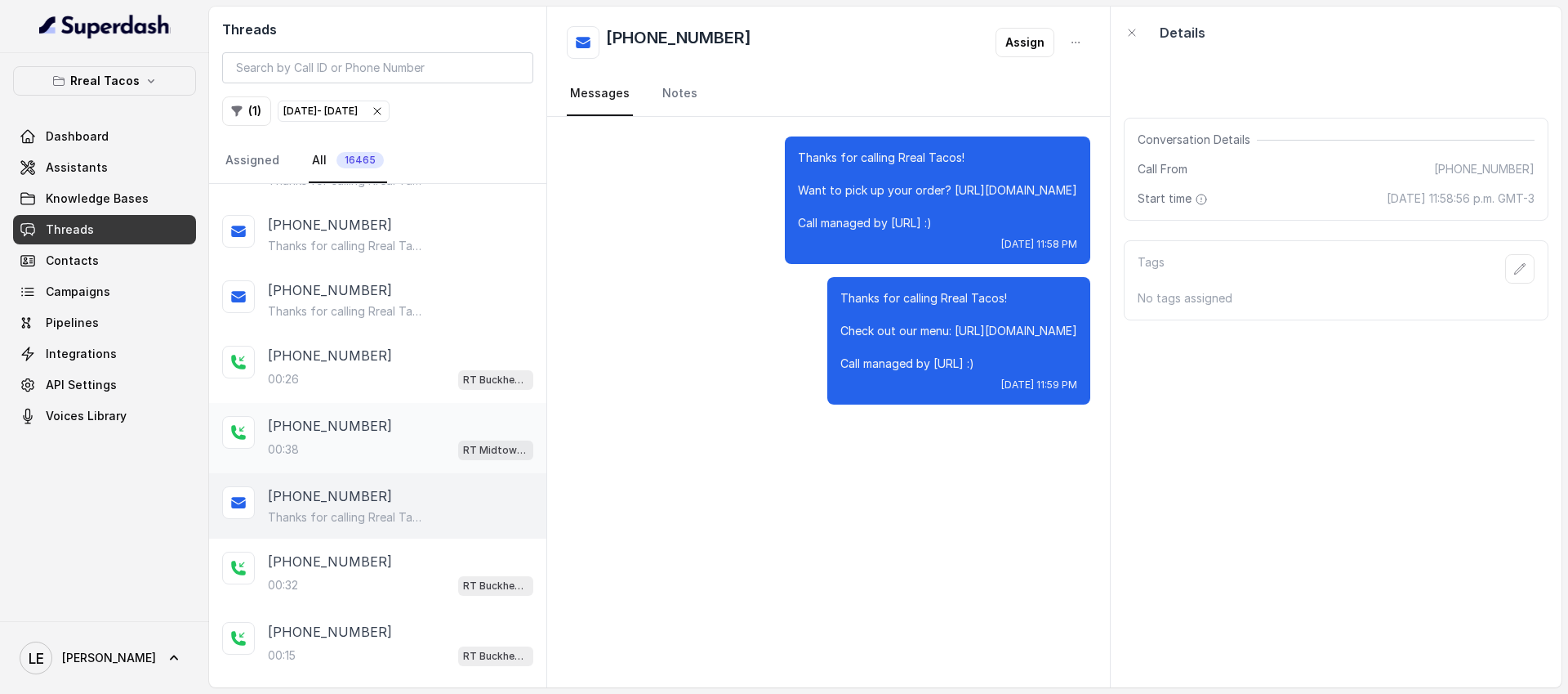
scroll to position [49, 0]
click at [394, 420] on div "[PHONE_NUMBER]" at bounding box center [400, 425] width 266 height 20
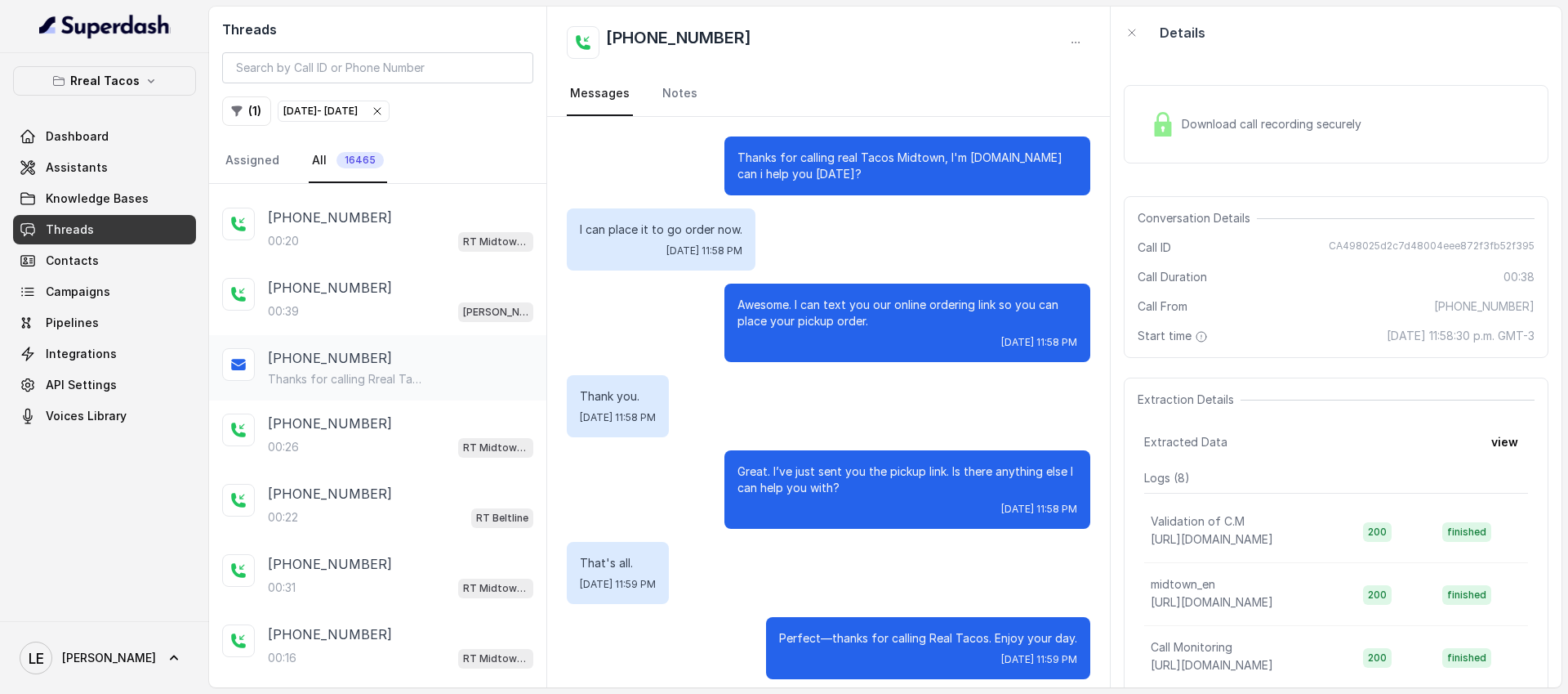
scroll to position [827, 0]
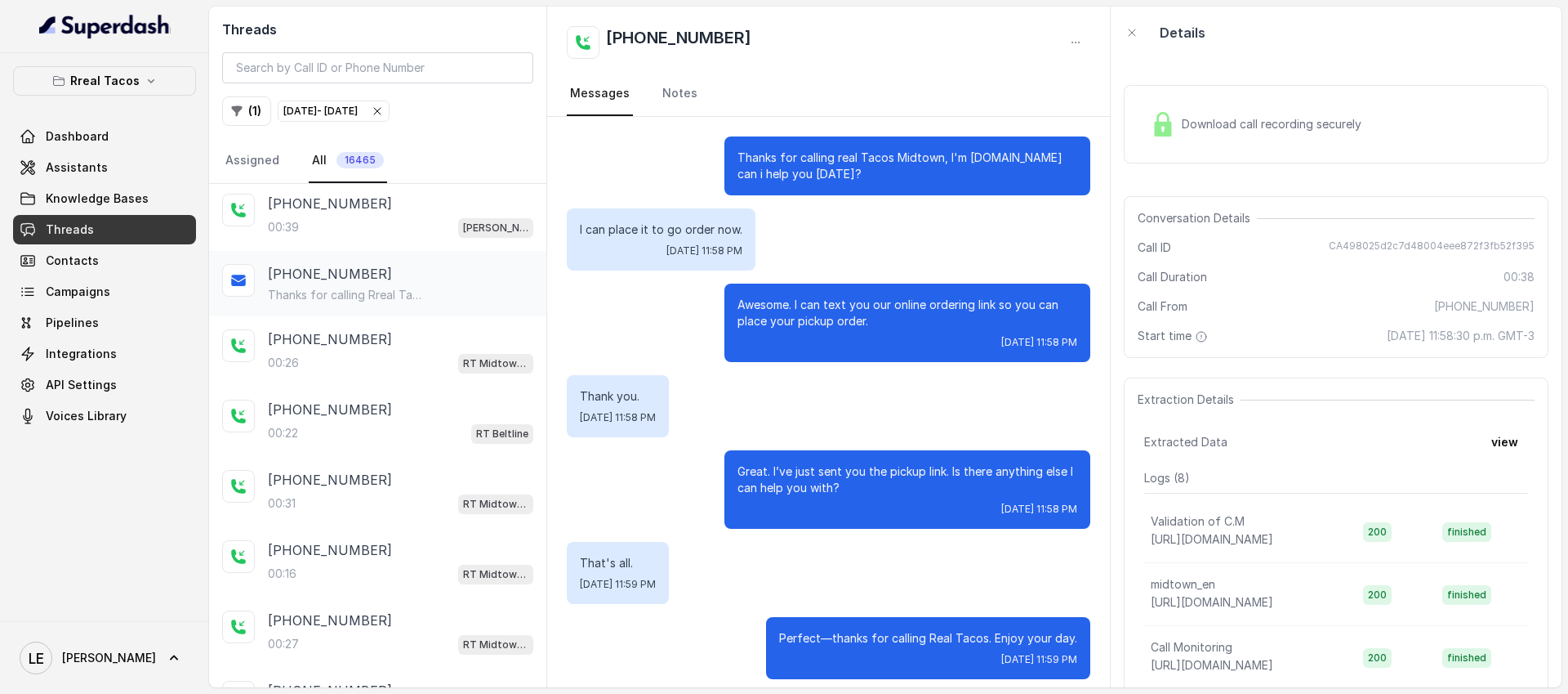
click at [441, 251] on div "[PHONE_NUMBER] Thanks for calling Rreal Tacos! Check out our menu: [URL][DOMAIN…" at bounding box center [378, 283] width 338 height 65
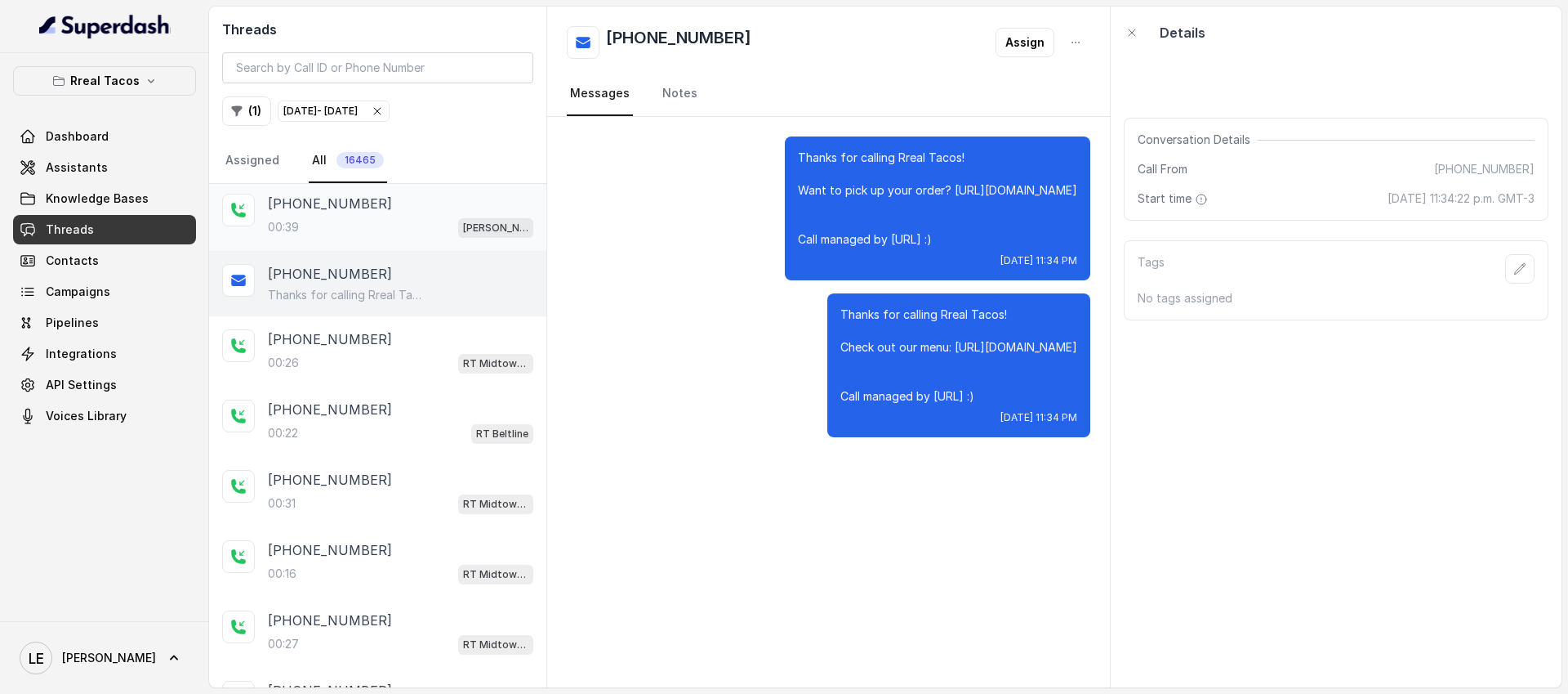
click at [438, 239] on div "[PHONE_NUMBER]:39 [PERSON_NAME] / EN" at bounding box center [378, 216] width 338 height 70
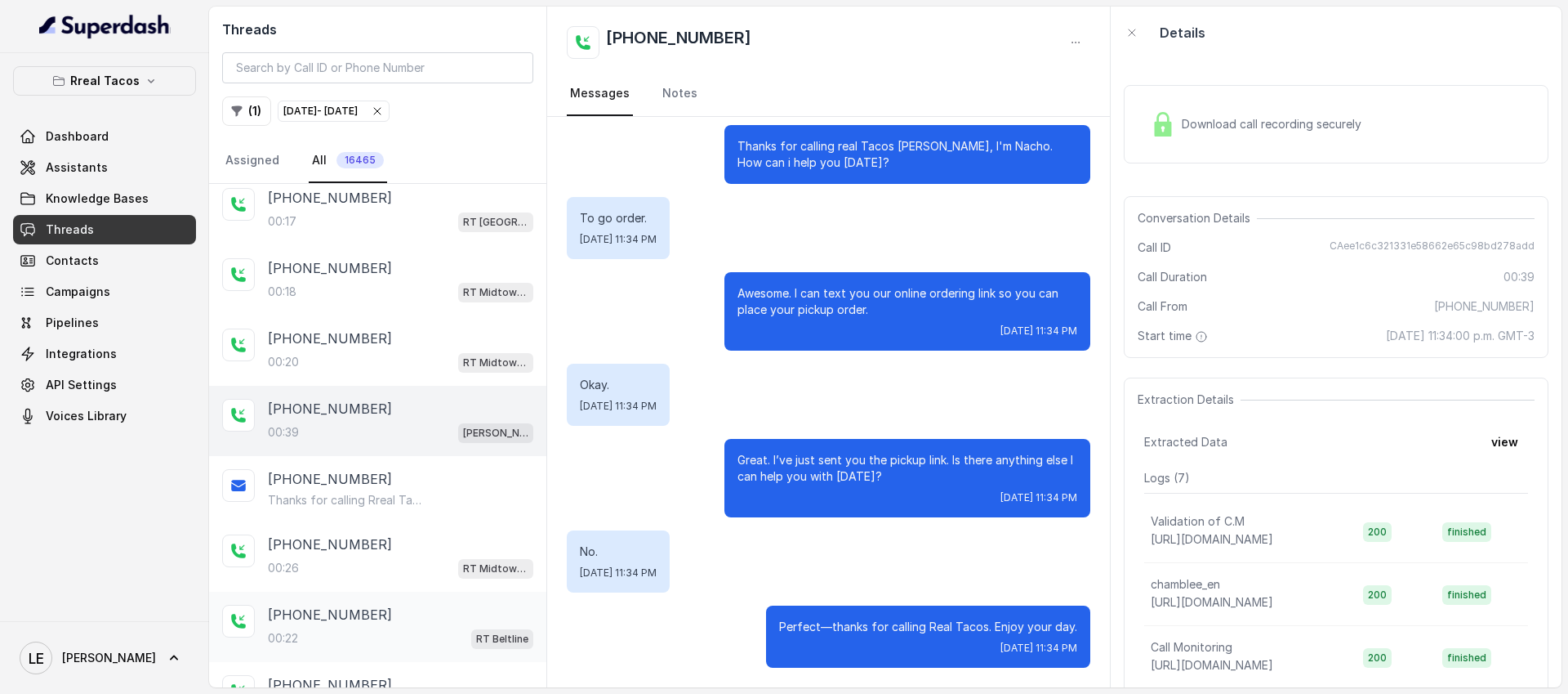
scroll to position [944, 0]
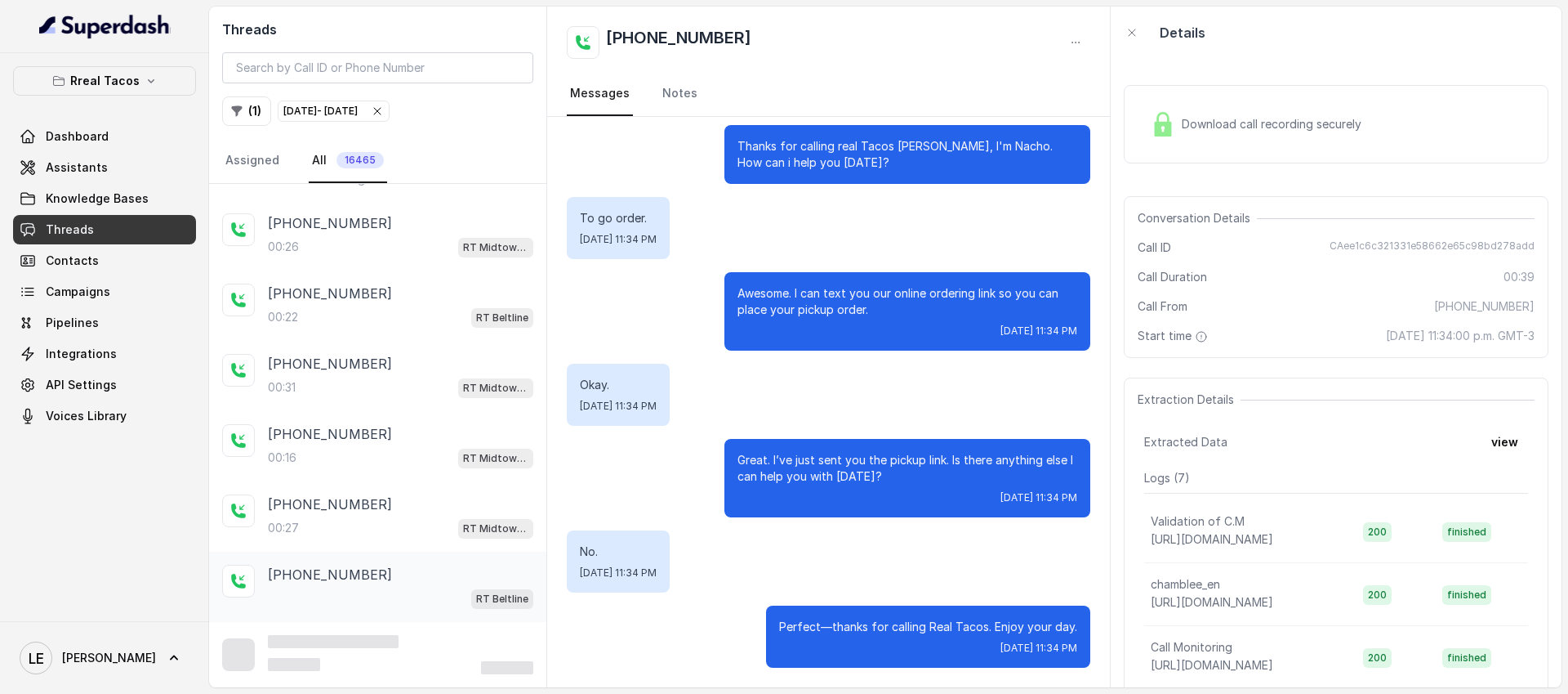
click at [386, 601] on div "RT Beltline" at bounding box center [400, 598] width 266 height 22
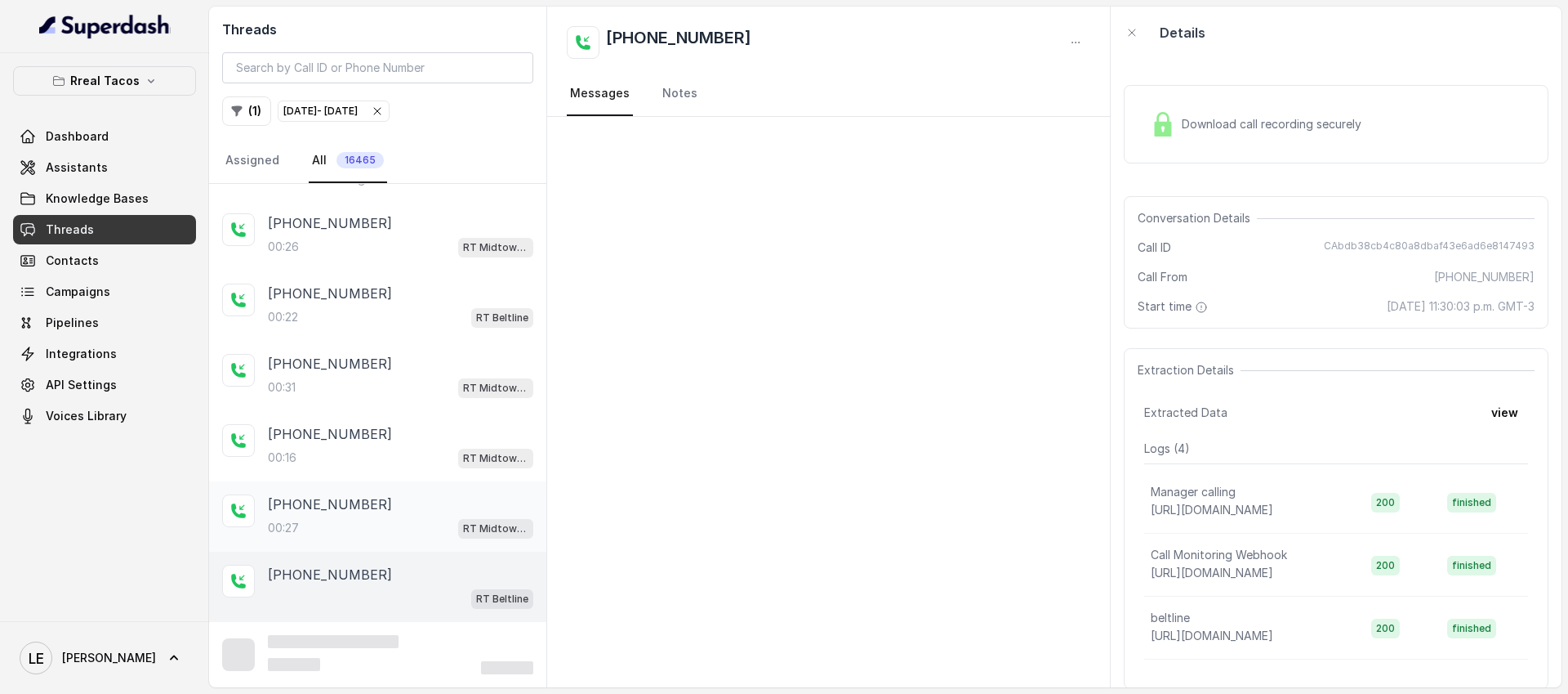
click at [424, 549] on div "[PHONE_NUMBER]:27 RT Midtown / EN" at bounding box center [378, 516] width 338 height 70
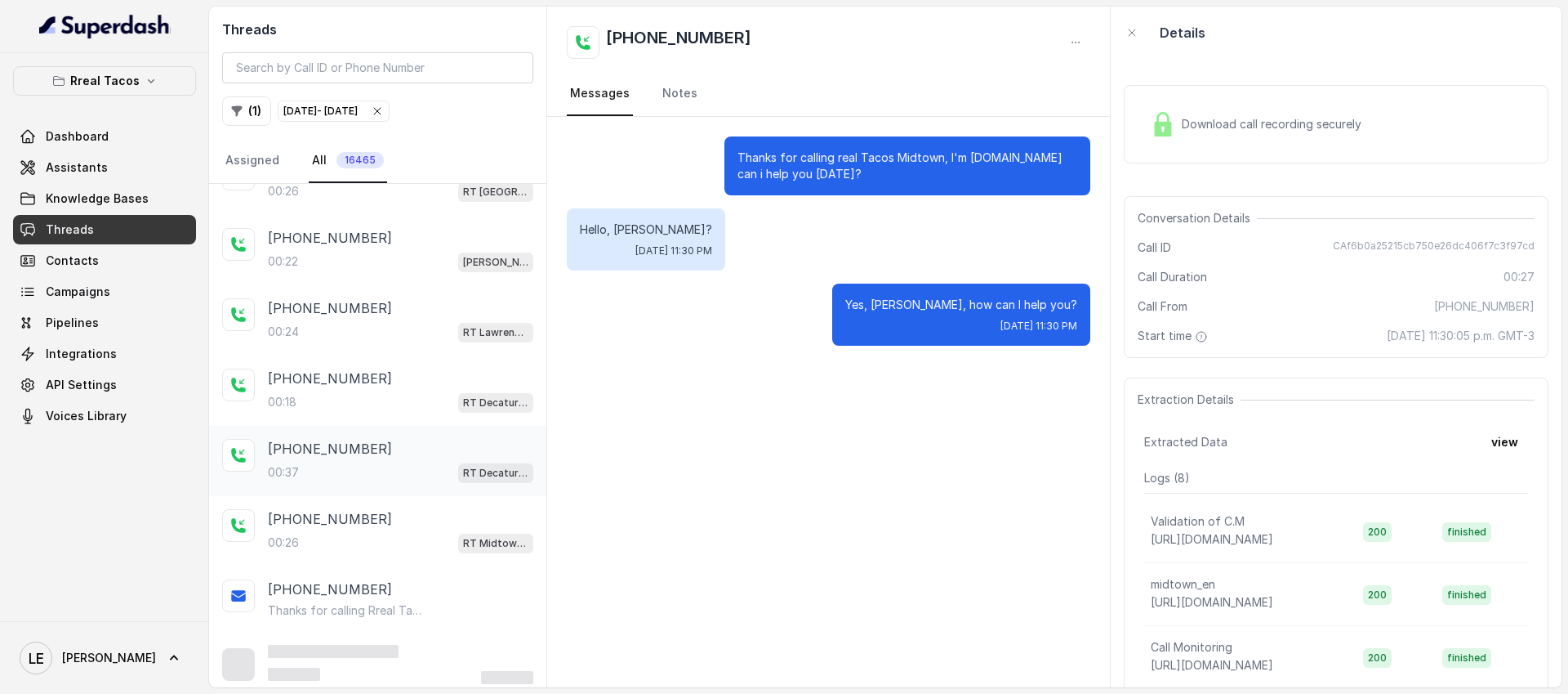
scroll to position [1641, 0]
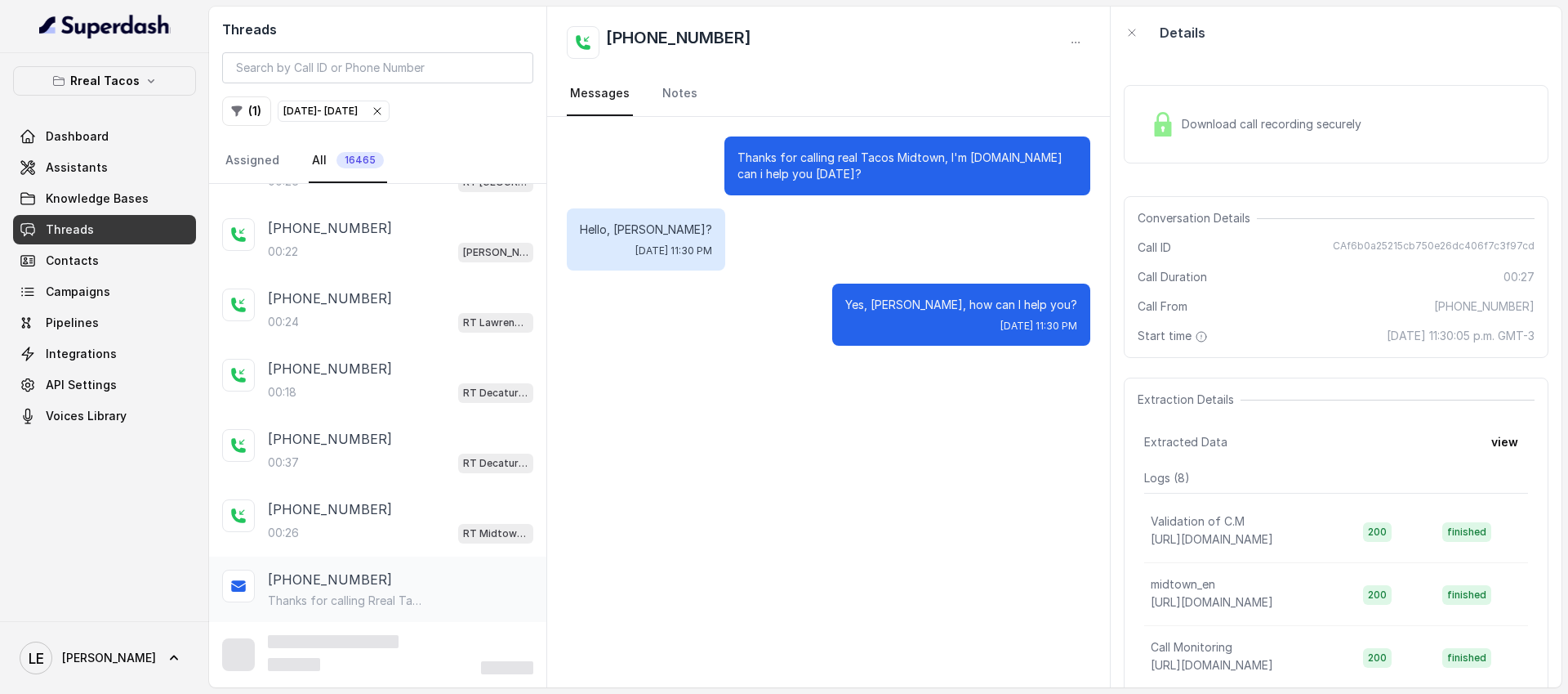
click at [415, 600] on p "Thanks for calling Rreal Tacos! Check out our menu: [URL][DOMAIN_NAME] Call man…" at bounding box center [345, 600] width 157 height 16
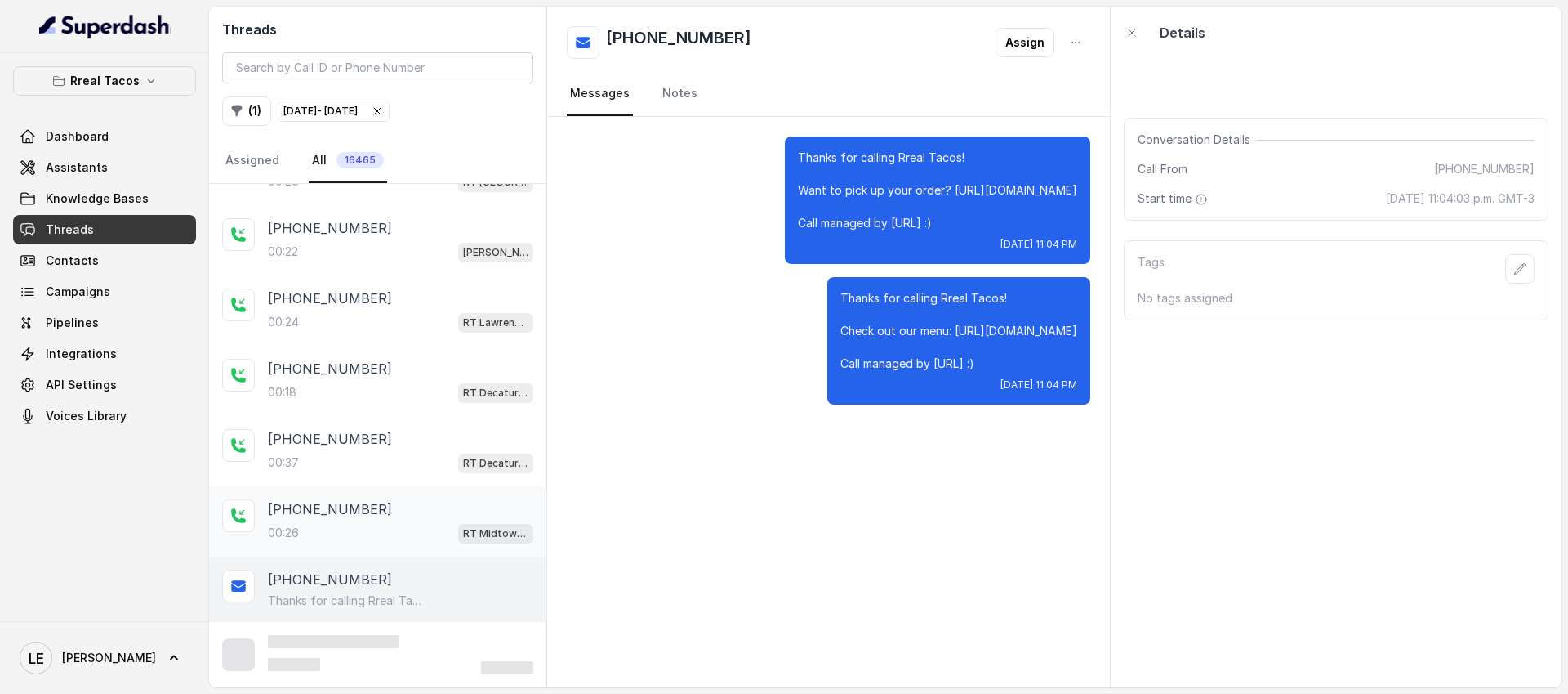
click at [397, 529] on div "00:26 RT Midtown / EN" at bounding box center [400, 533] width 266 height 22
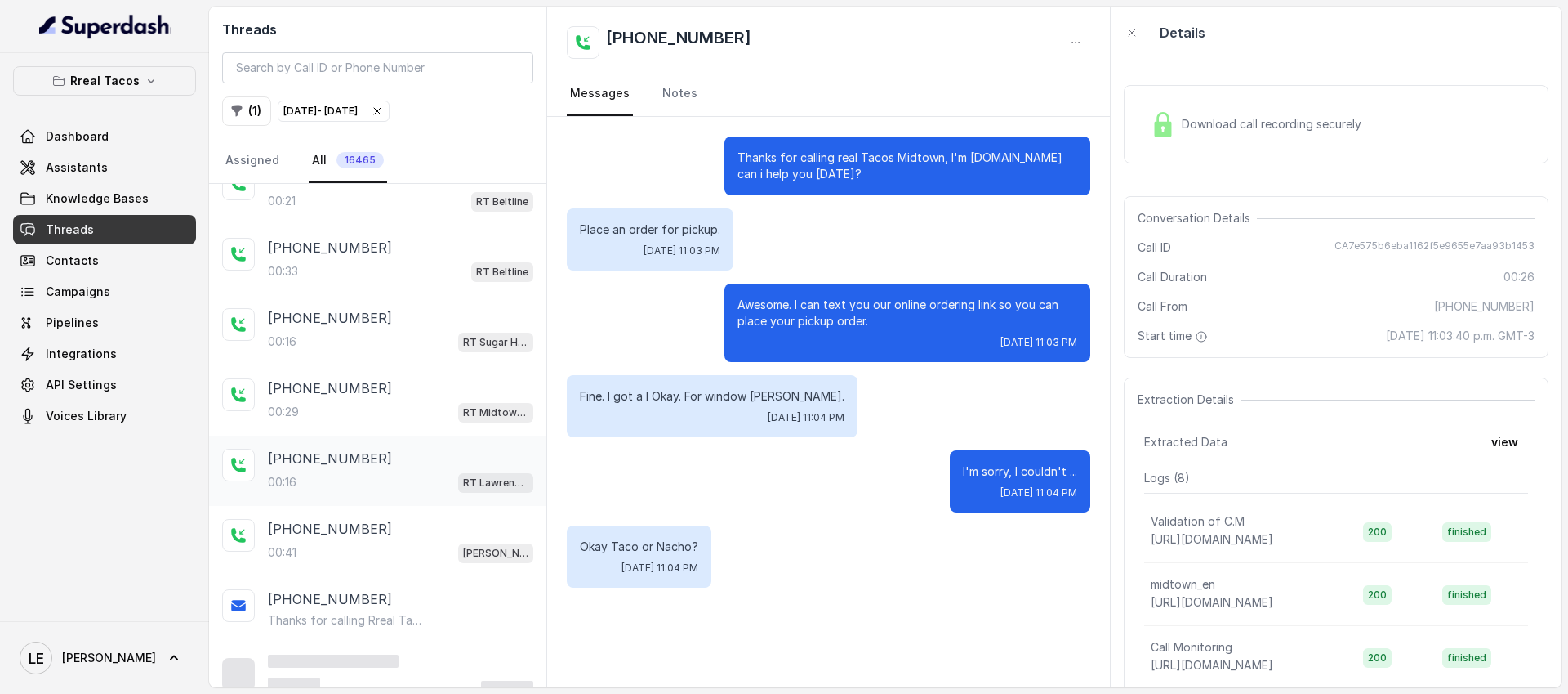
scroll to position [3032, 0]
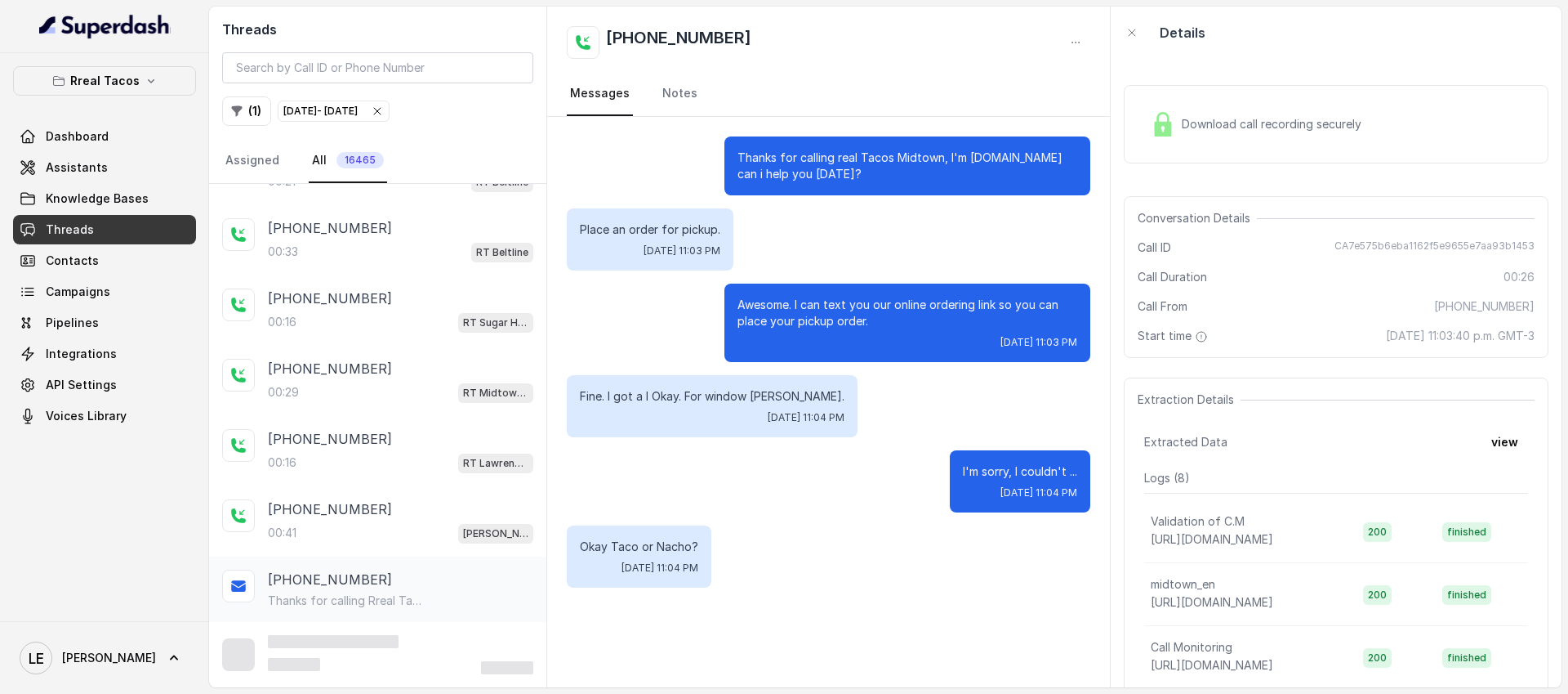
click at [417, 608] on p "Thanks for calling Rreal Tacos! Check out our menu: [URL][DOMAIN_NAME] Call man…" at bounding box center [345, 600] width 157 height 16
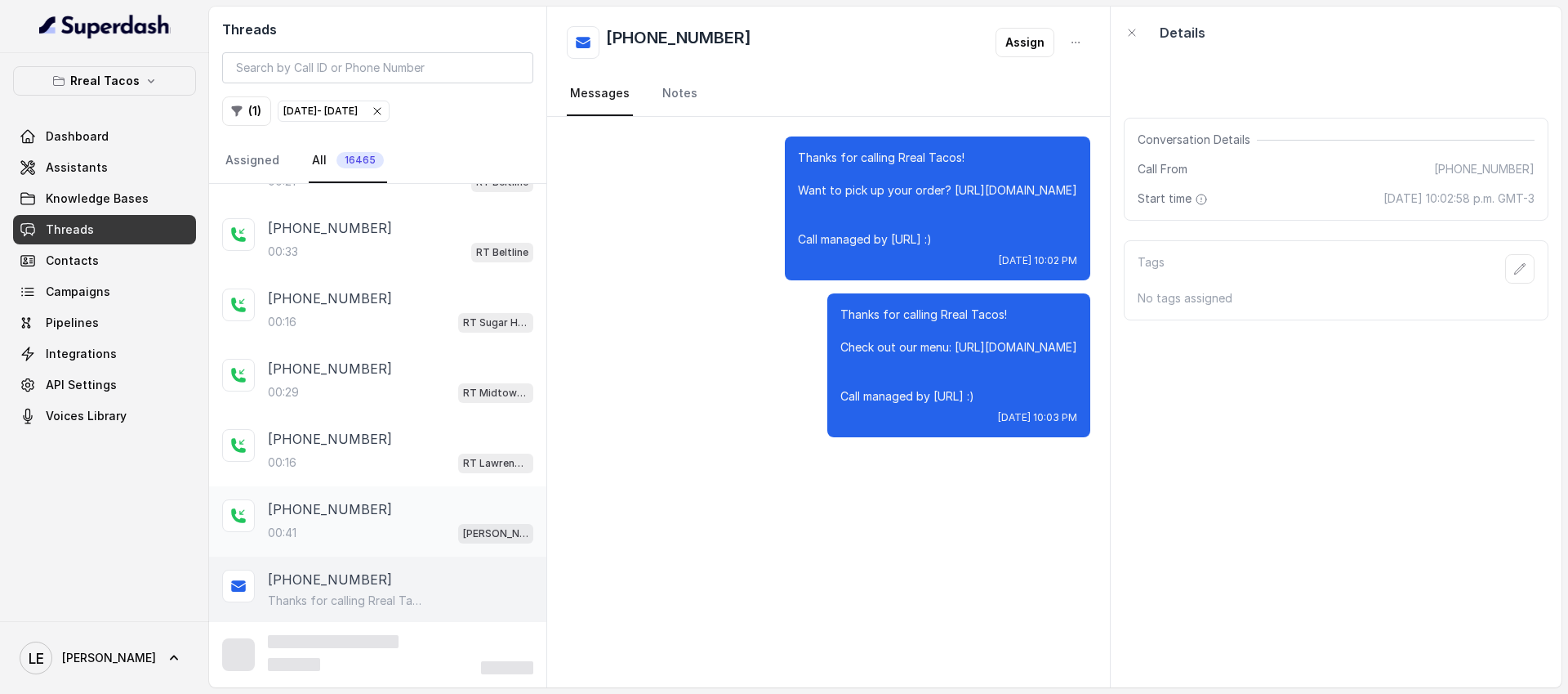
click at [413, 513] on div "[PHONE_NUMBER]" at bounding box center [400, 509] width 266 height 20
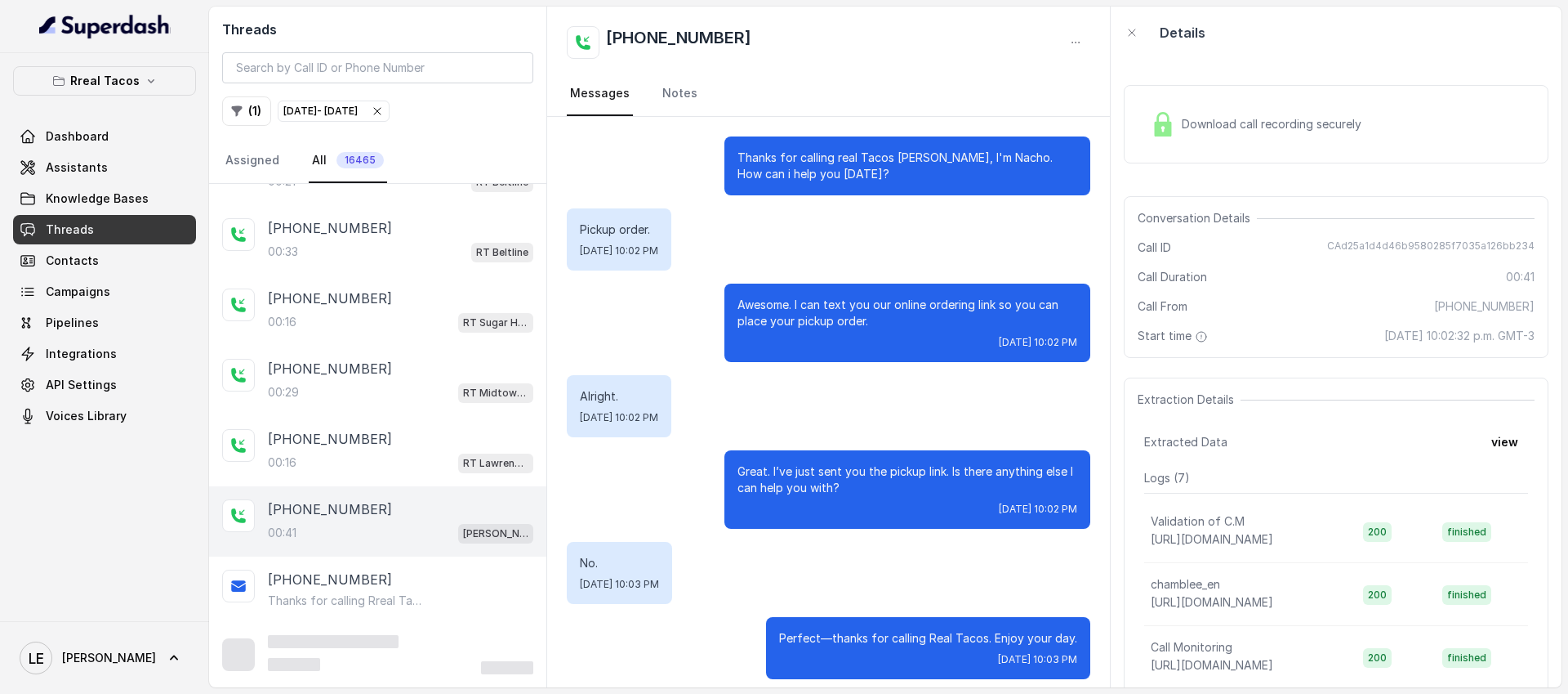
click at [745, 161] on p "Thanks for calling real Tacos [PERSON_NAME], I'm Nacho. How can i help you [DAT…" at bounding box center [907, 166] width 339 height 33
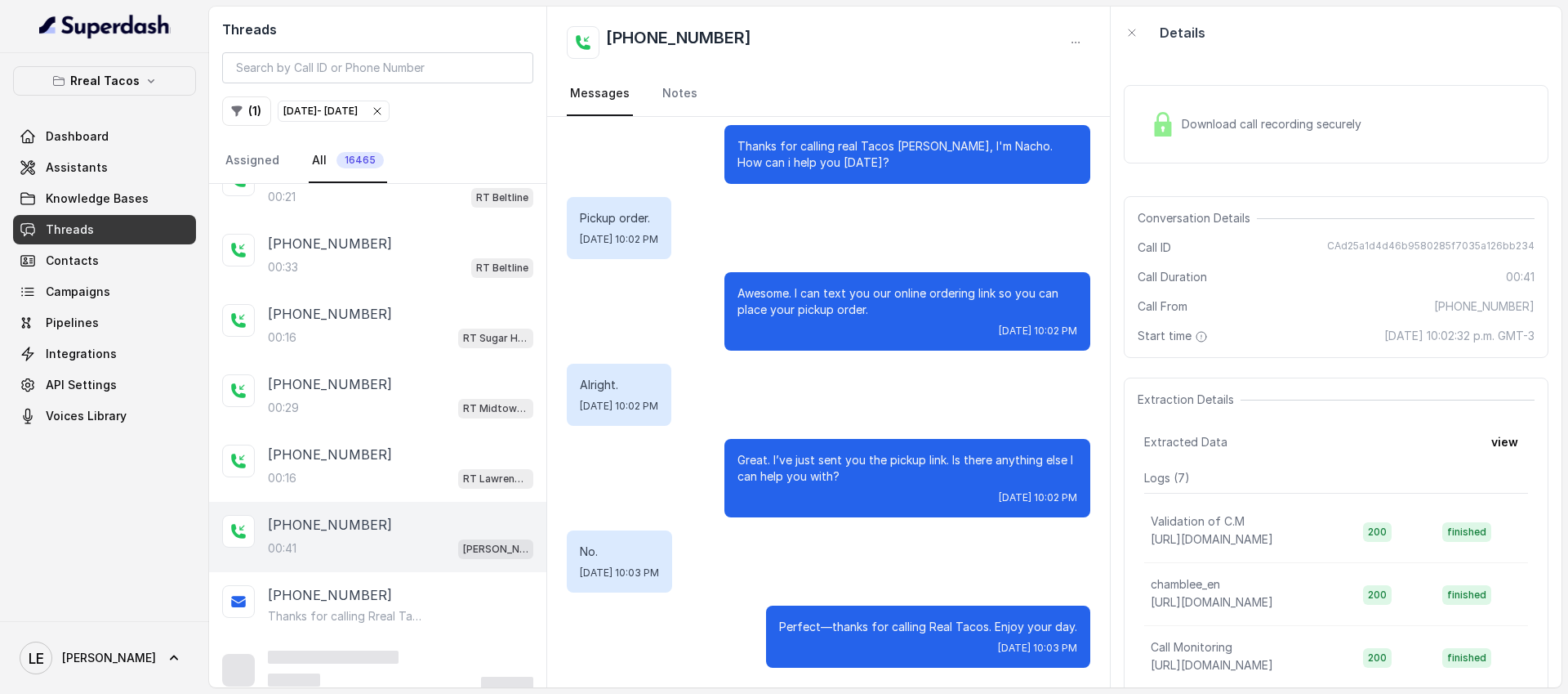
scroll to position [3032, 0]
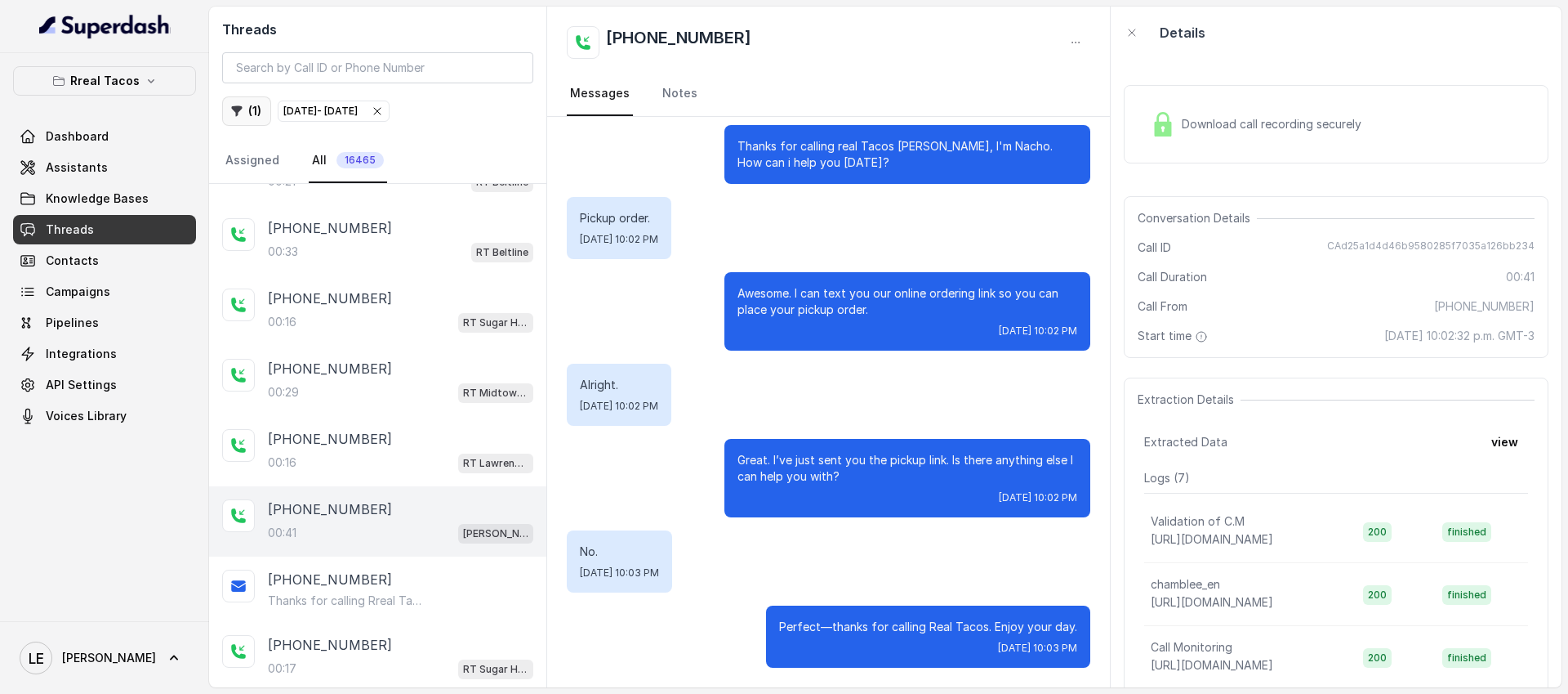
click at [258, 116] on button "( 1 )" at bounding box center [247, 111] width 49 height 29
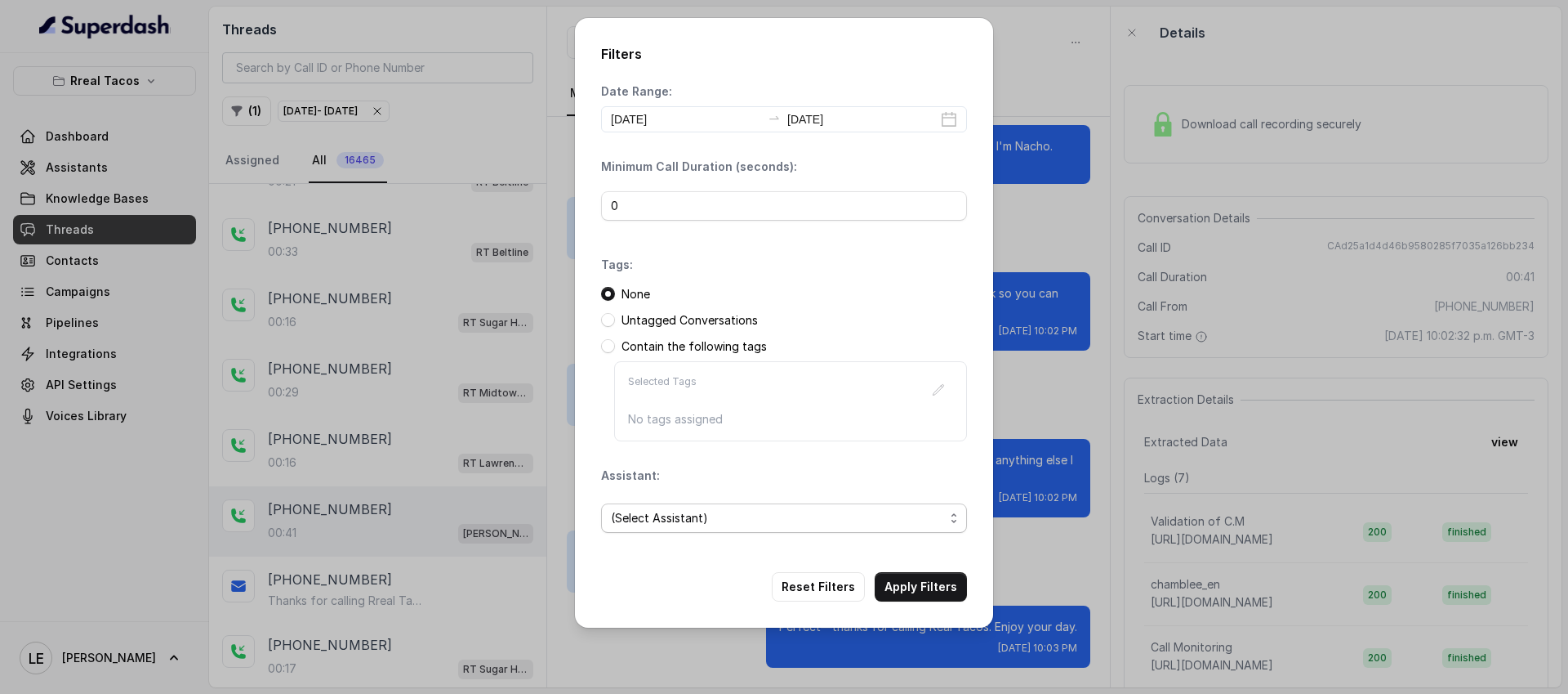
click at [660, 519] on span "(Select Assistant)" at bounding box center [778, 518] width 333 height 20
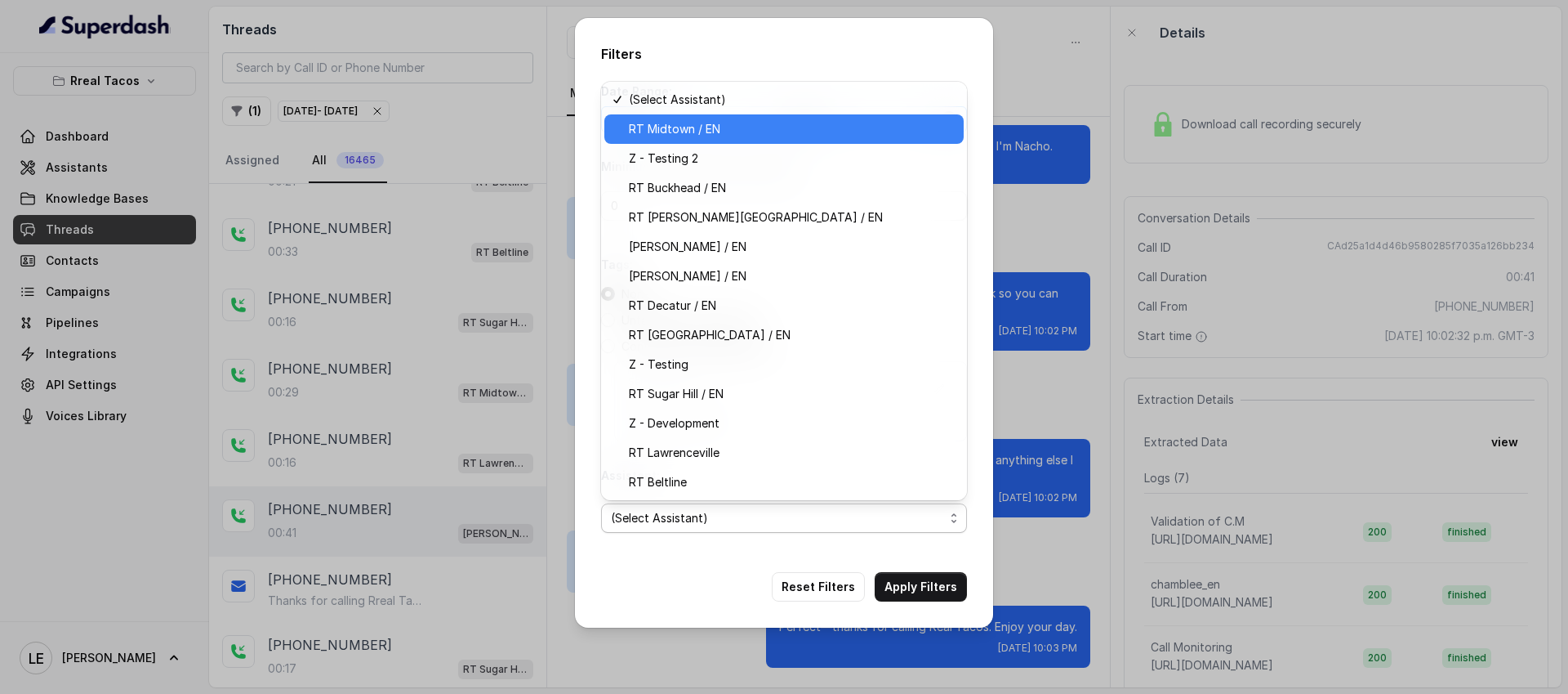
click at [713, 126] on span "RT Midtown / EN" at bounding box center [790, 129] width 325 height 20
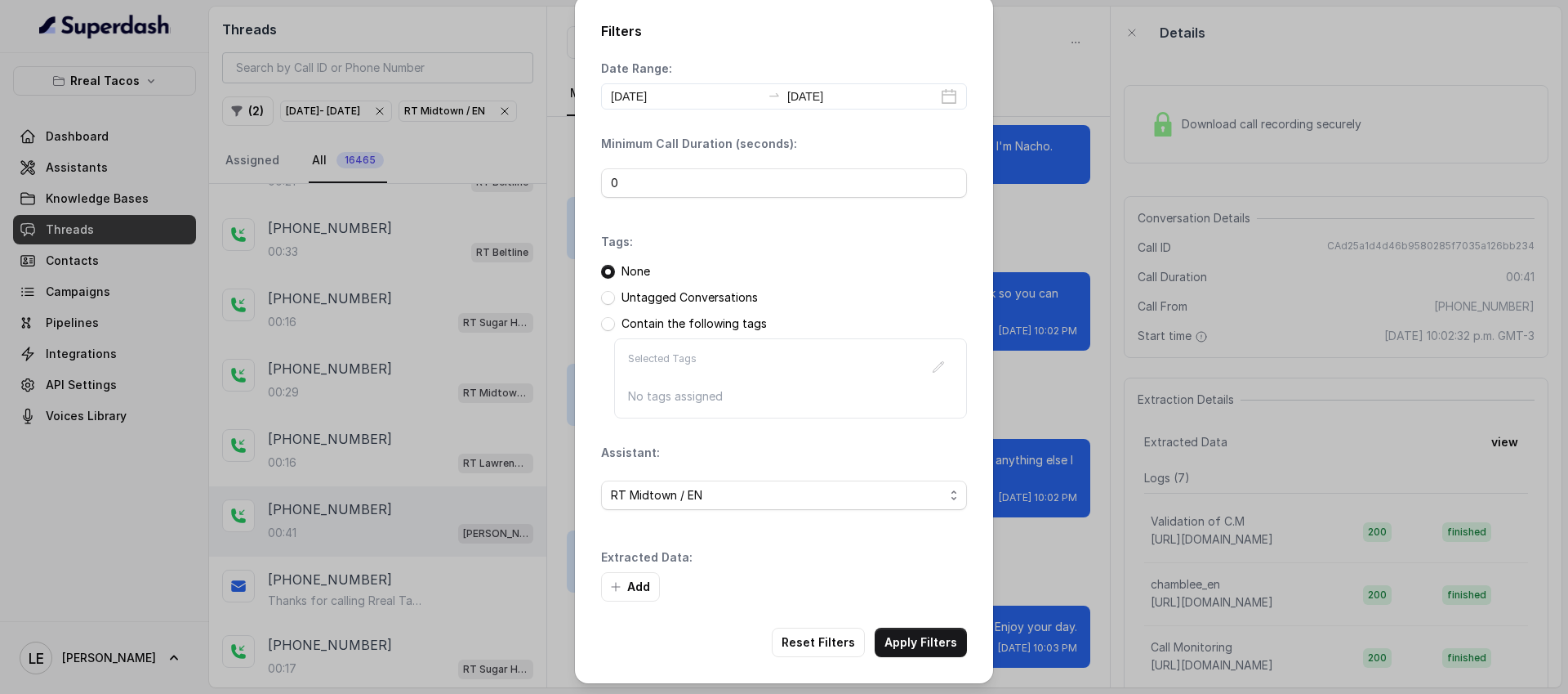
scroll to position [7, 0]
click at [629, 581] on button "Add" at bounding box center [630, 585] width 59 height 29
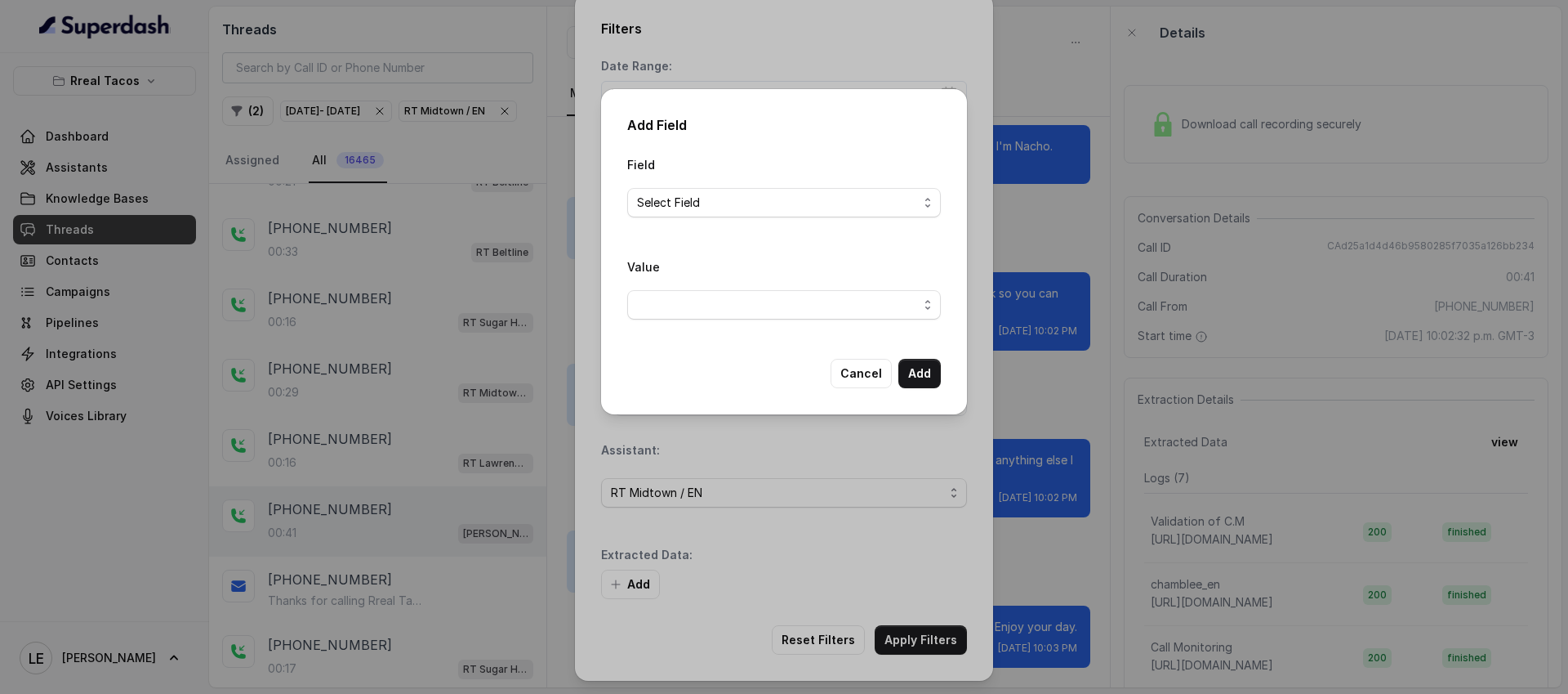
click at [710, 207] on span "Select Field" at bounding box center [778, 203] width 281 height 20
click at [718, 211] on span "Select Field" at bounding box center [778, 203] width 281 height 20
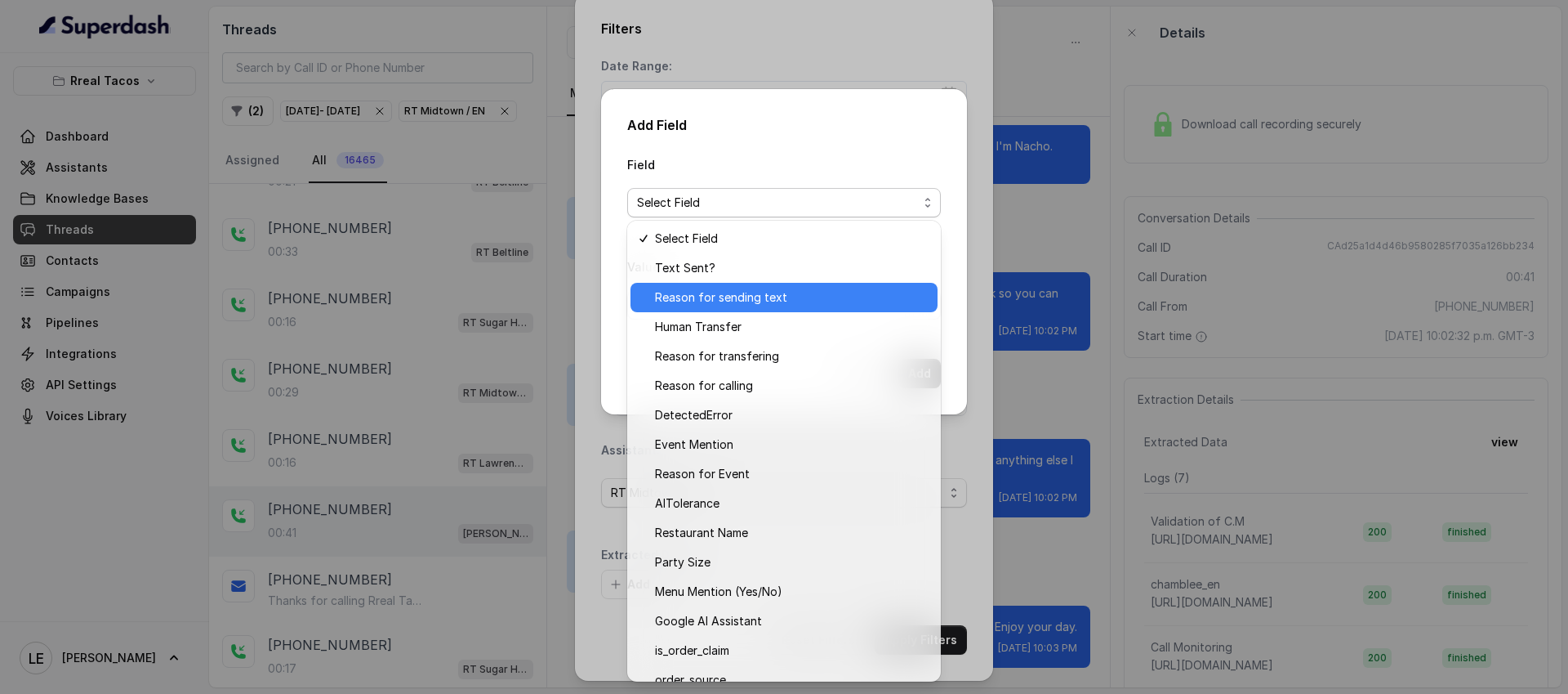
click at [767, 296] on span "Reason for sending text" at bounding box center [791, 297] width 273 height 20
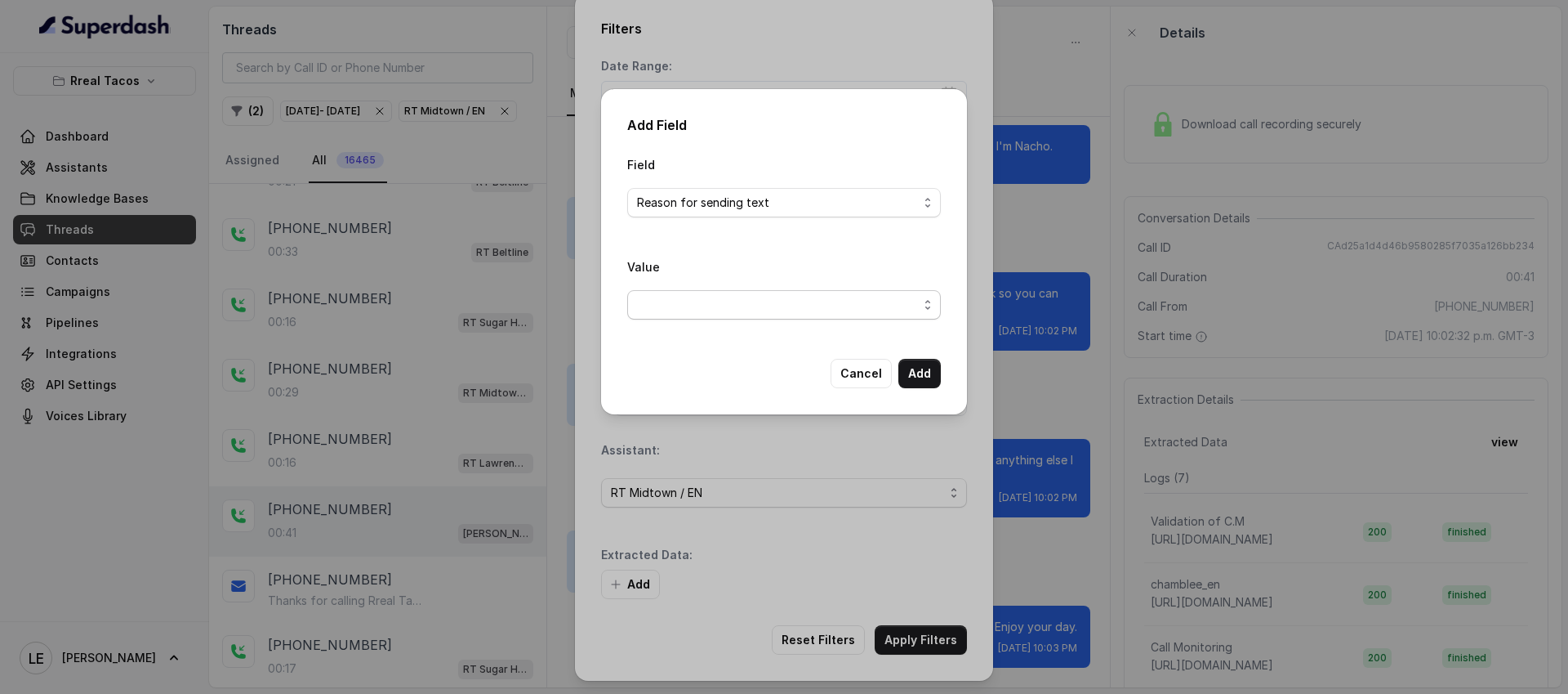
click at [717, 299] on span "button" at bounding box center [784, 305] width 313 height 29
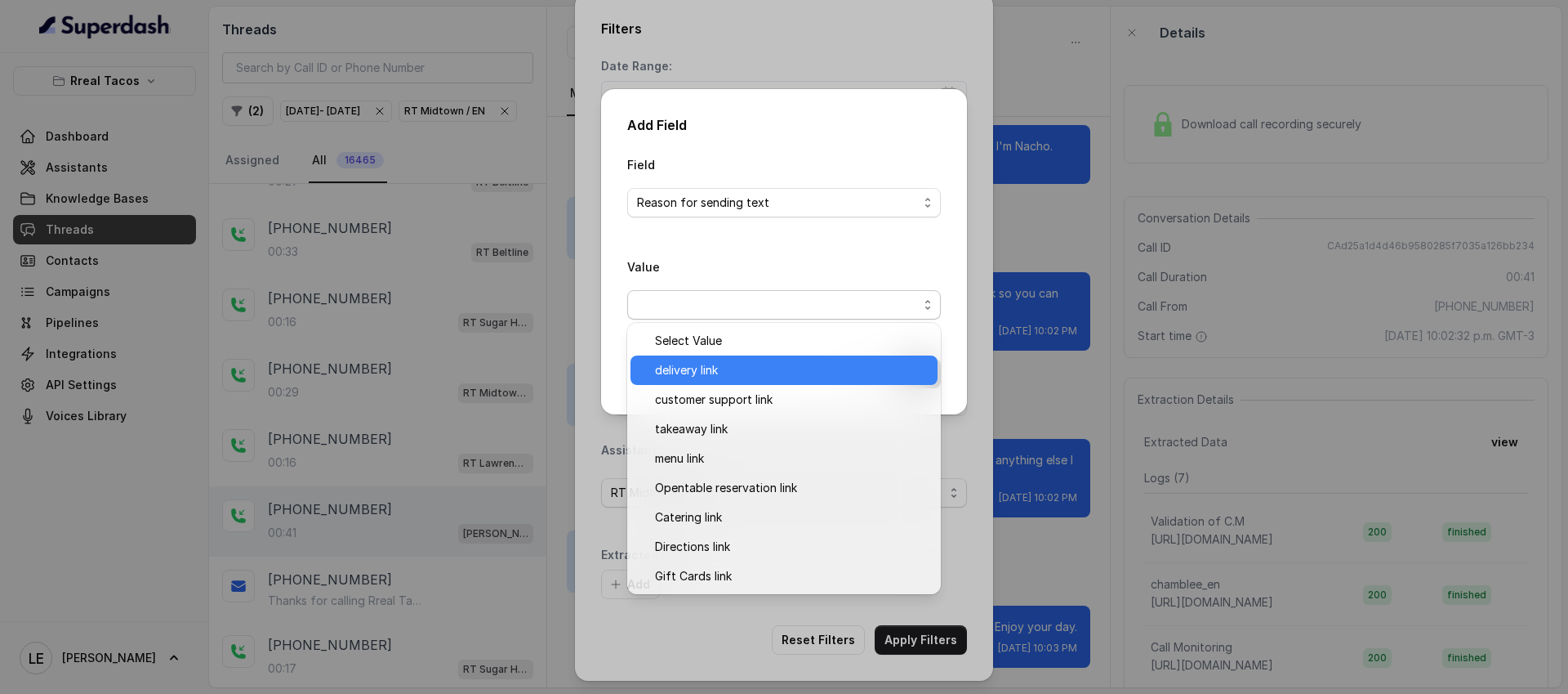
click at [896, 374] on span "delivery link" at bounding box center [791, 370] width 273 height 20
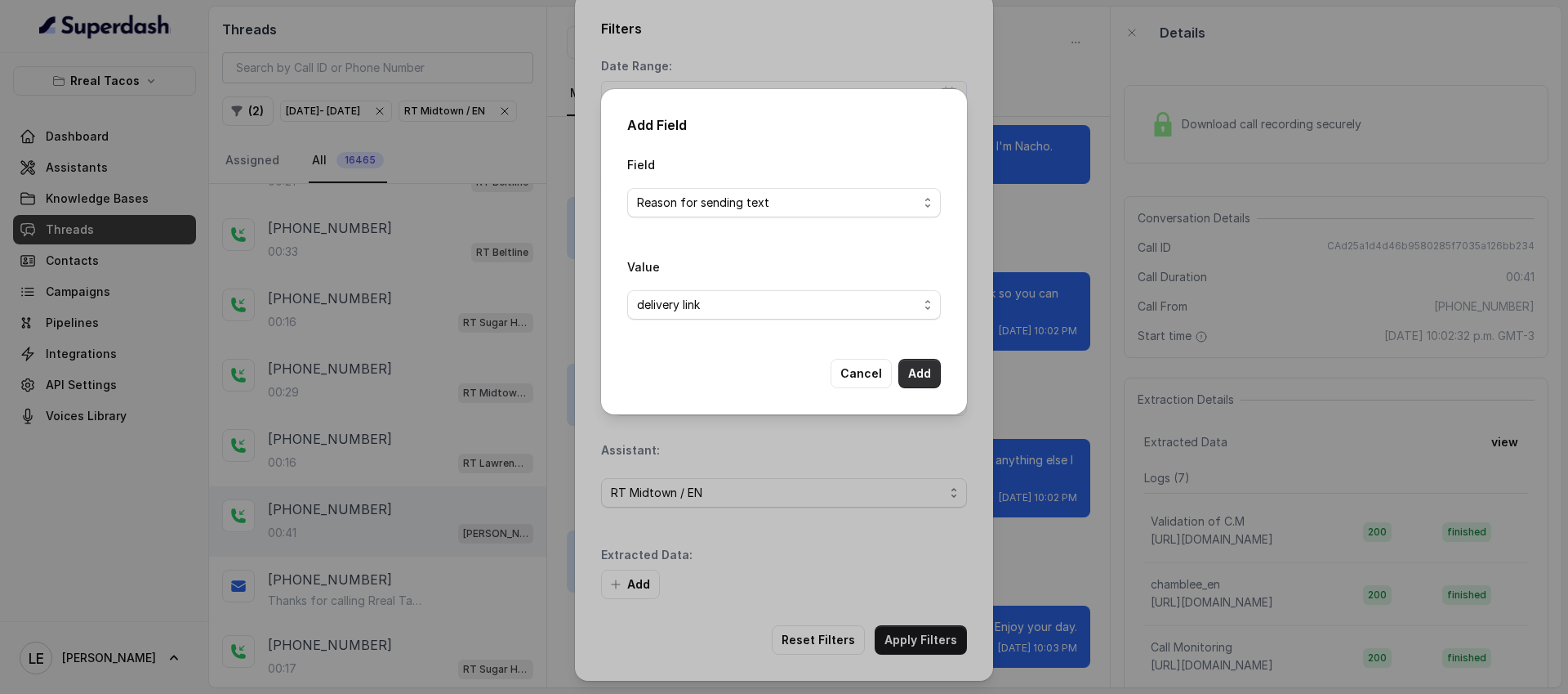
click at [907, 374] on button "Add" at bounding box center [920, 373] width 42 height 29
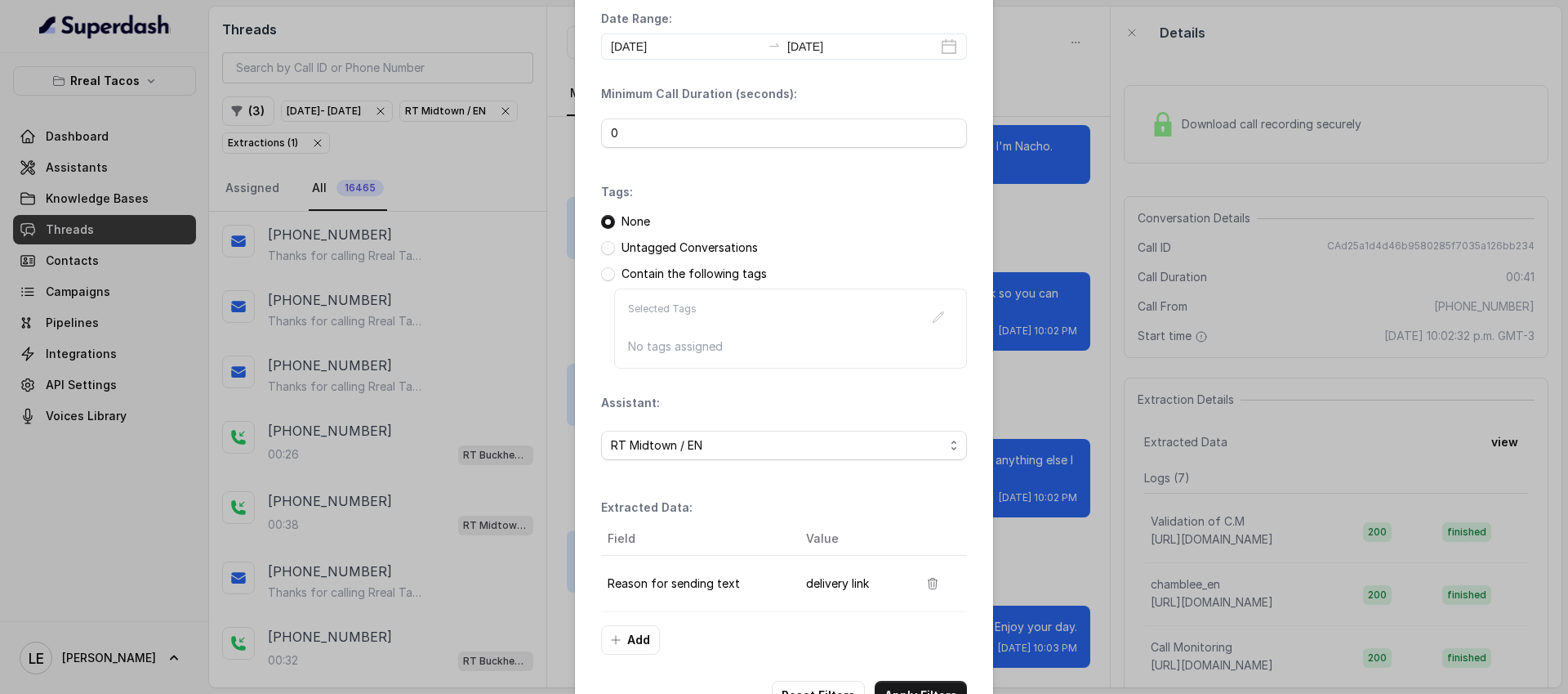
scroll to position [110, 0]
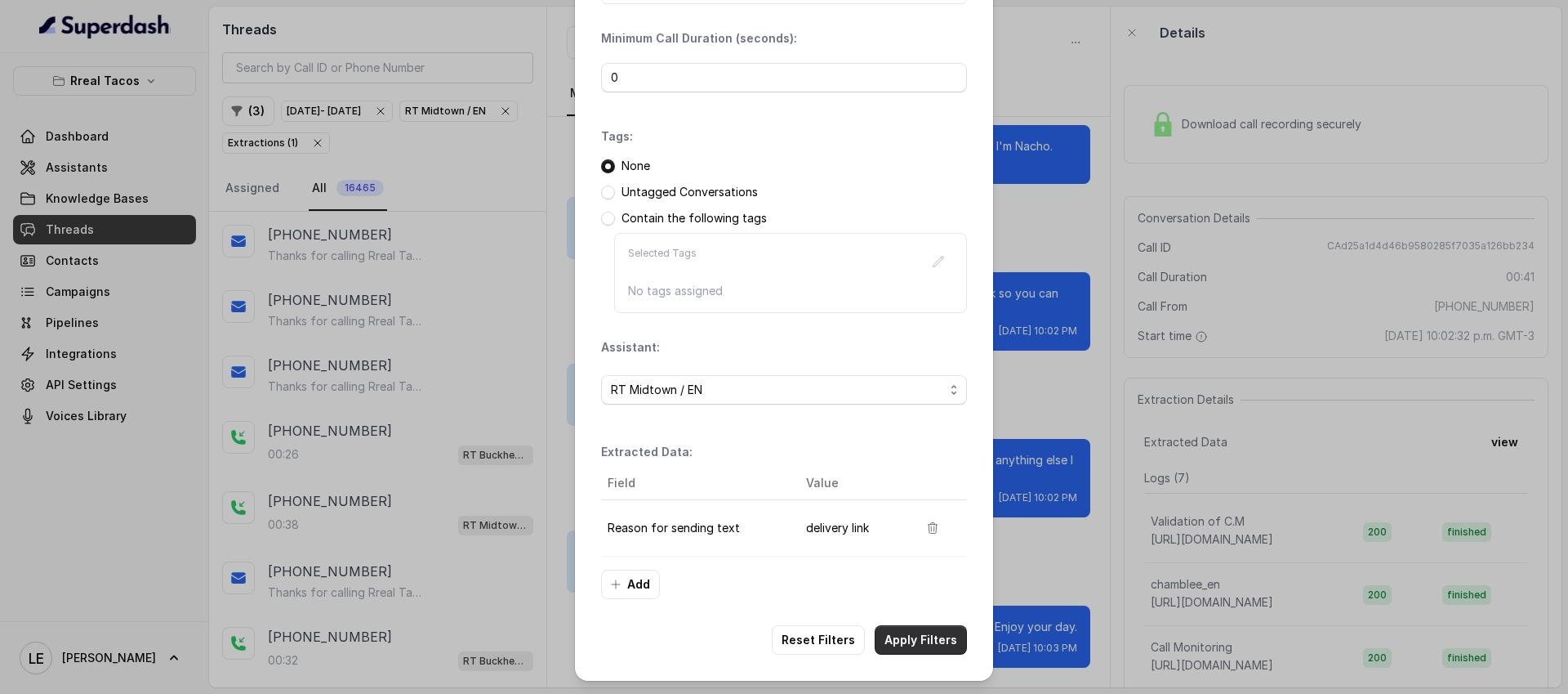
click at [918, 630] on button "Apply Filters" at bounding box center [920, 640] width 93 height 29
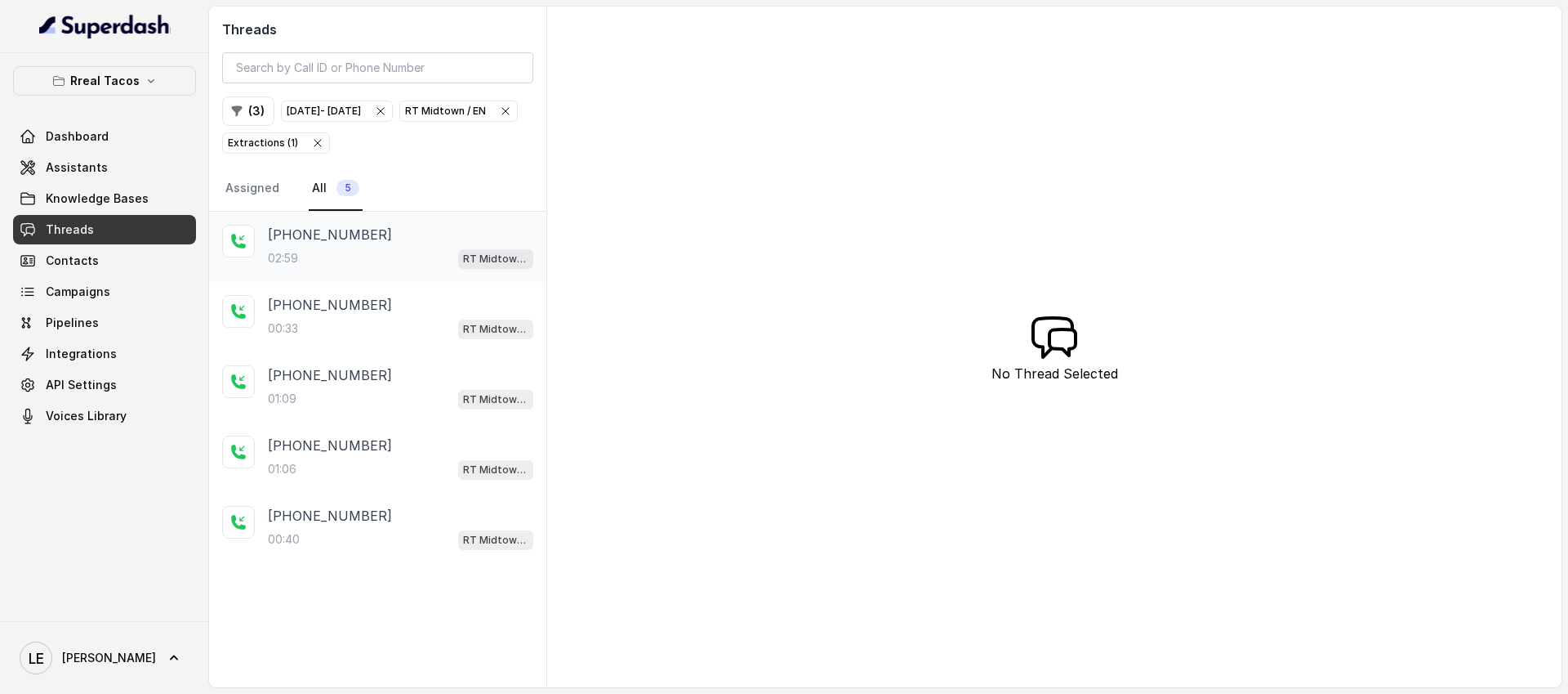
click at [422, 237] on div "[PHONE_NUMBER]" at bounding box center [400, 234] width 266 height 20
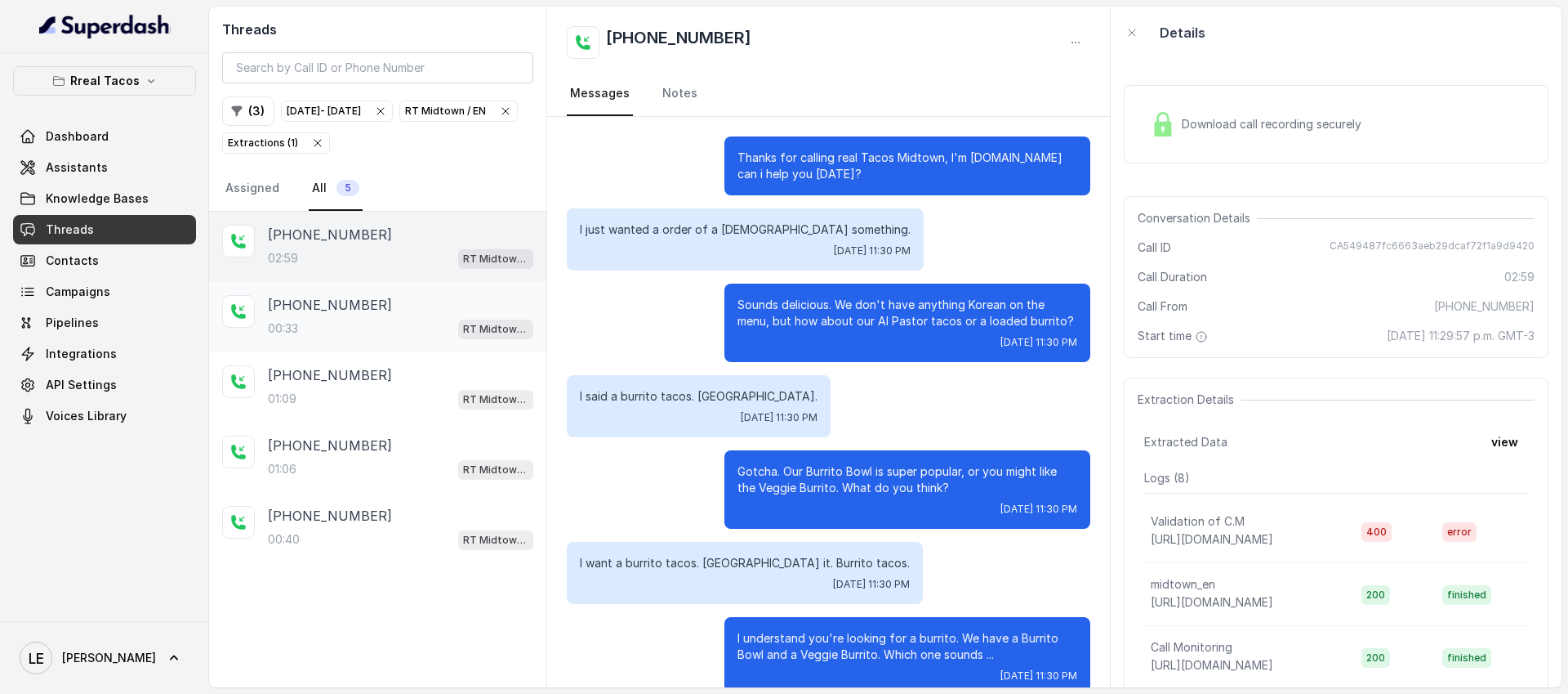
click at [404, 318] on div "00:33 RT Midtown / EN" at bounding box center [400, 328] width 266 height 22
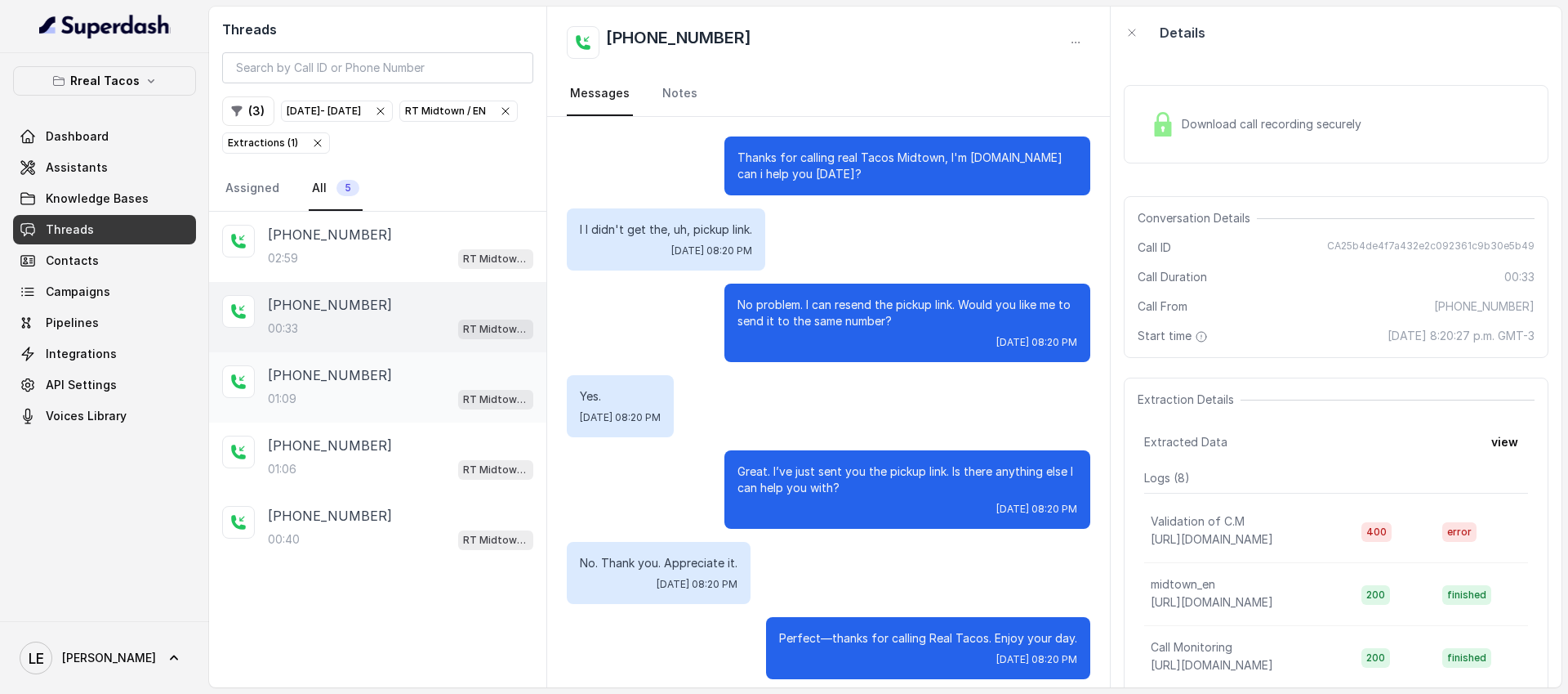
click at [452, 378] on div "[PHONE_NUMBER]" at bounding box center [400, 375] width 266 height 20
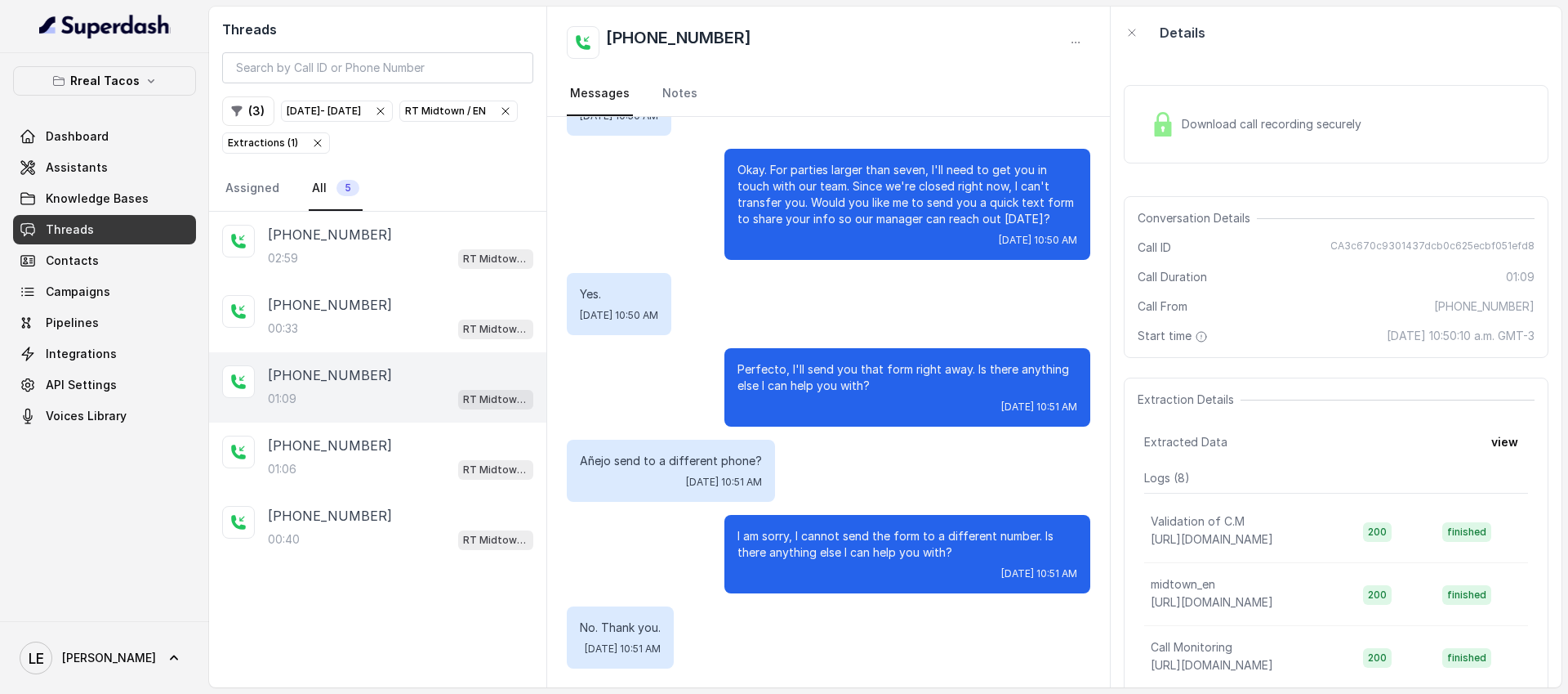
scroll to position [470, 0]
click at [690, 39] on h2 "[PHONE_NUMBER]" at bounding box center [679, 42] width 145 height 33
copy div "[PHONE_NUMBER]"
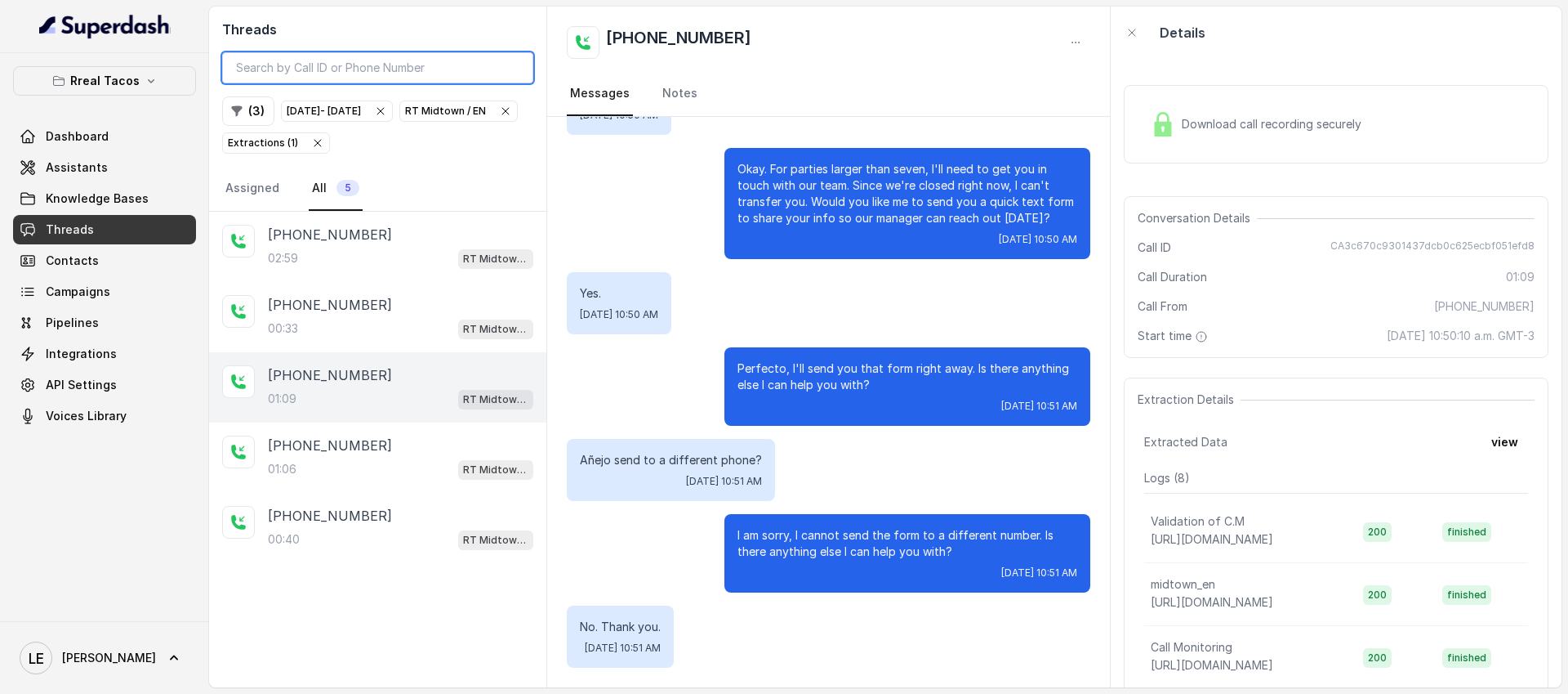
click at [429, 80] on input "search" at bounding box center [377, 68] width 311 height 31
paste input "[PHONE_NUMBER]"
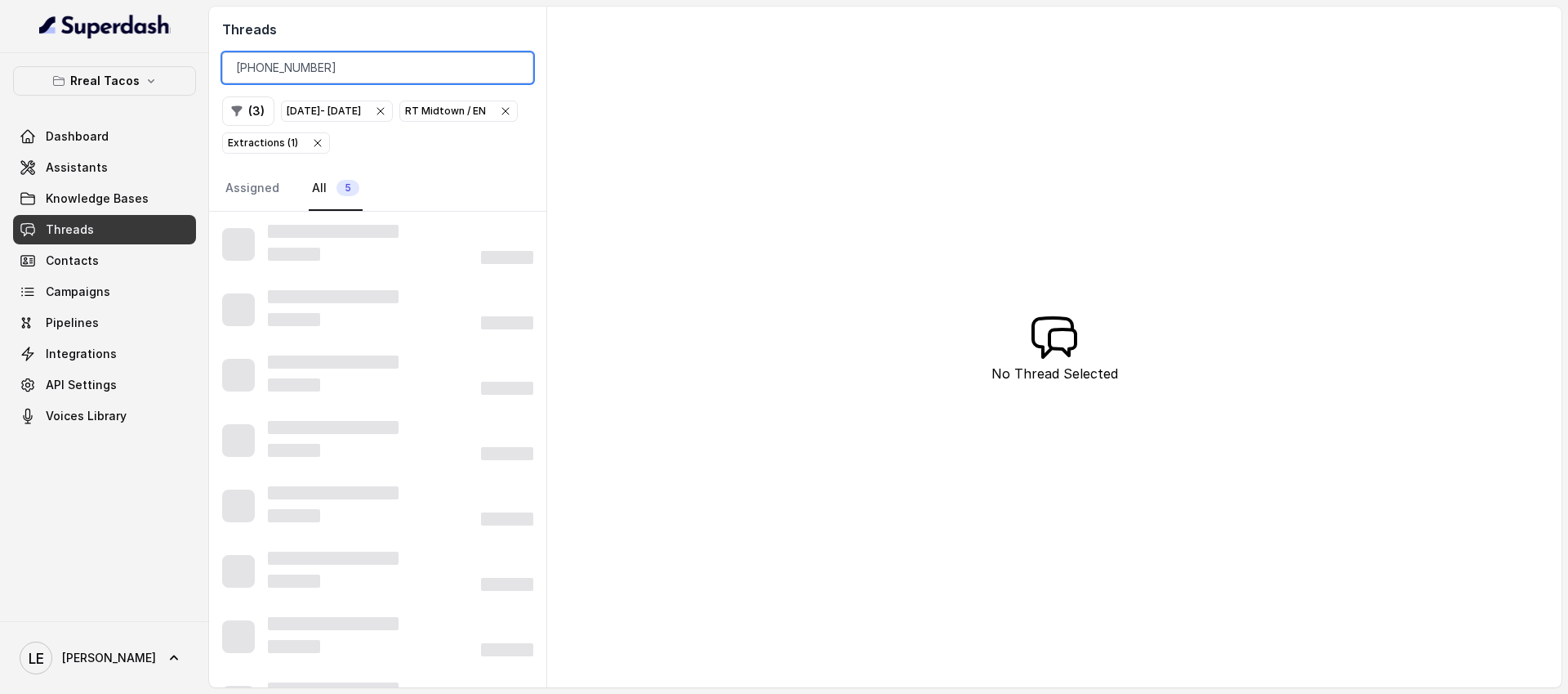
drag, startPoint x: 254, startPoint y: 68, endPoint x: 331, endPoint y: 93, distance: 81.0
click at [254, 68] on input "[PHONE_NUMBER]" at bounding box center [377, 68] width 311 height 31
click at [325, 139] on icon "button" at bounding box center [317, 143] width 13 height 13
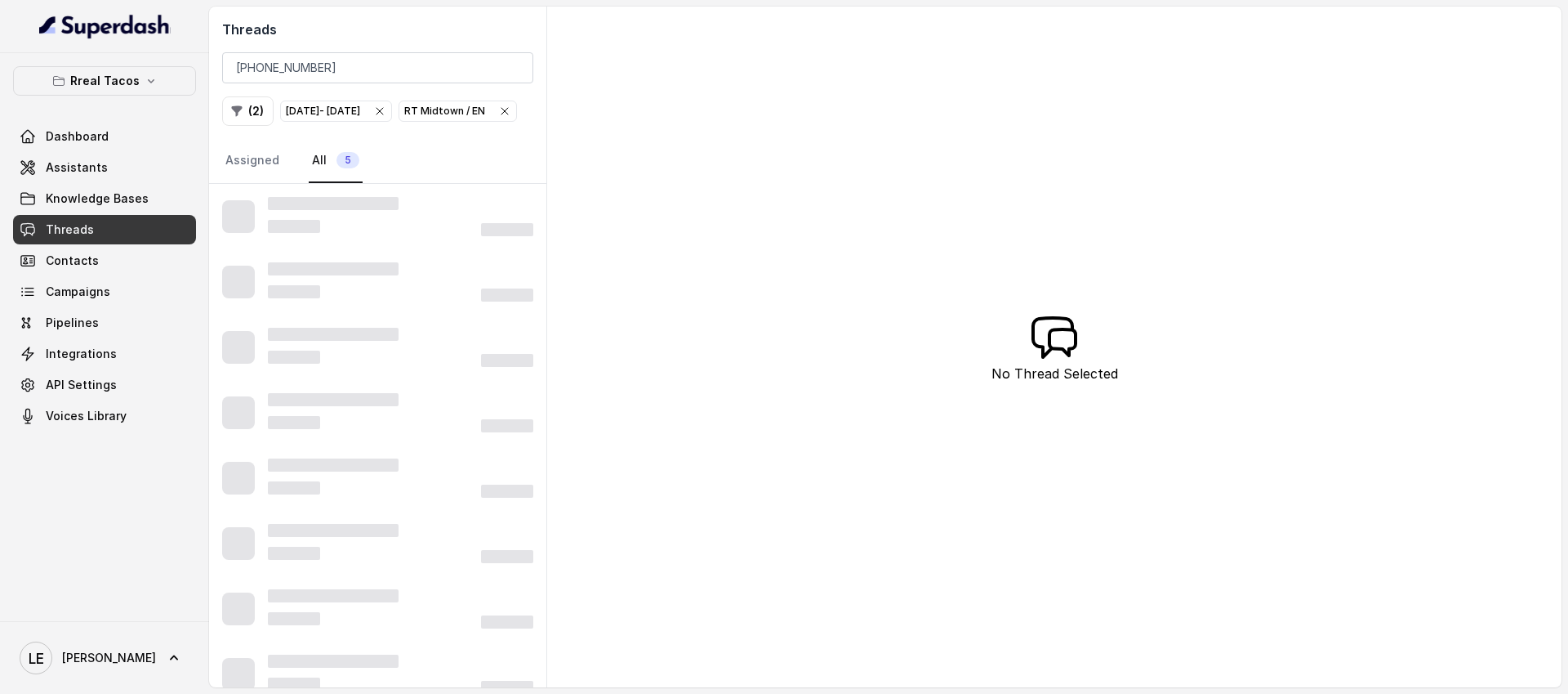
click at [404, 120] on div "RT Midtown / EN" at bounding box center [458, 111] width 107 height 16
click at [384, 111] on icon "button" at bounding box center [377, 111] width 13 height 13
click at [254, 66] on input "[PHONE_NUMBER]" at bounding box center [377, 68] width 311 height 31
type input "9544942226"
click at [382, 130] on div "Threads 9544942226 ( 0 ) Assigned All 5" at bounding box center [378, 95] width 338 height 178
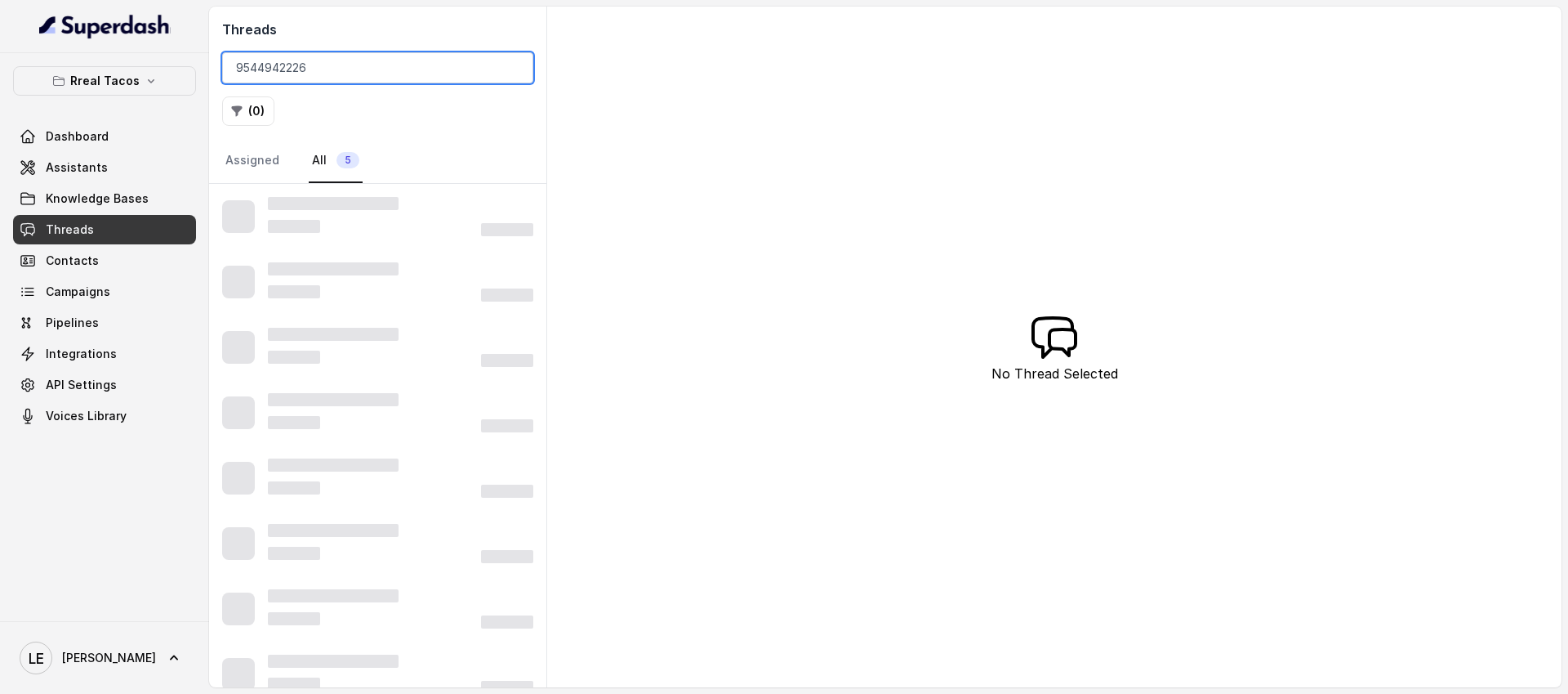
click at [347, 78] on input "9544942226" at bounding box center [377, 68] width 311 height 31
click at [420, 114] on div "( 0 )" at bounding box center [377, 111] width 311 height 29
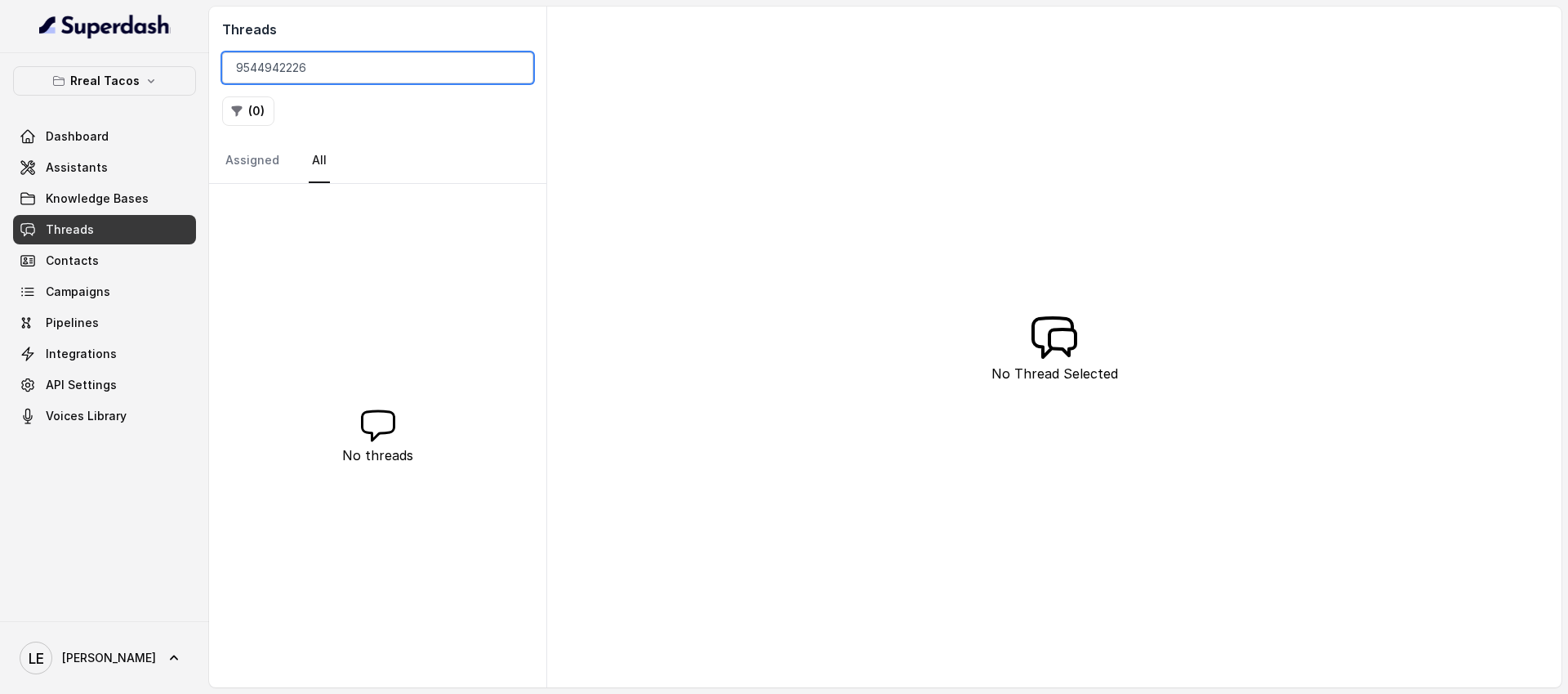
click at [294, 64] on input "9544942226" at bounding box center [377, 68] width 311 height 31
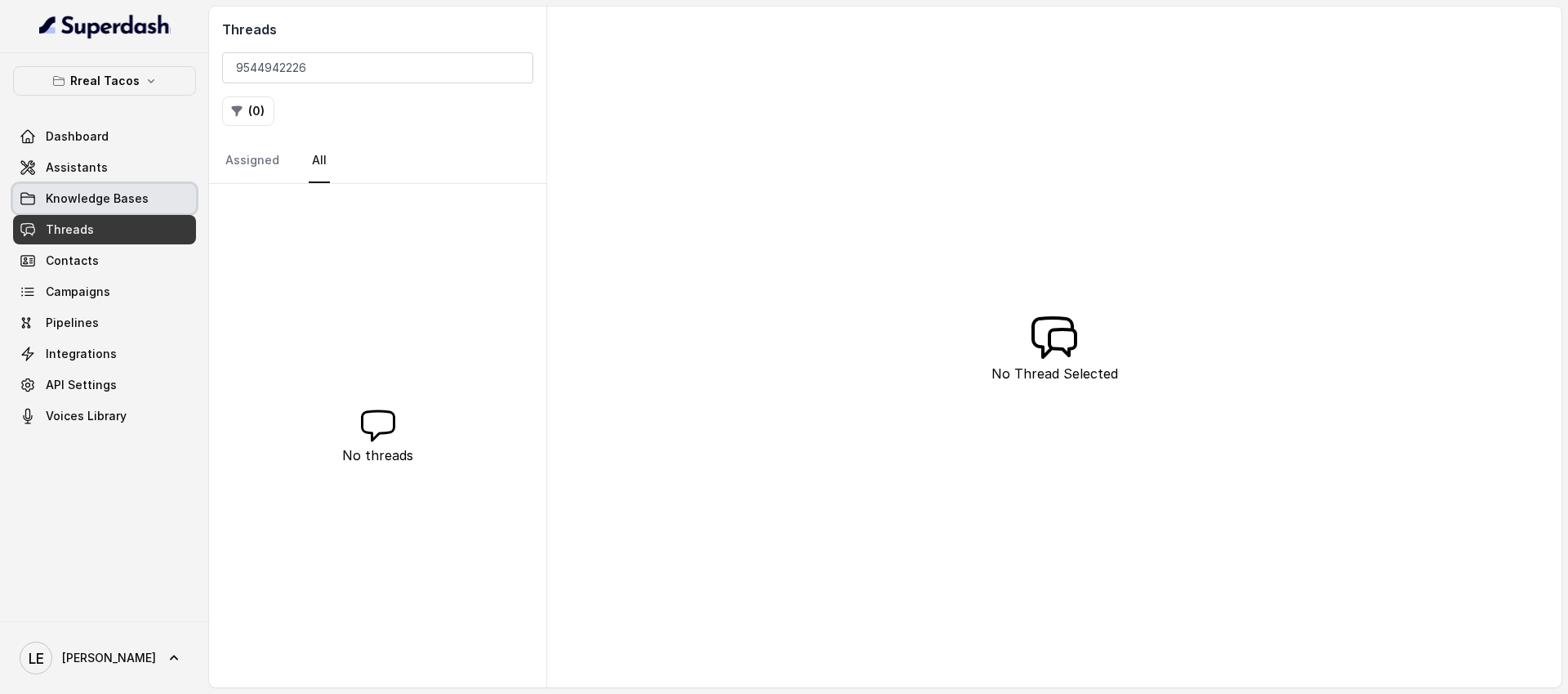
click at [147, 210] on link "Knowledge Bases" at bounding box center [104, 198] width 183 height 29
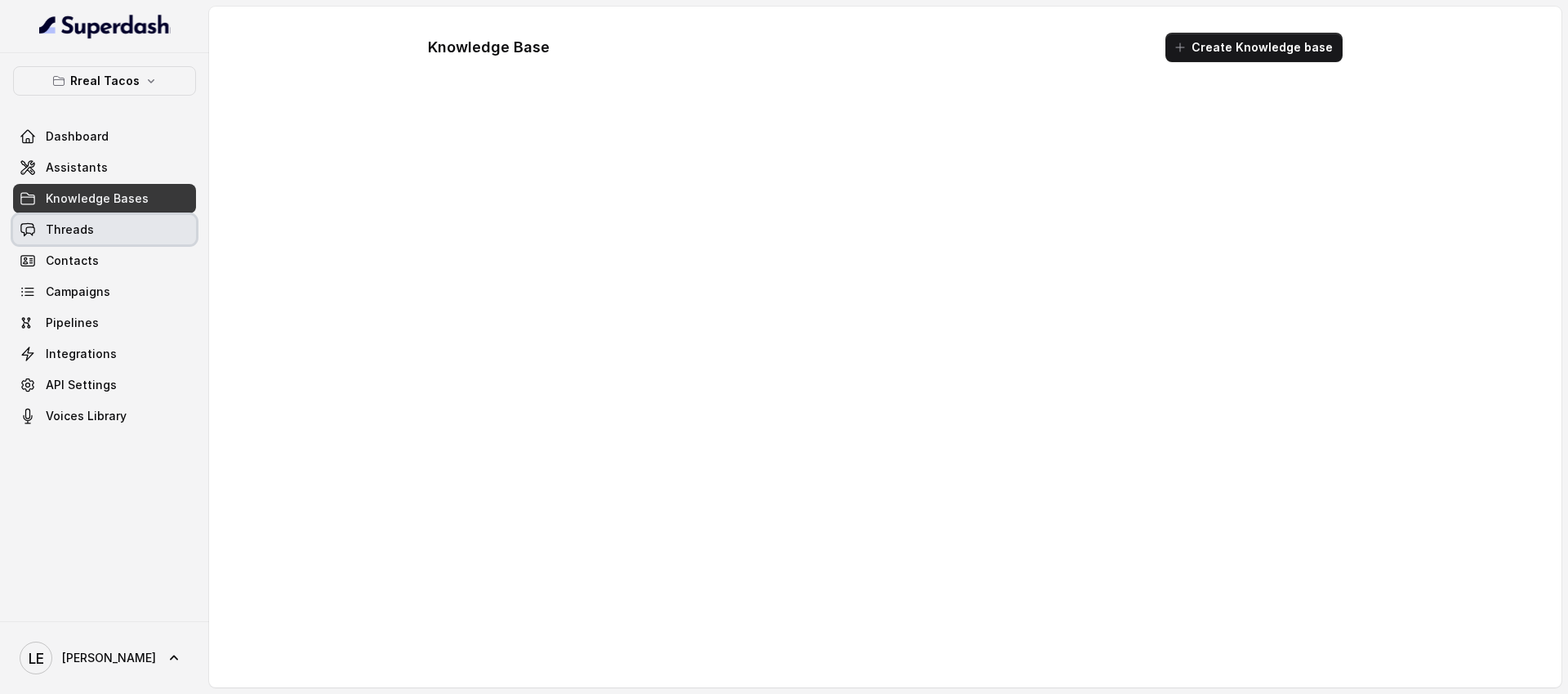
click at [138, 225] on link "Threads" at bounding box center [104, 230] width 183 height 29
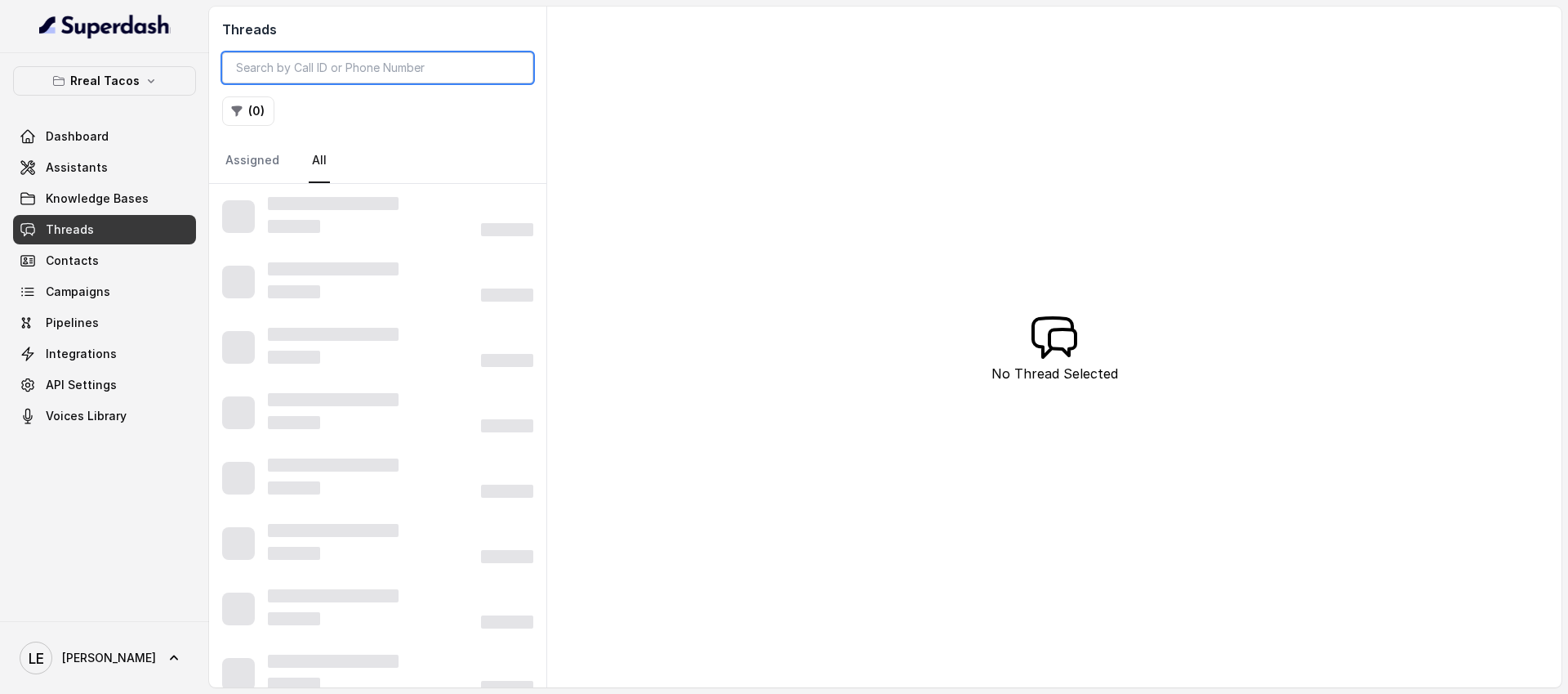
click at [307, 71] on input "search" at bounding box center [377, 68] width 311 height 31
paste input "[PHONE_NUMBER]"
click at [404, 116] on div "( 0 )" at bounding box center [377, 111] width 311 height 29
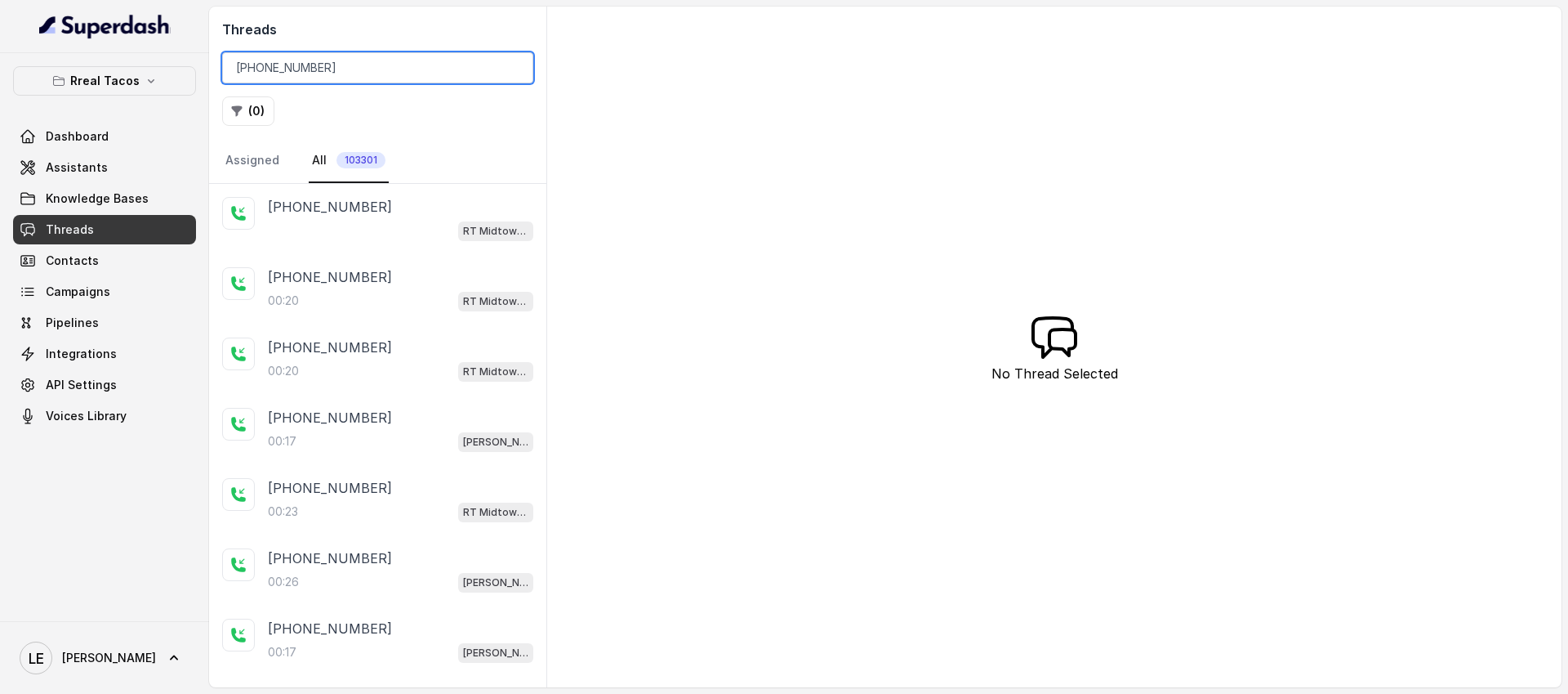
click at [368, 60] on input "[PHONE_NUMBER]" at bounding box center [377, 68] width 311 height 31
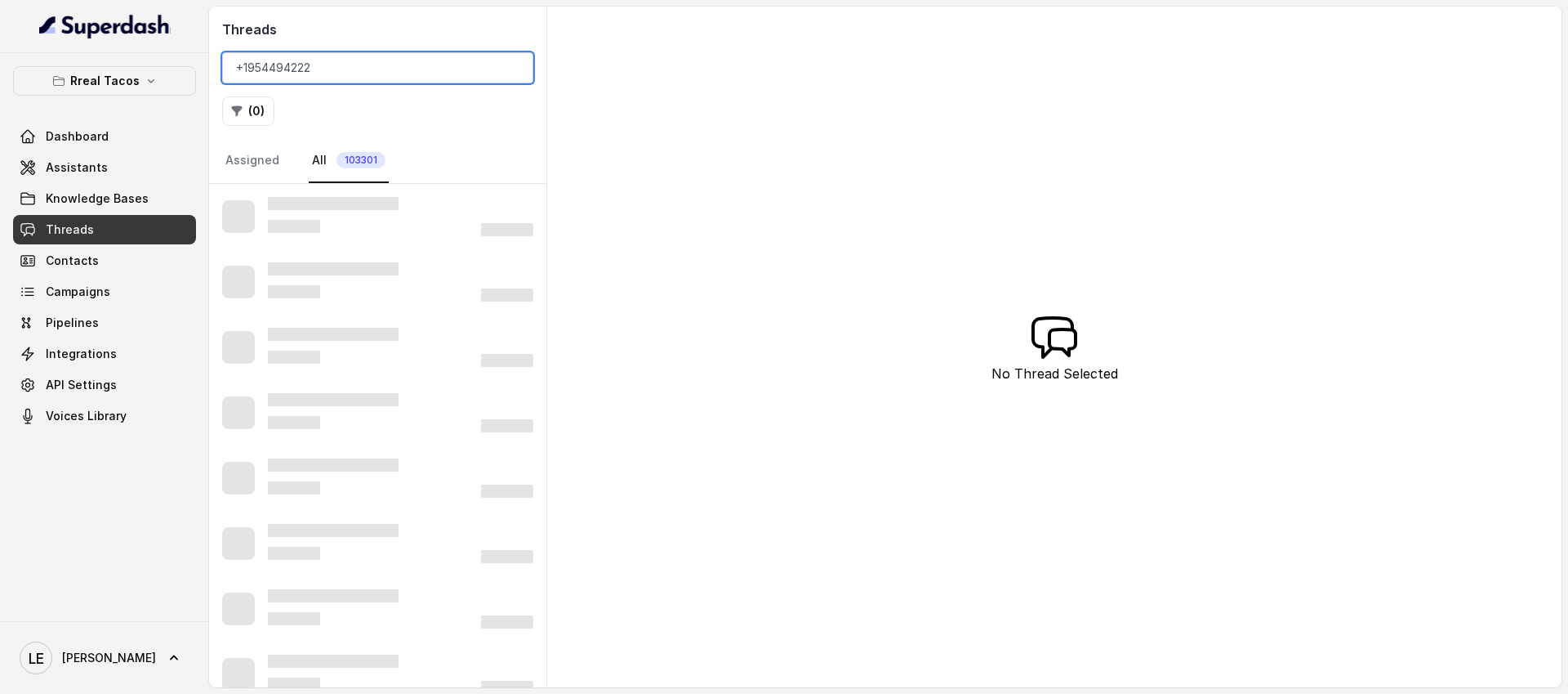
type input "[PHONE_NUMBER]"
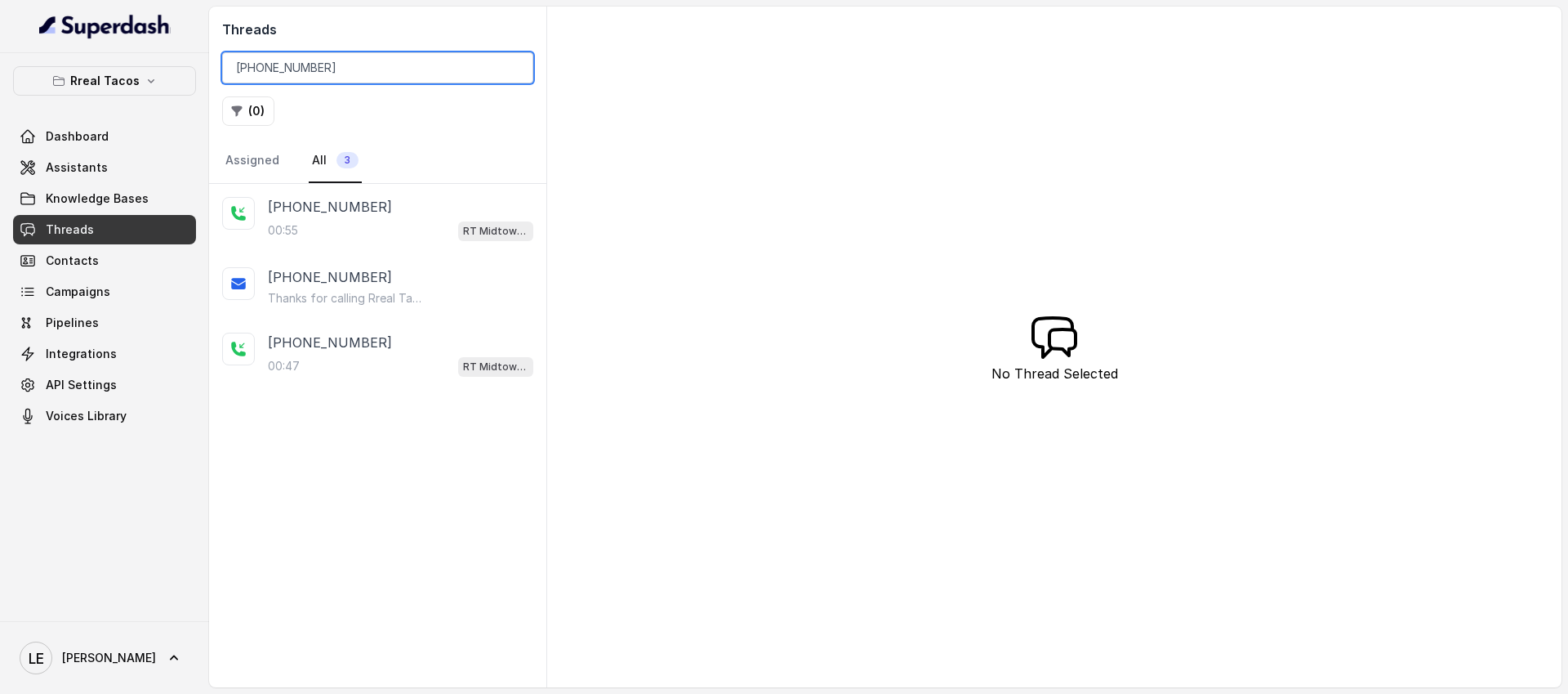
click at [518, 68] on input "[PHONE_NUMBER]" at bounding box center [377, 68] width 311 height 31
click at [507, 68] on input "[PHONE_NUMBER]" at bounding box center [377, 68] width 311 height 31
click at [513, 68] on input "[PHONE_NUMBER]" at bounding box center [377, 68] width 311 height 31
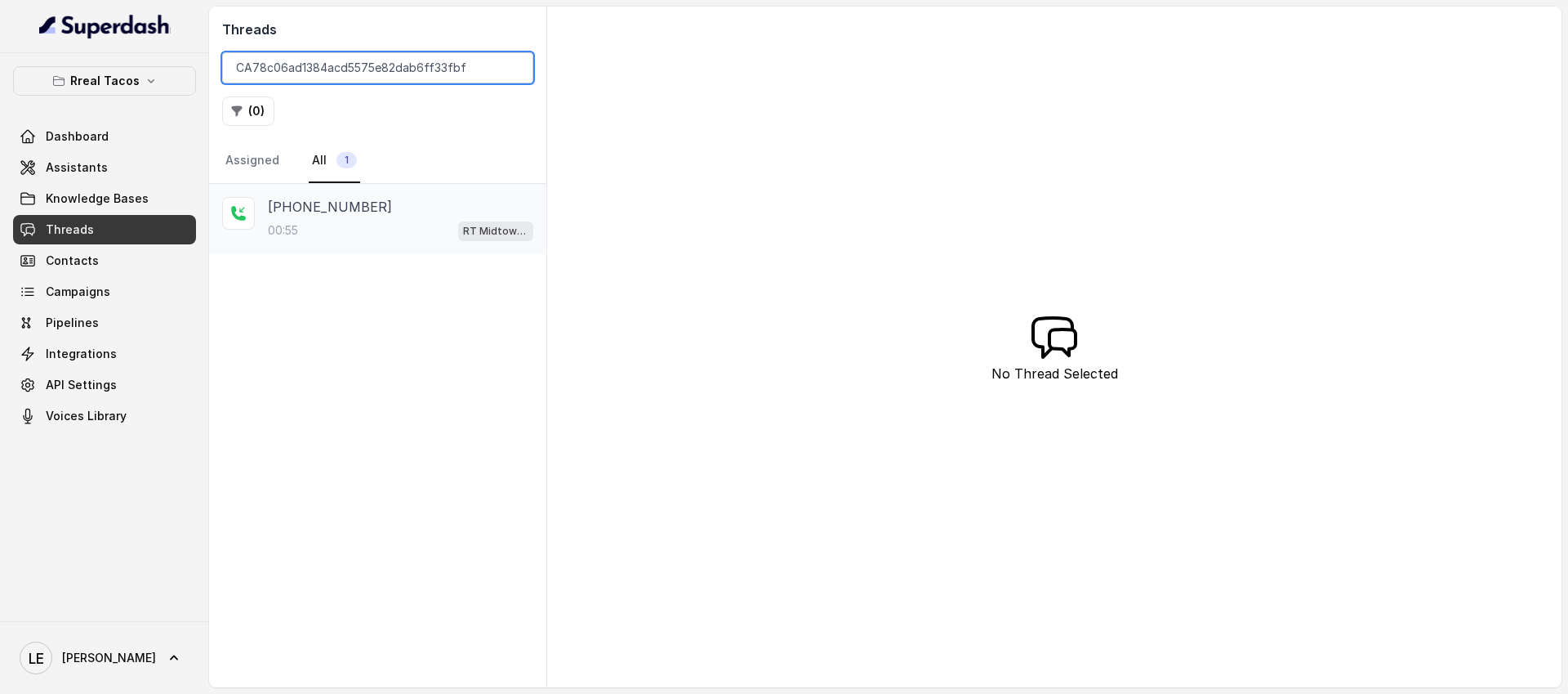
type input "CA78c06ad1384acd5575e82dab6ff33fbf"
click at [461, 203] on div "[PHONE_NUMBER]" at bounding box center [400, 206] width 266 height 20
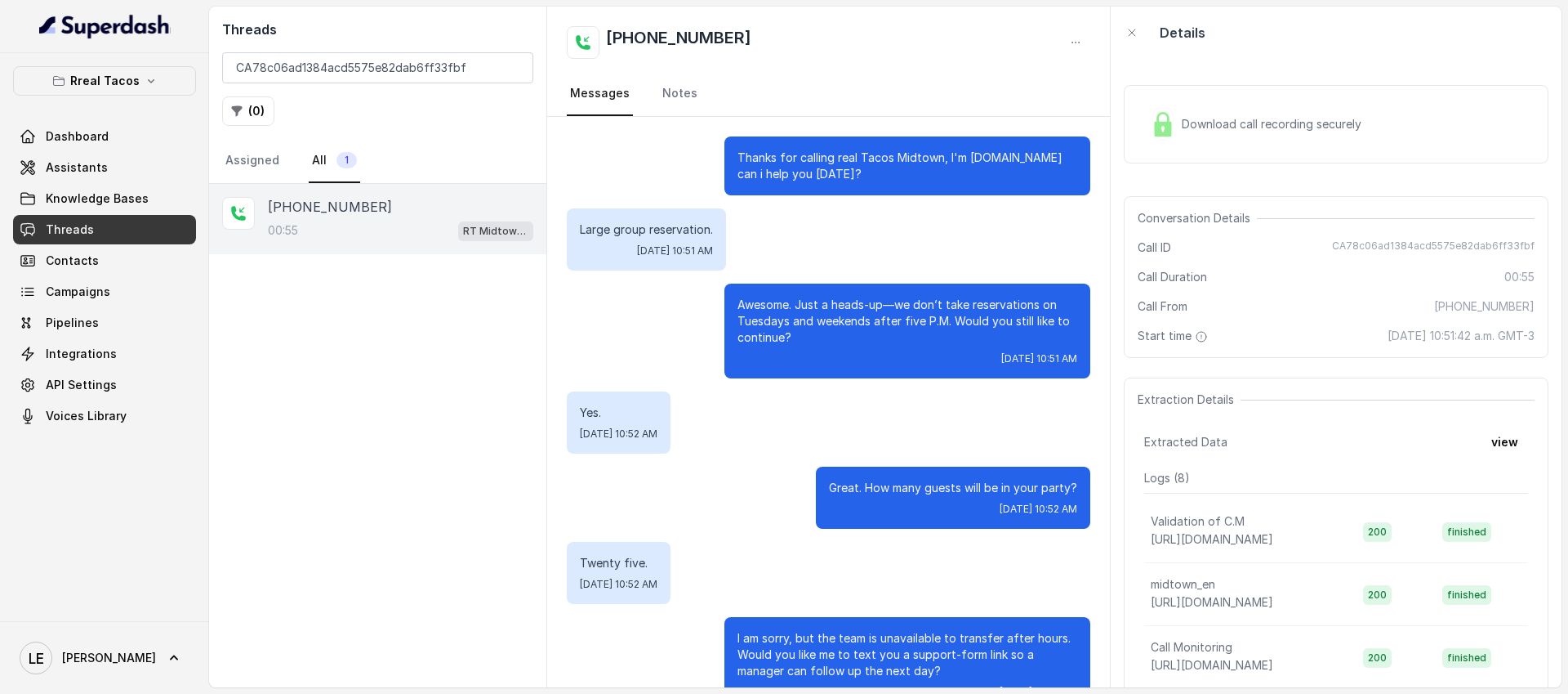
scroll to position [361, 0]
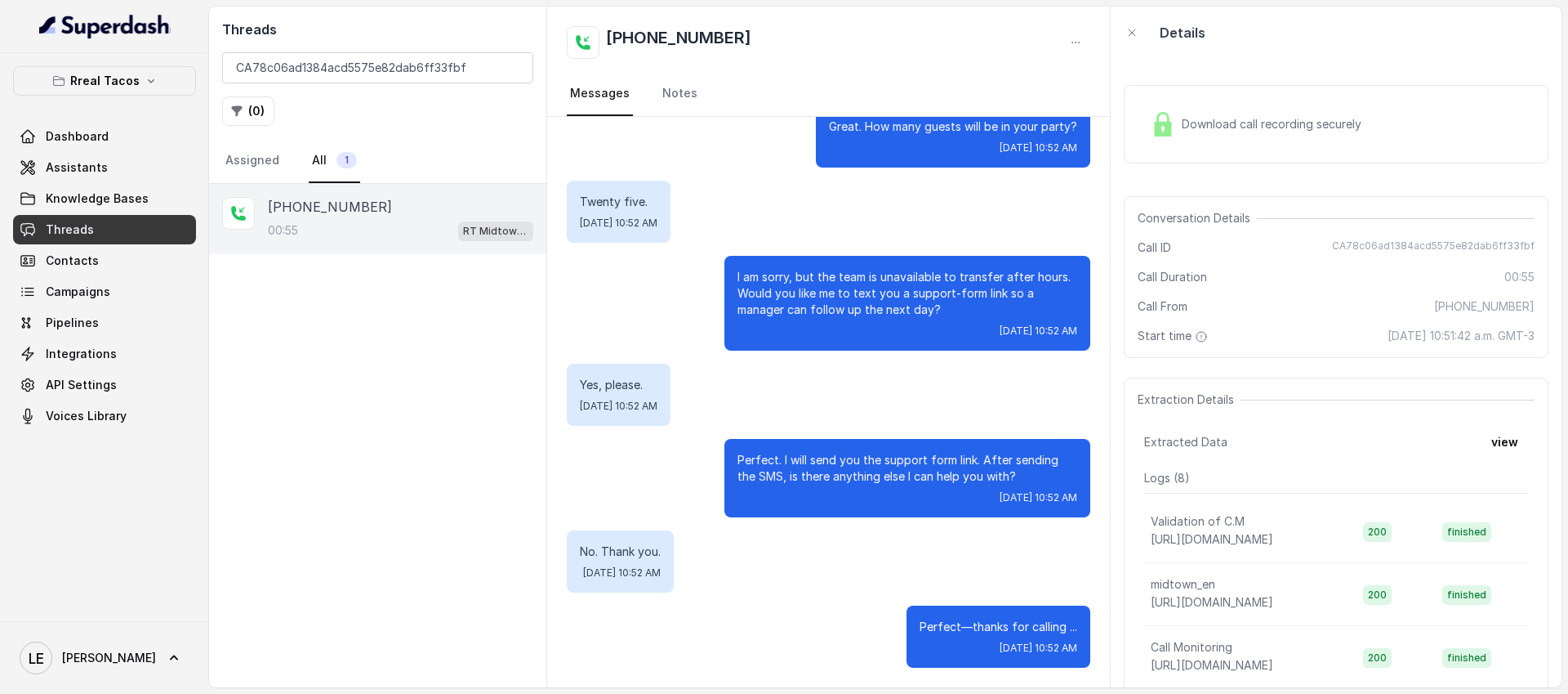
click at [1249, 146] on div "Download call recording securely" at bounding box center [1336, 124] width 425 height 79
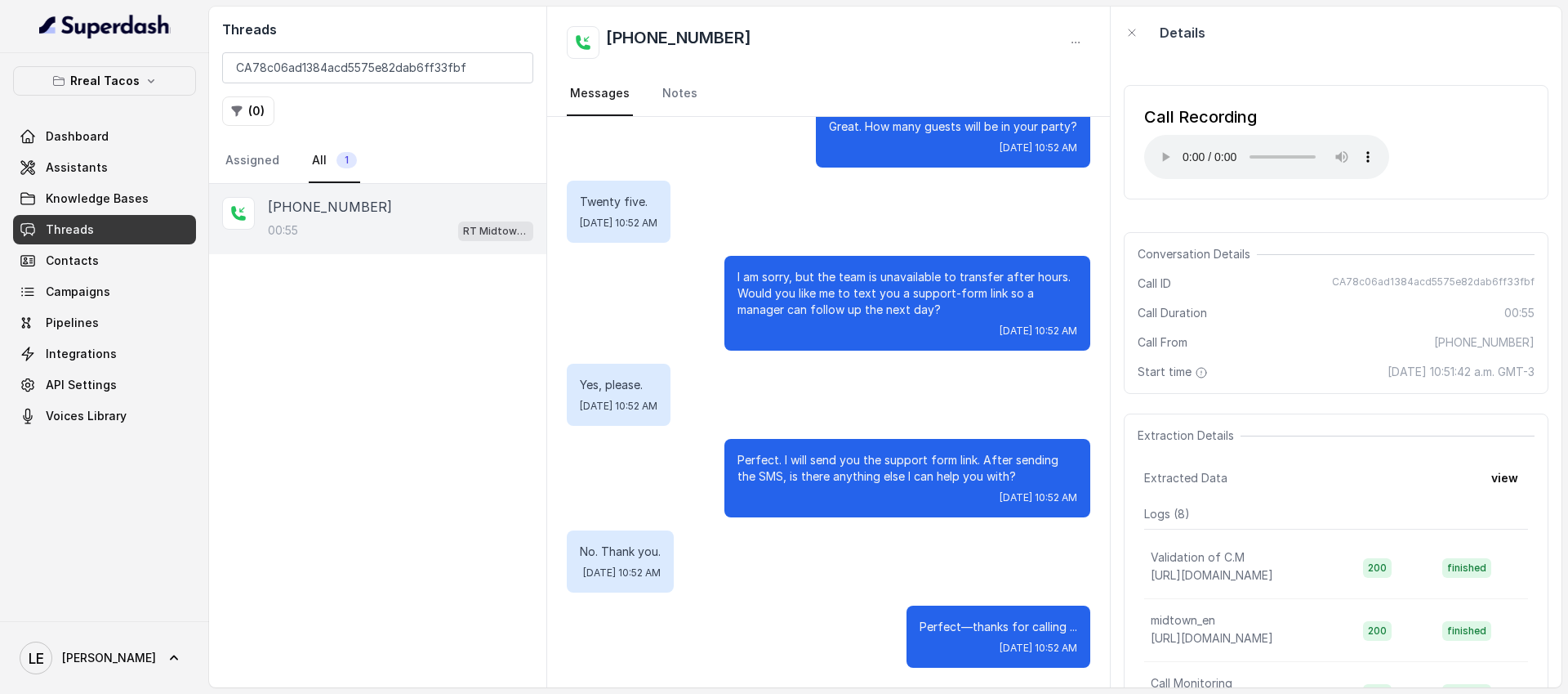
click at [1427, 375] on span "[DATE] 10:51:42 a.m. GMT-3" at bounding box center [1462, 372] width 147 height 16
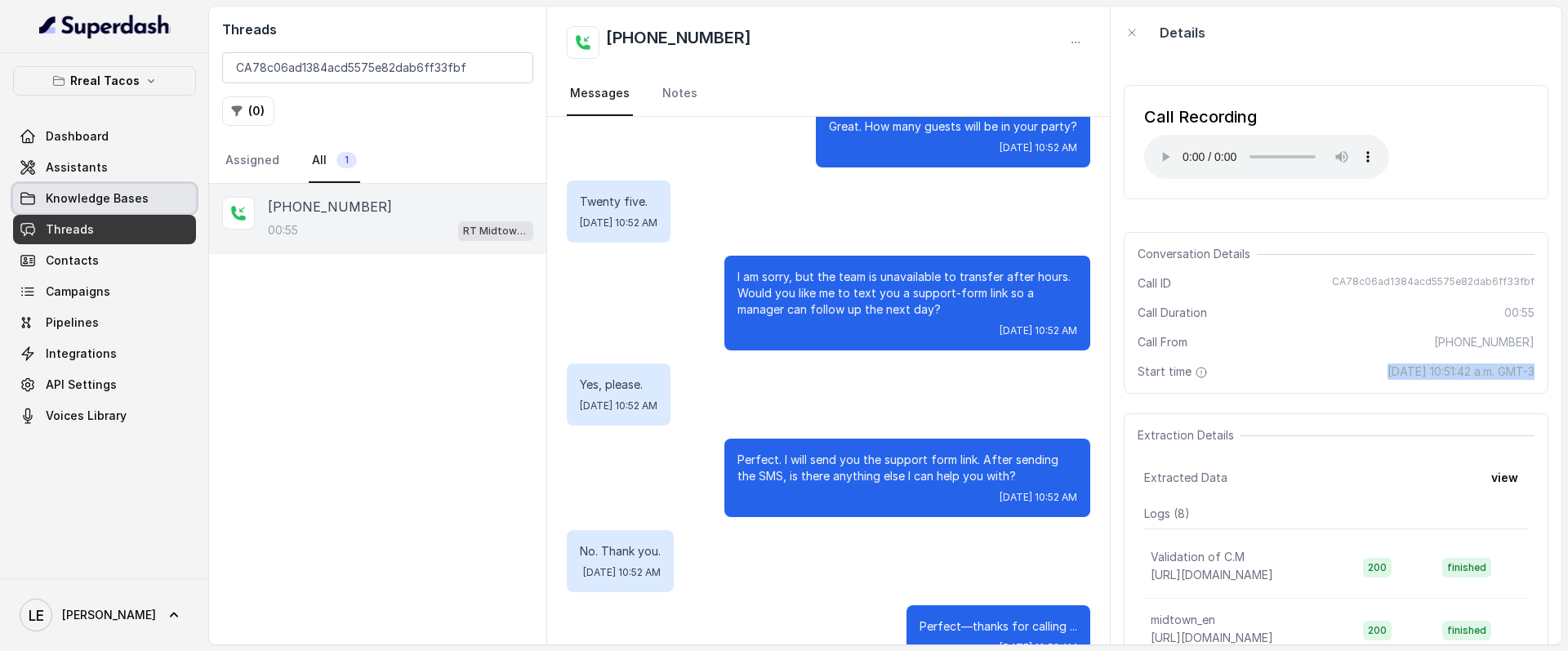
click at [119, 185] on link "Knowledge Bases" at bounding box center [104, 198] width 183 height 29
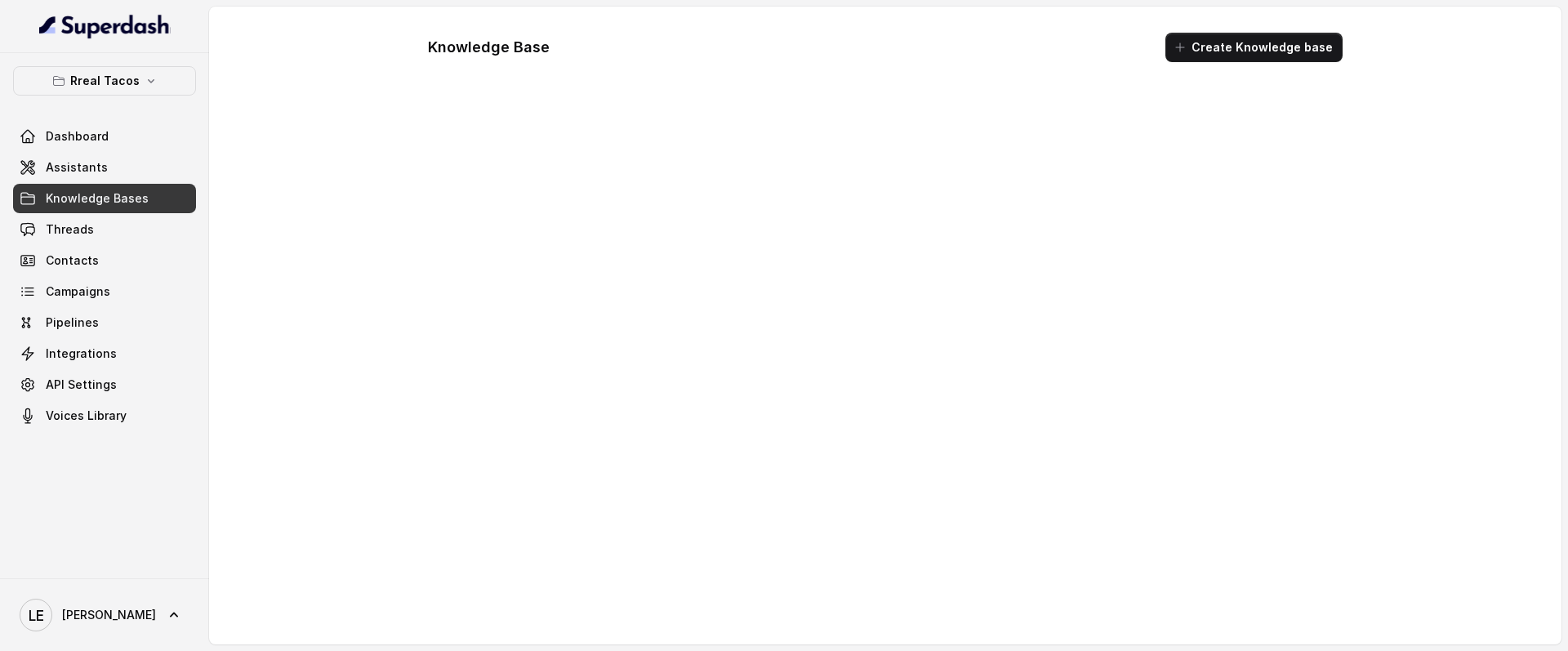
click at [116, 206] on span "Knowledge Bases" at bounding box center [97, 198] width 103 height 16
click at [119, 222] on link "Threads" at bounding box center [104, 229] width 183 height 29
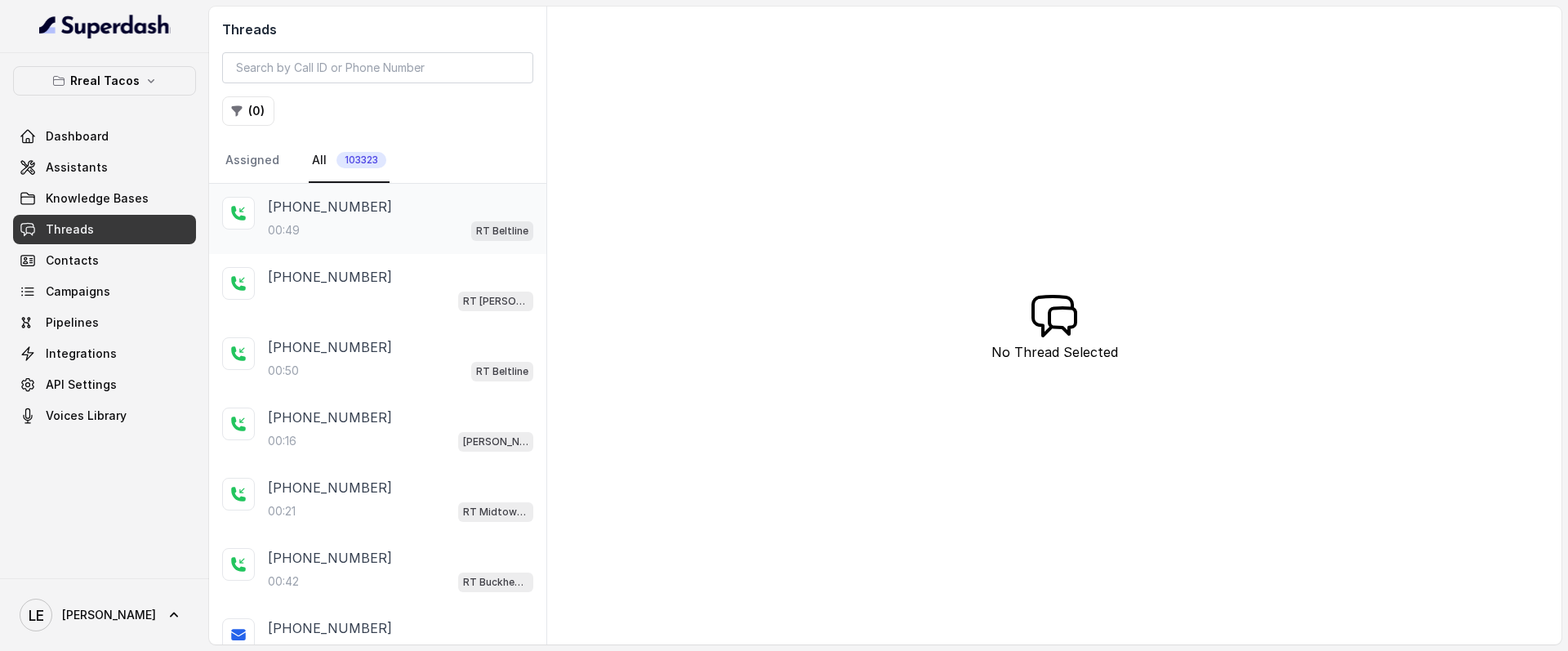
click at [459, 225] on div "00:49 RT Beltline" at bounding box center [400, 230] width 266 height 22
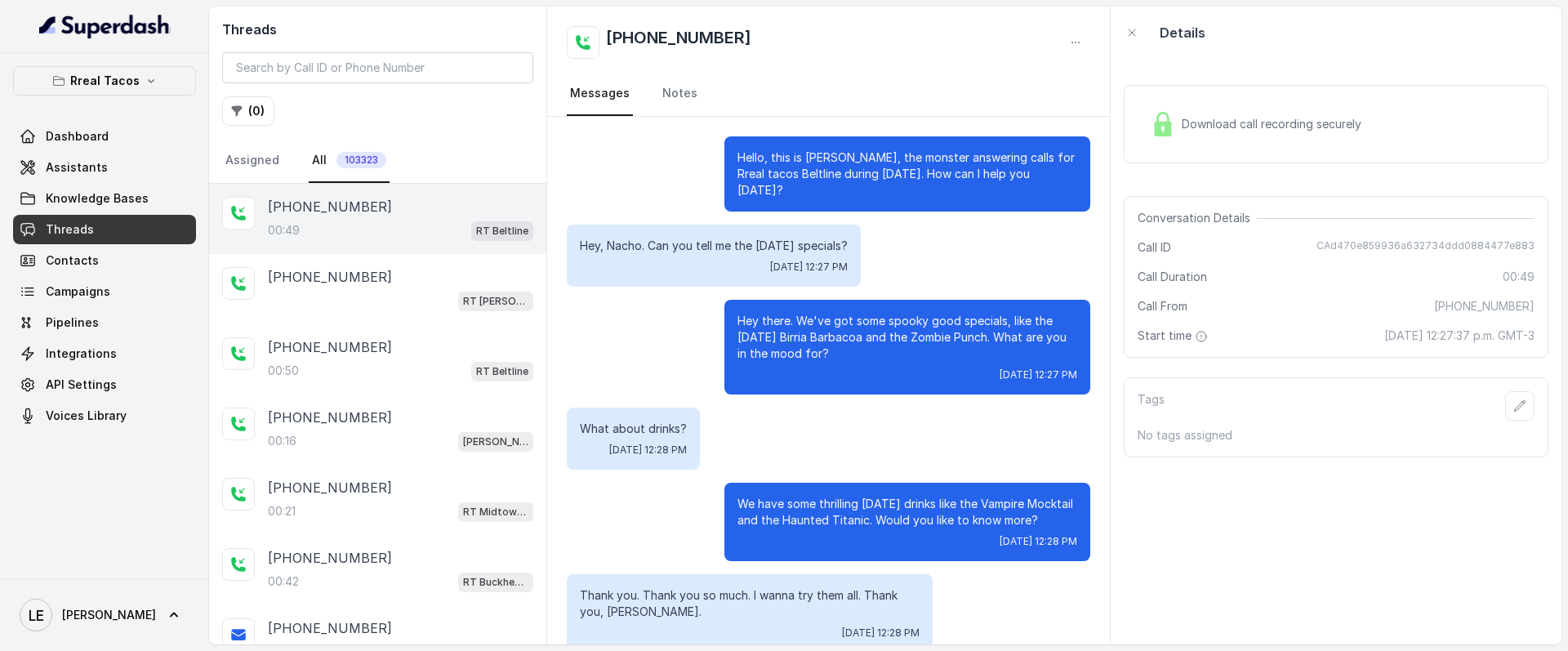
scroll to position [119, 0]
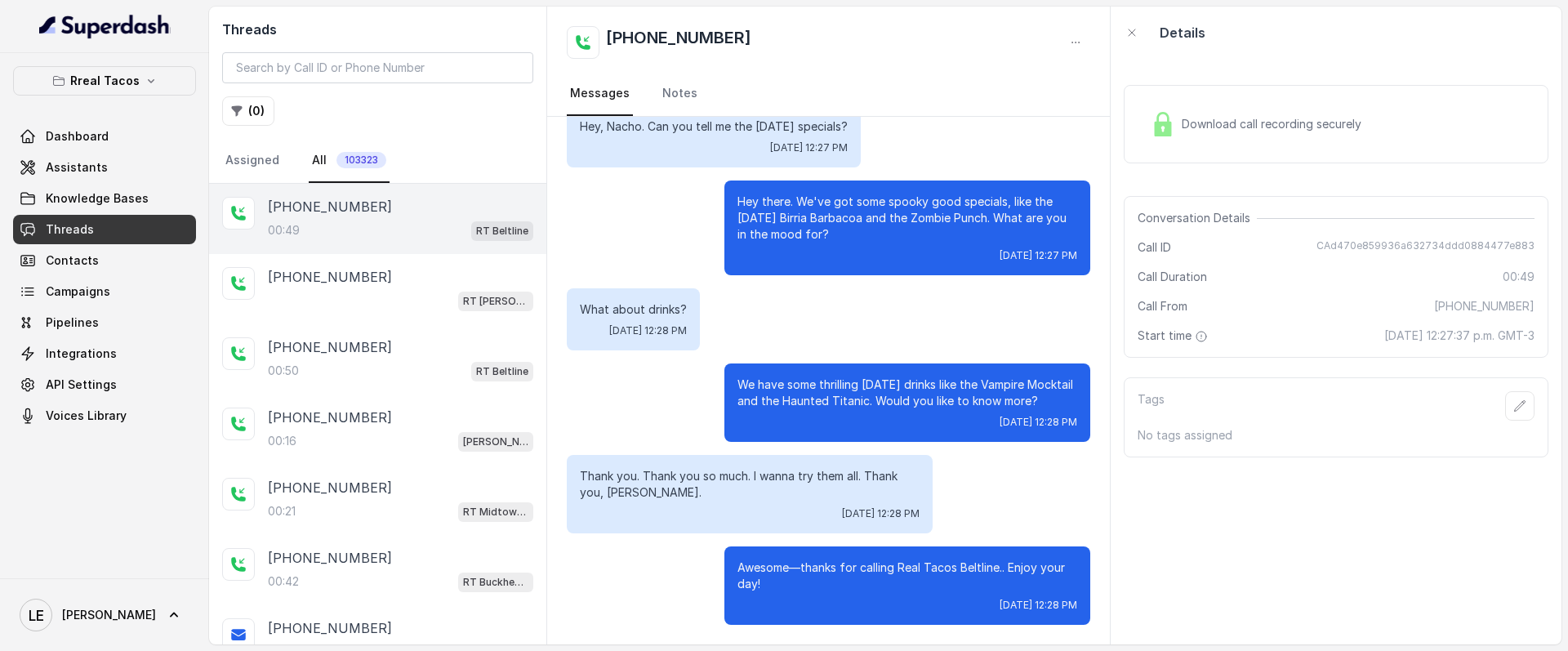
click at [1300, 98] on div "Download call recording securely" at bounding box center [1336, 124] width 425 height 79
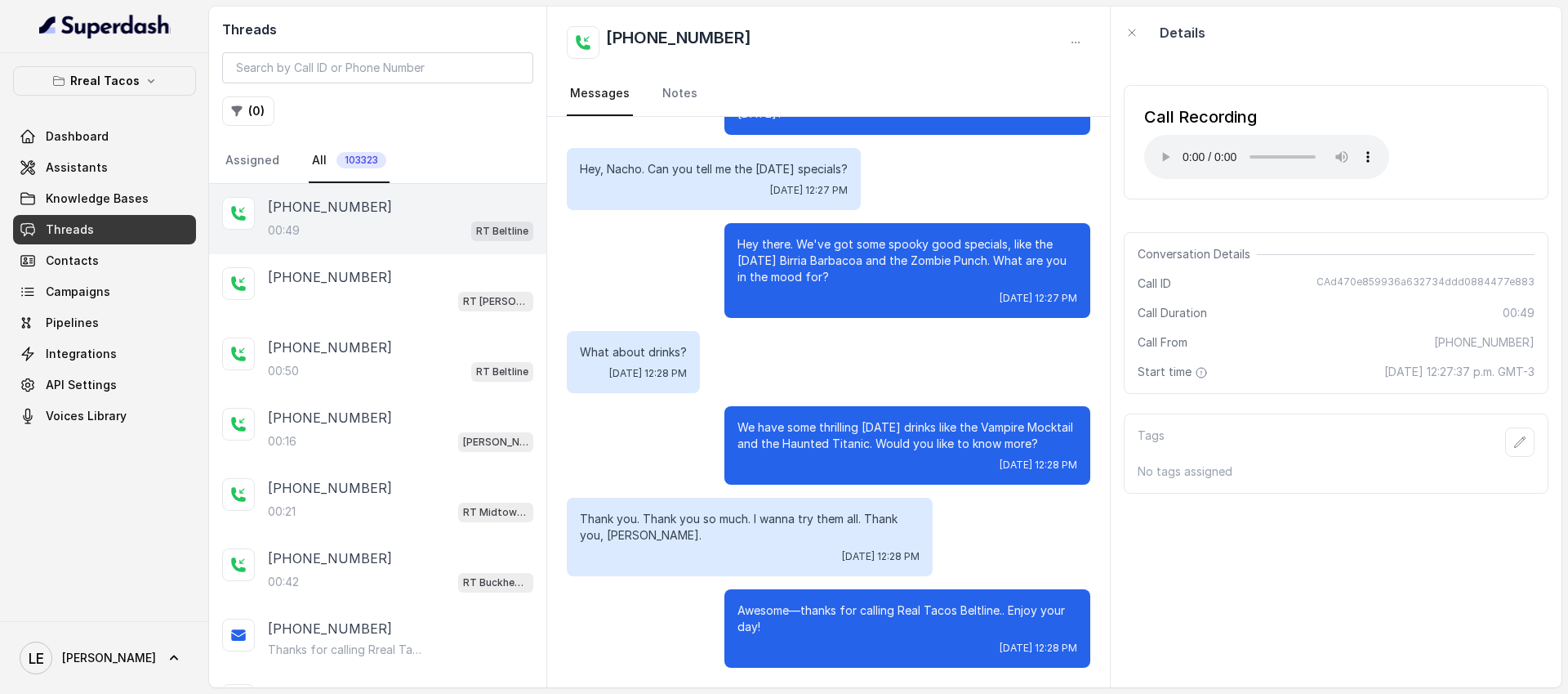
scroll to position [77, 0]
